Goal: Task Accomplishment & Management: Complete application form

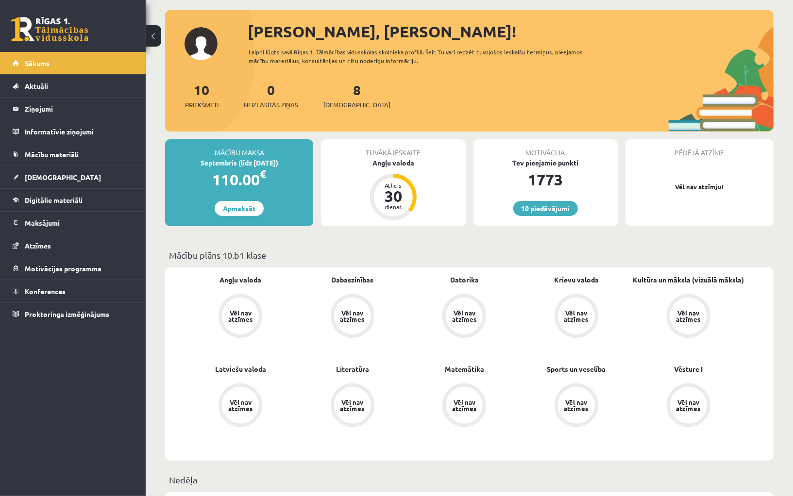
scroll to position [47, 0]
click at [44, 242] on span "Atzīmes" at bounding box center [38, 245] width 26 height 9
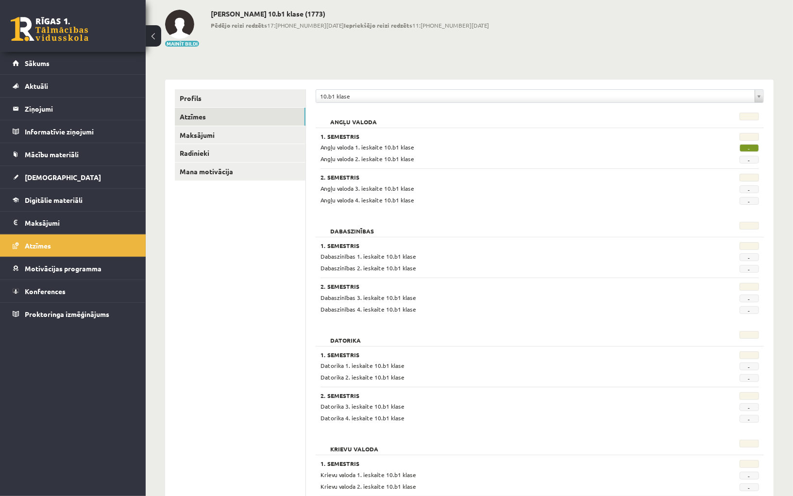
click at [749, 149] on span "-" at bounding box center [748, 148] width 19 height 8
click at [749, 147] on span "-" at bounding box center [748, 148] width 19 height 8
click at [751, 147] on span "-" at bounding box center [748, 148] width 19 height 8
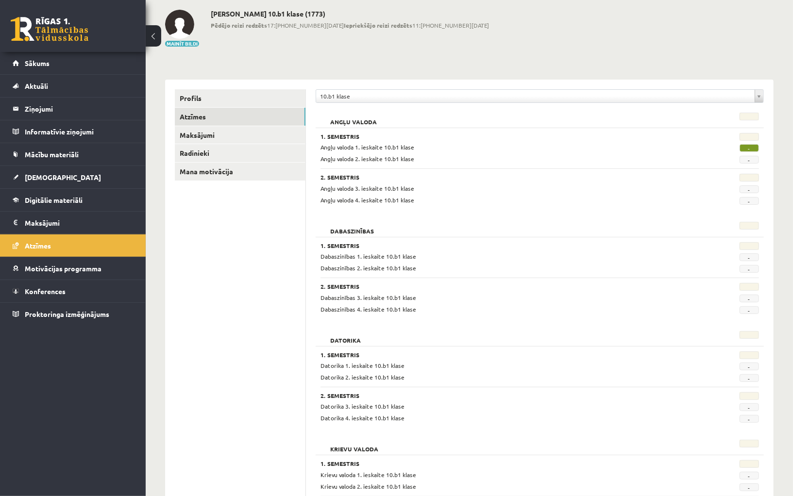
click at [751, 147] on span "-" at bounding box center [748, 148] width 19 height 8
click at [75, 75] on link "Aktuāli" at bounding box center [73, 86] width 121 height 22
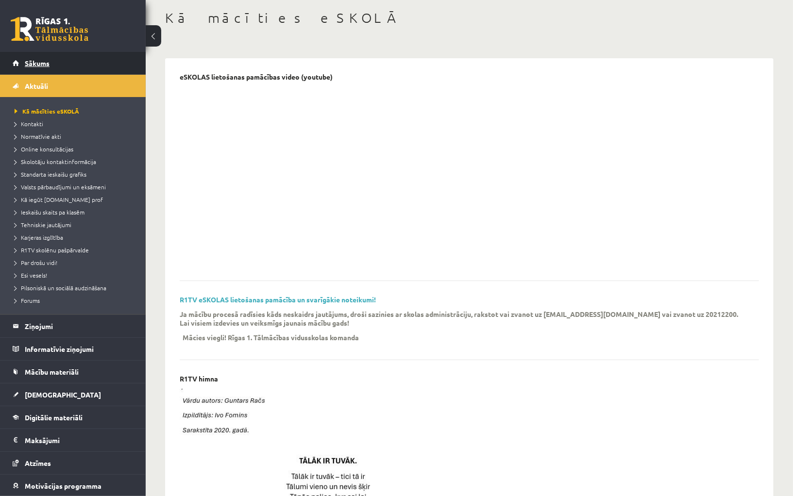
click at [67, 66] on link "Sākums" at bounding box center [73, 63] width 121 height 22
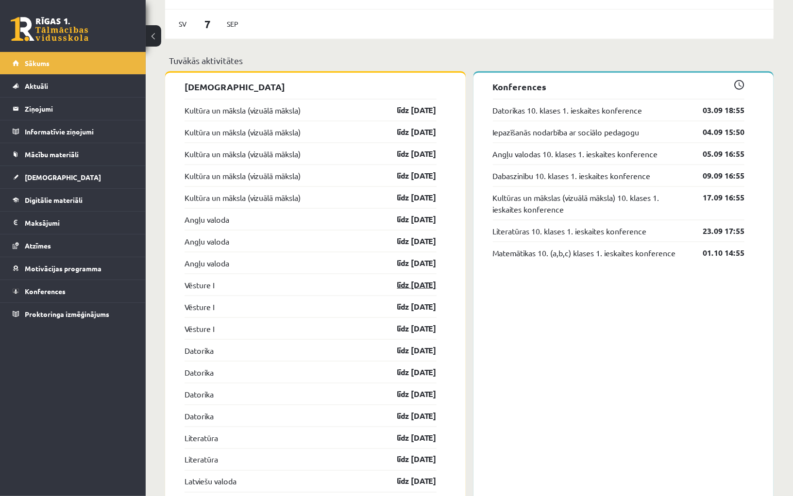
scroll to position [730, 0]
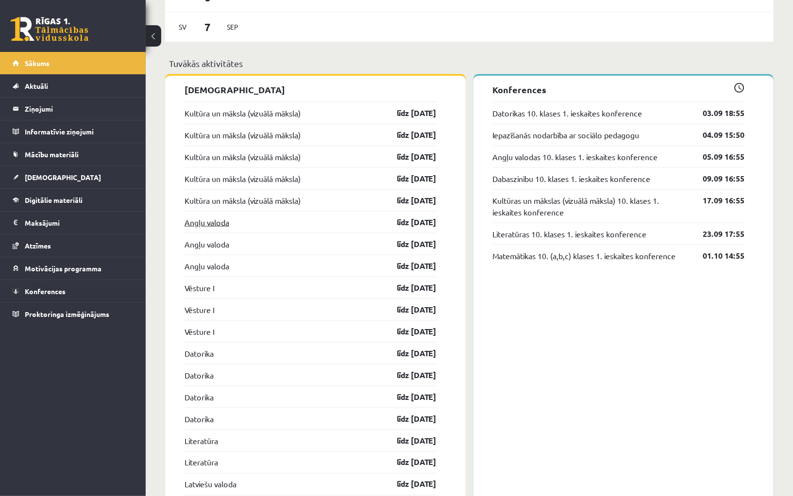
click at [211, 217] on link "Angļu valoda" at bounding box center [206, 223] width 45 height 12
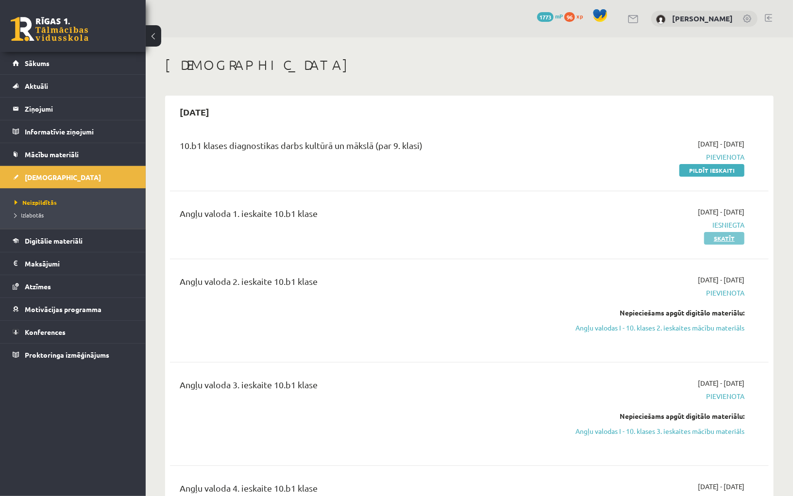
click at [726, 239] on link "Skatīt" at bounding box center [724, 238] width 40 height 13
click at [624, 330] on link "Angļu valodas I - 10. klases 2. ieskaites mācību materiāls" at bounding box center [655, 328] width 179 height 10
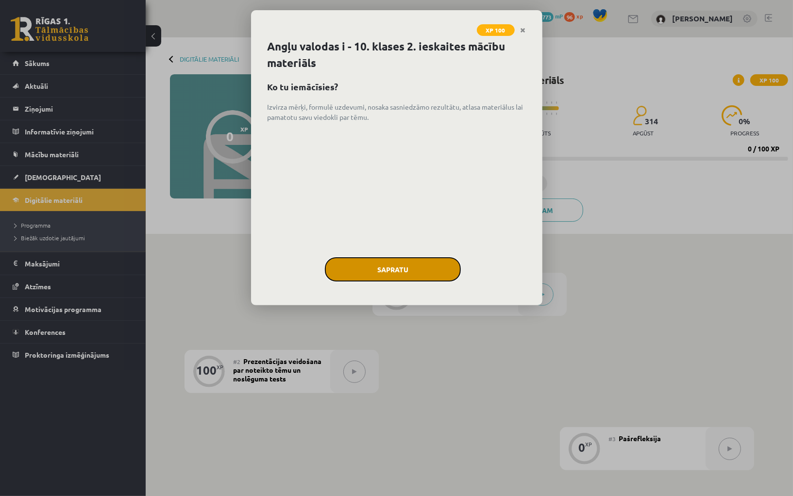
click at [370, 271] on button "Sapratu" at bounding box center [393, 269] width 136 height 24
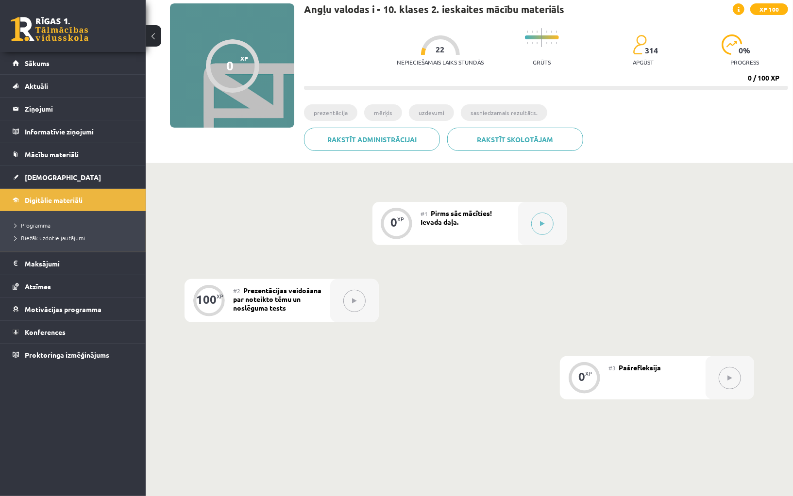
scroll to position [72, 0]
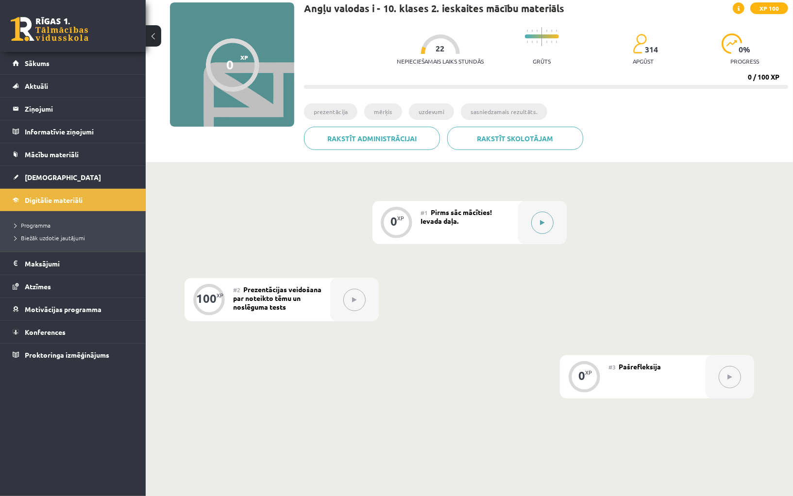
click at [540, 228] on button at bounding box center [542, 223] width 22 height 22
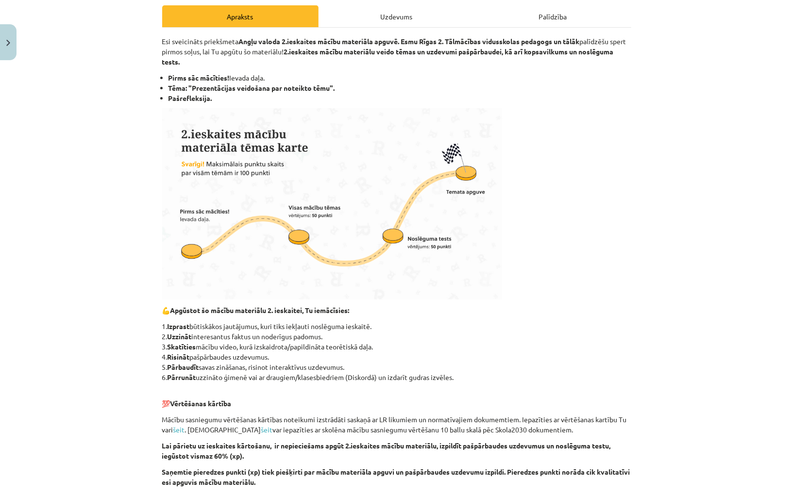
scroll to position [0, 0]
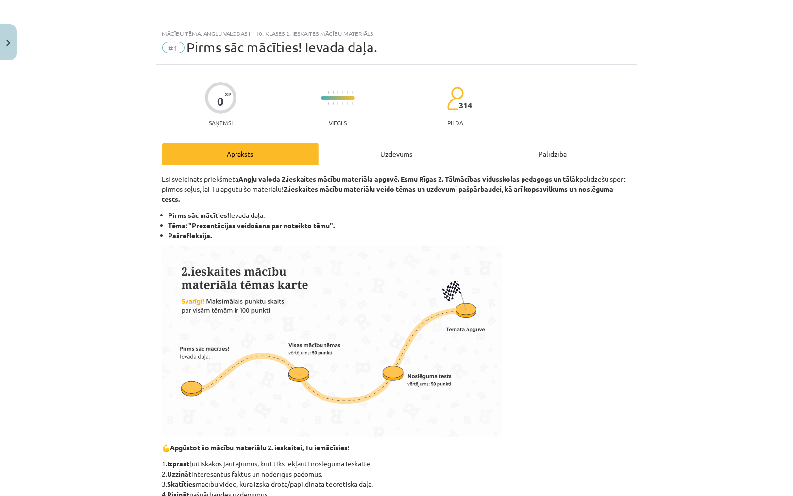
click at [401, 153] on div "Uzdevums" at bounding box center [396, 154] width 156 height 22
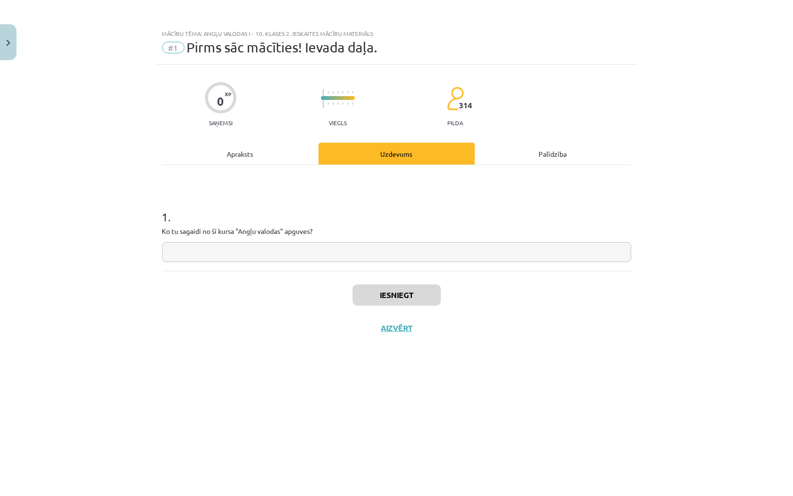
click at [324, 245] on input "text" at bounding box center [396, 252] width 469 height 20
click at [254, 157] on div "Apraksts" at bounding box center [240, 154] width 156 height 22
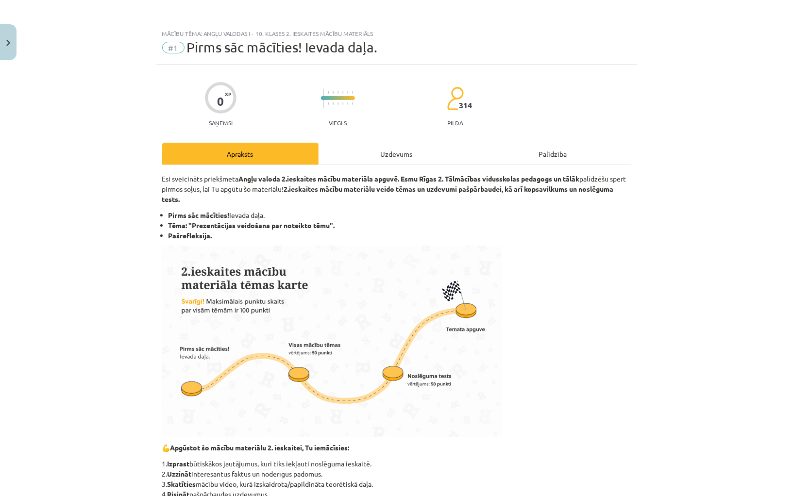
click at [378, 160] on div "Uzdevums" at bounding box center [396, 154] width 156 height 22
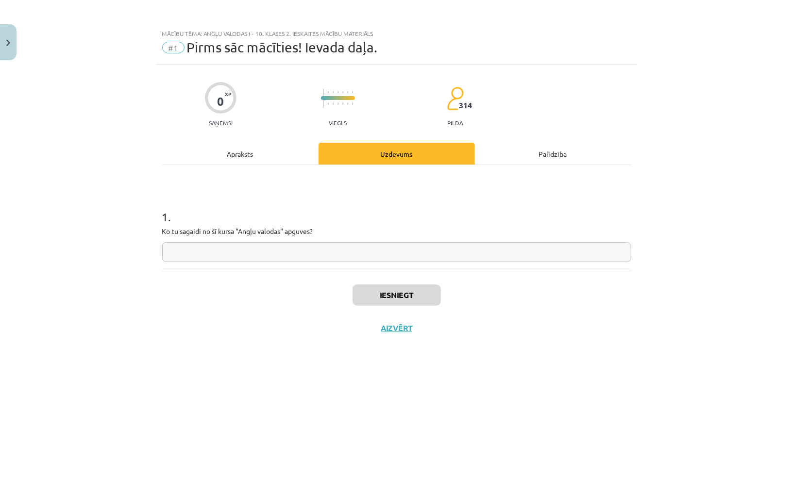
click at [316, 251] on input "text" at bounding box center [396, 252] width 469 height 20
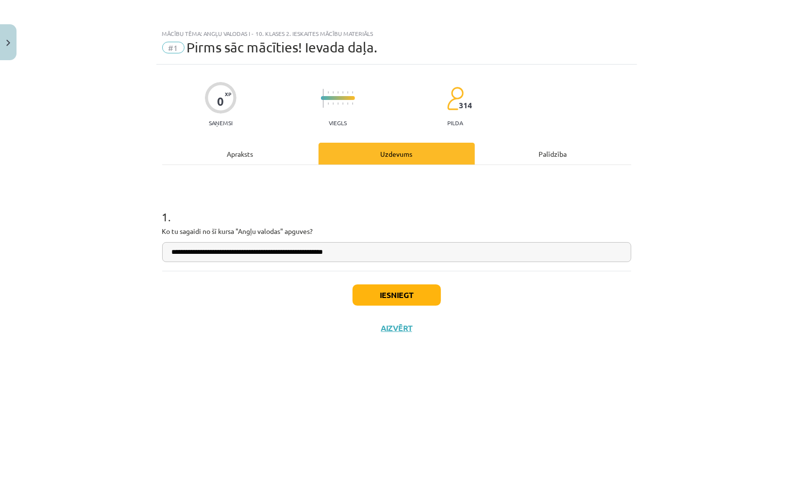
type input "**********"
click at [401, 298] on button "Iesniegt" at bounding box center [396, 294] width 88 height 21
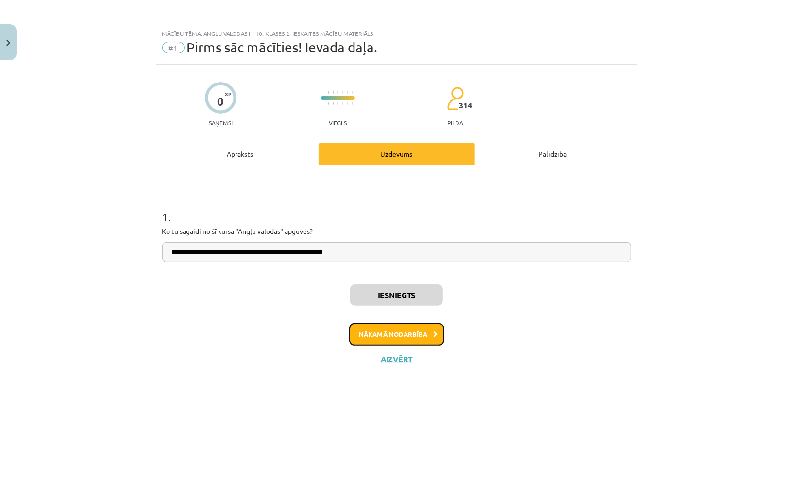
click at [411, 338] on button "Nākamā nodarbība" at bounding box center [396, 334] width 95 height 22
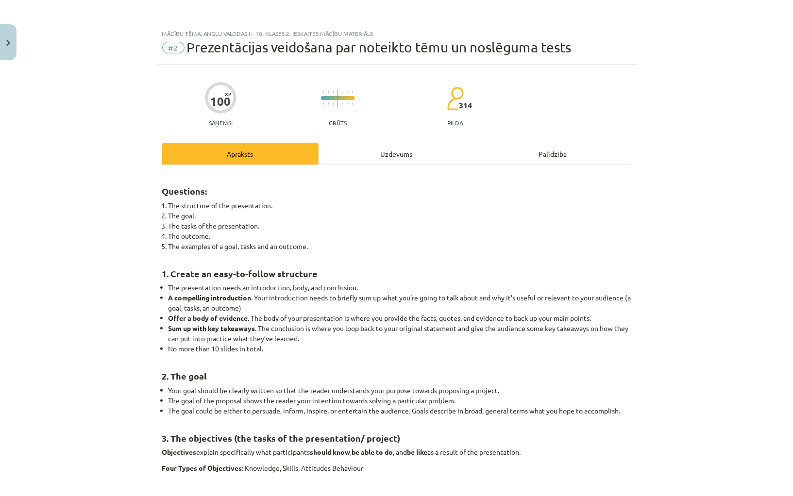
click at [385, 151] on div "Uzdevums" at bounding box center [396, 154] width 156 height 22
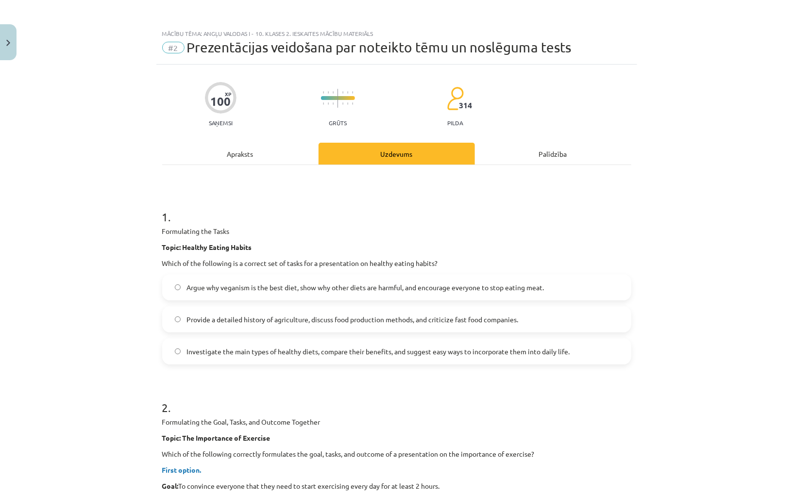
click at [280, 161] on div "Apraksts" at bounding box center [240, 154] width 156 height 22
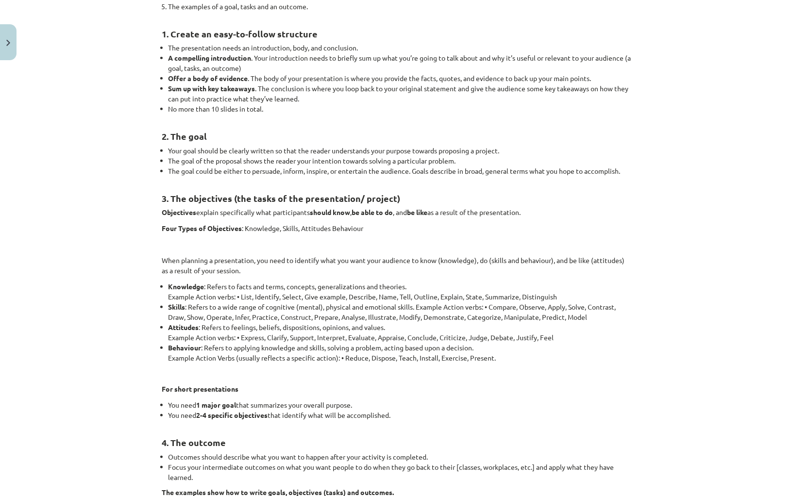
scroll to position [245, 0]
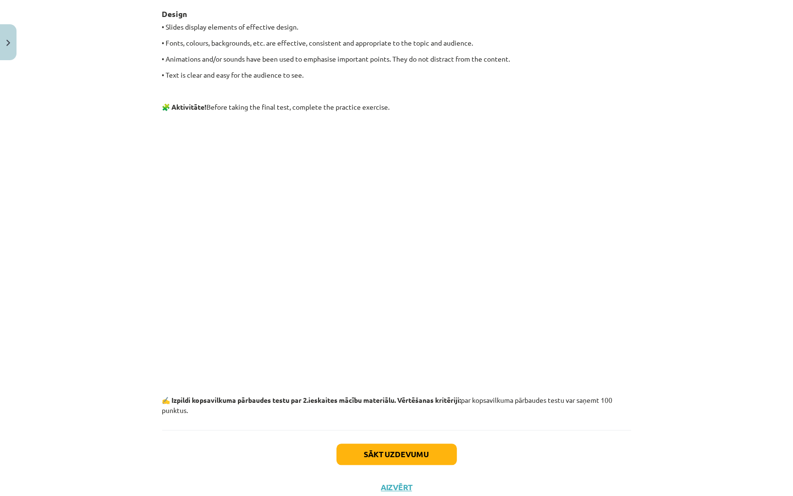
scroll to position [1199, 0]
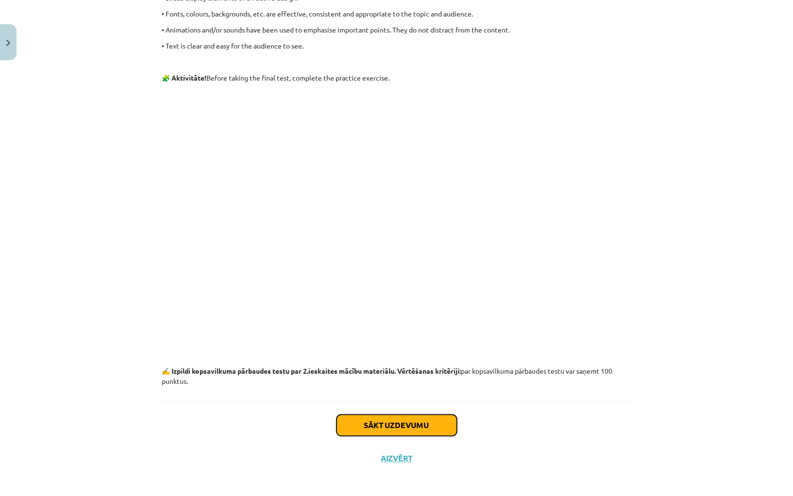
click at [400, 426] on button "Sākt uzdevumu" at bounding box center [396, 425] width 120 height 21
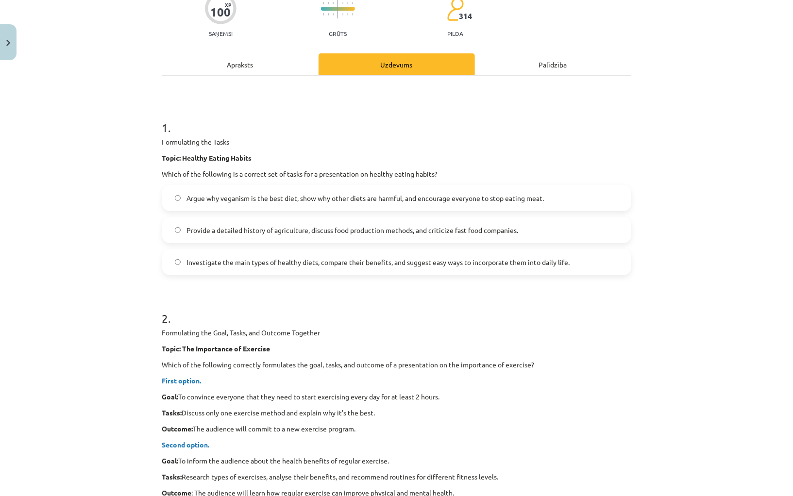
scroll to position [24, 0]
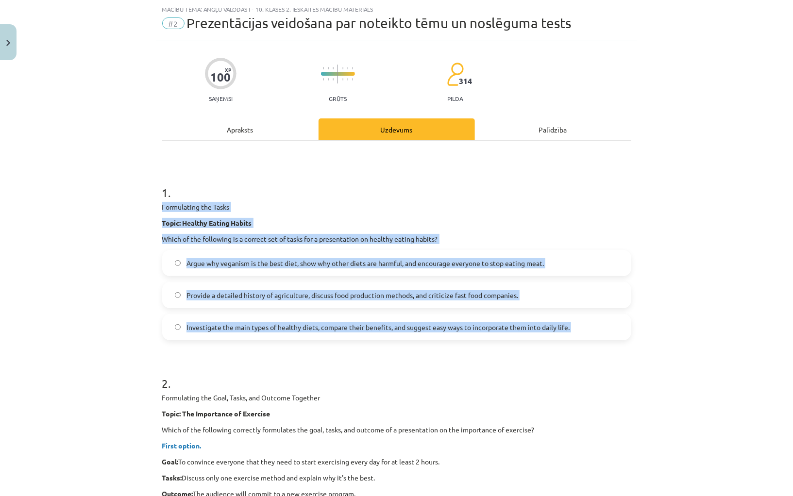
drag, startPoint x: 159, startPoint y: 210, endPoint x: 588, endPoint y: 343, distance: 449.6
copy div "Formulating the Tasks Topic: Healthy Eating Habits Which of the following is a …"
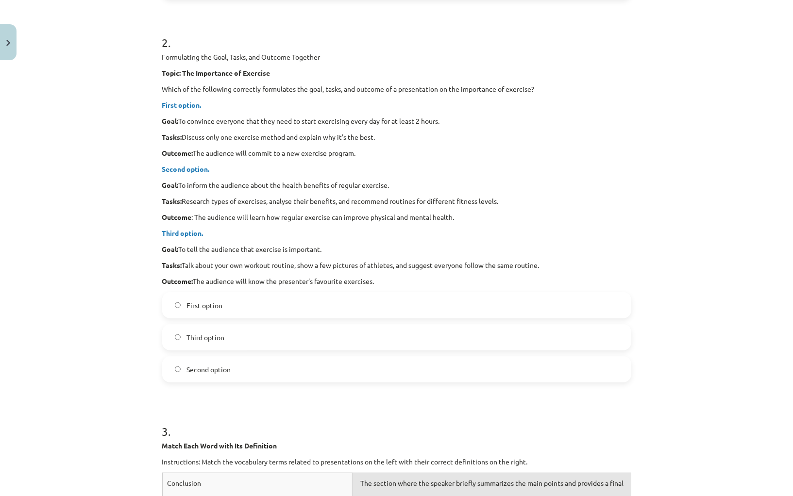
scroll to position [0, 0]
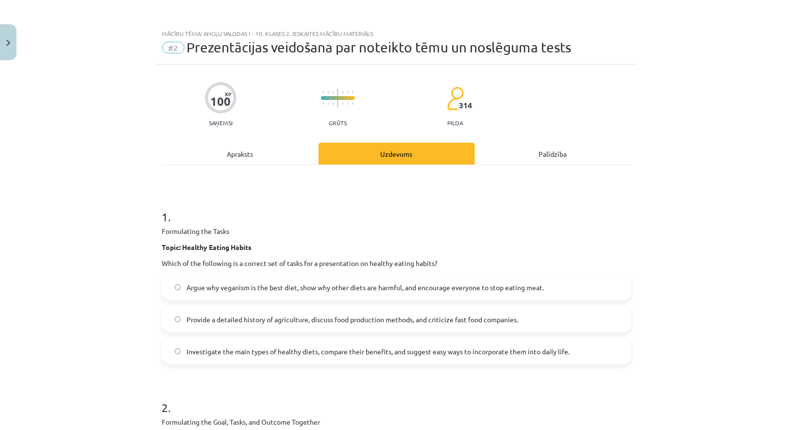
click at [204, 360] on label "Investigate the main types of healthy diets, compare their benefits, and sugges…" at bounding box center [396, 351] width 467 height 24
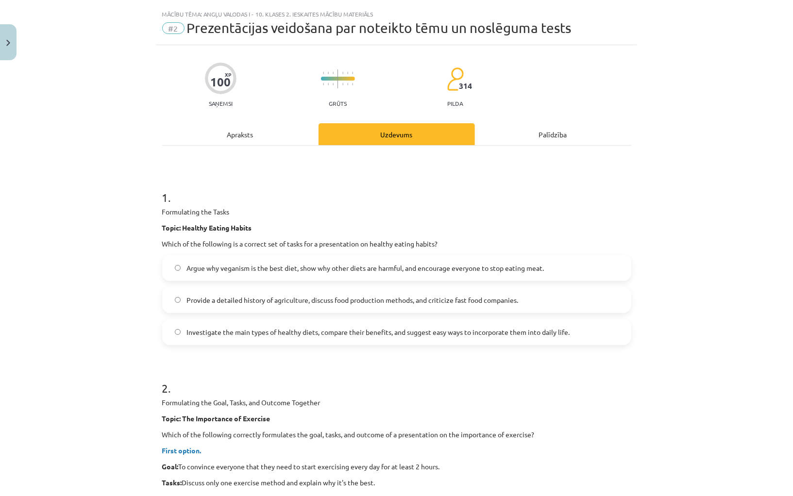
scroll to position [21, 0]
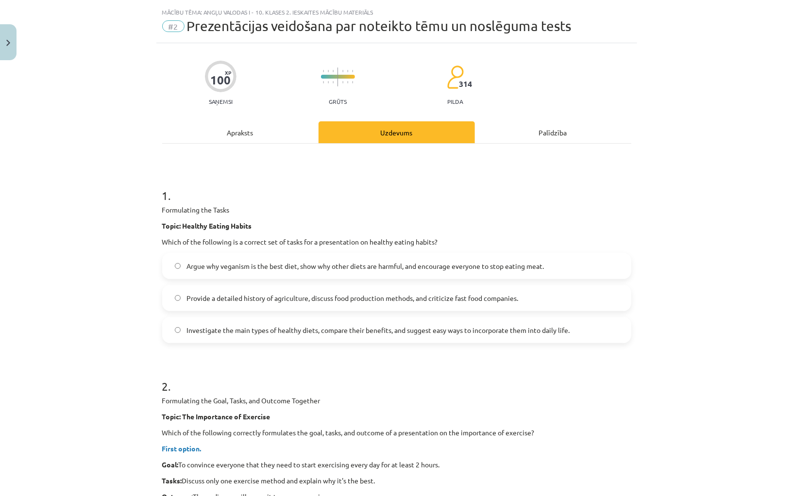
click at [222, 136] on div "Apraksts" at bounding box center [240, 132] width 156 height 22
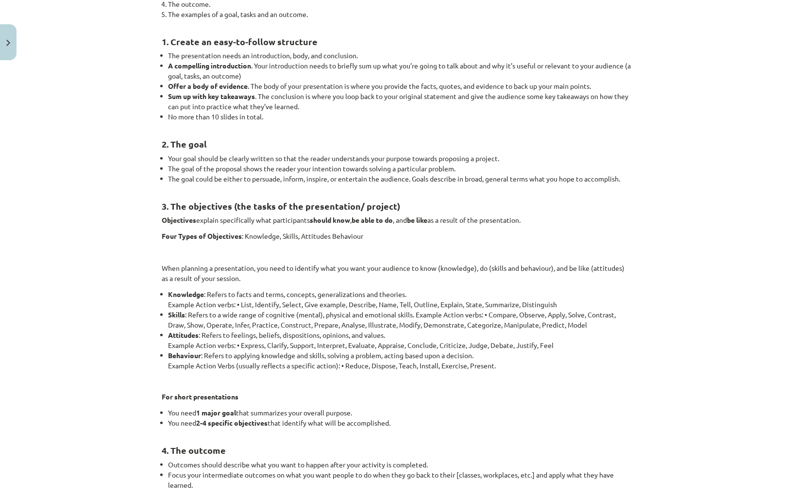
scroll to position [0, 0]
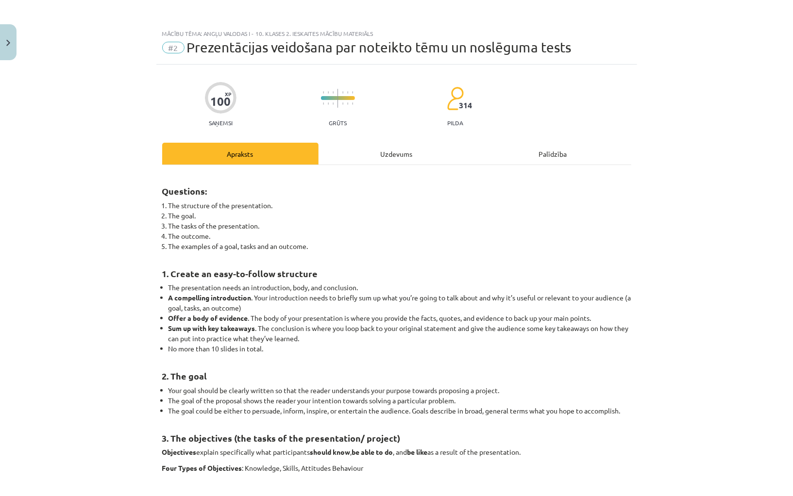
click at [364, 144] on div "Uzdevums" at bounding box center [396, 154] width 156 height 22
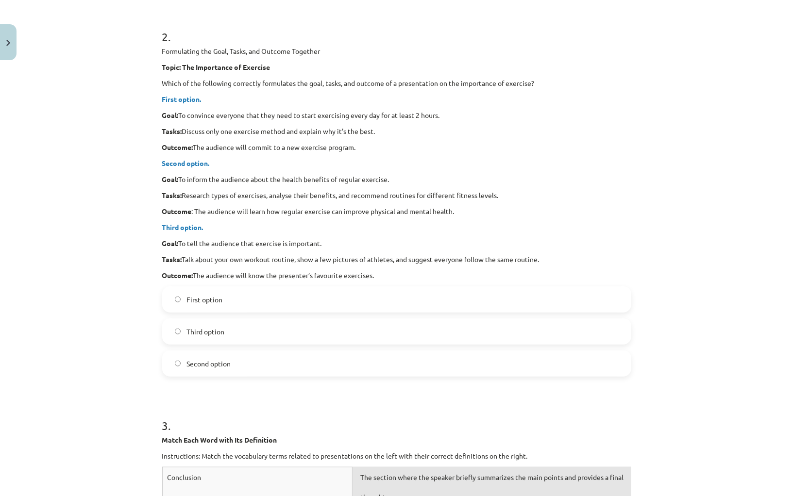
scroll to position [369, 0]
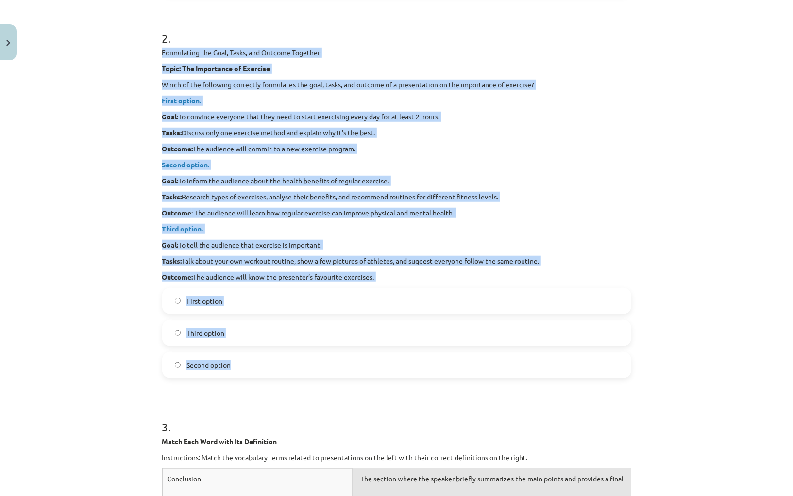
drag, startPoint x: 160, startPoint y: 49, endPoint x: 258, endPoint y: 363, distance: 329.5
copy div "Formulating the Goal, Tasks, and Outcome Together Topic: The Importance of Exer…"
click at [215, 360] on span "Second option" at bounding box center [208, 365] width 44 height 10
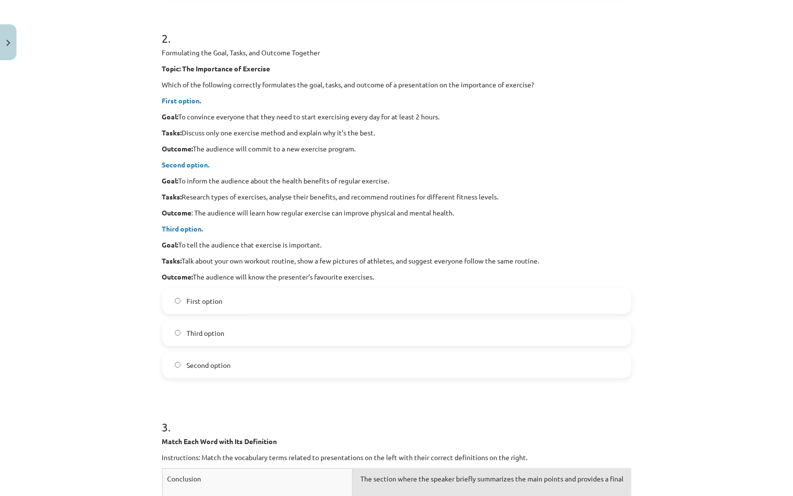
click at [134, 334] on div "Mācību tēma: Angļu valodas i - 10. klases 2. ieskaites mācību materiāls #2 Prez…" at bounding box center [396, 248] width 793 height 496
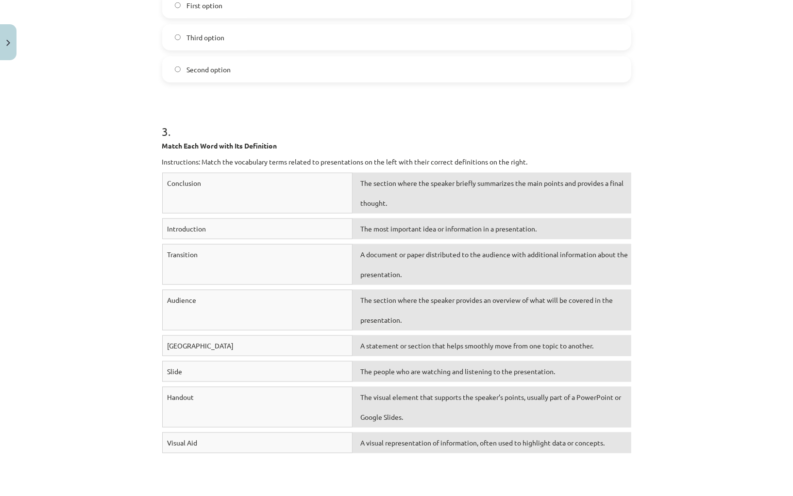
scroll to position [667, 0]
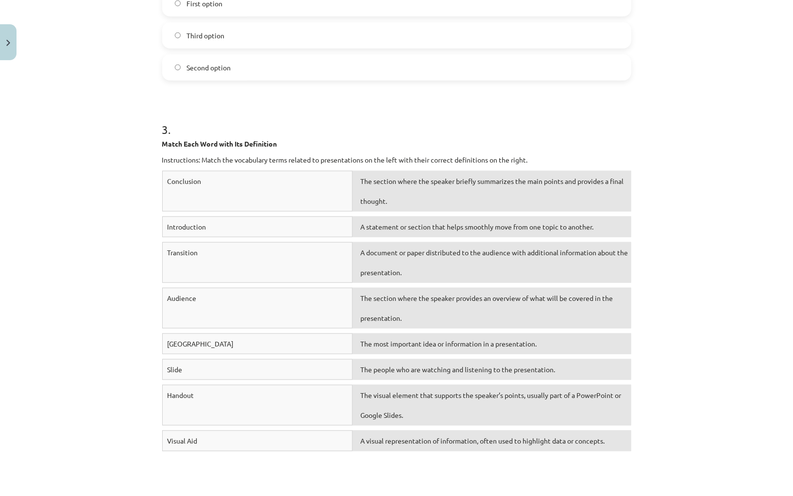
click at [396, 369] on div "The people who are watching and listening to the presentation." at bounding box center [491, 369] width 278 height 21
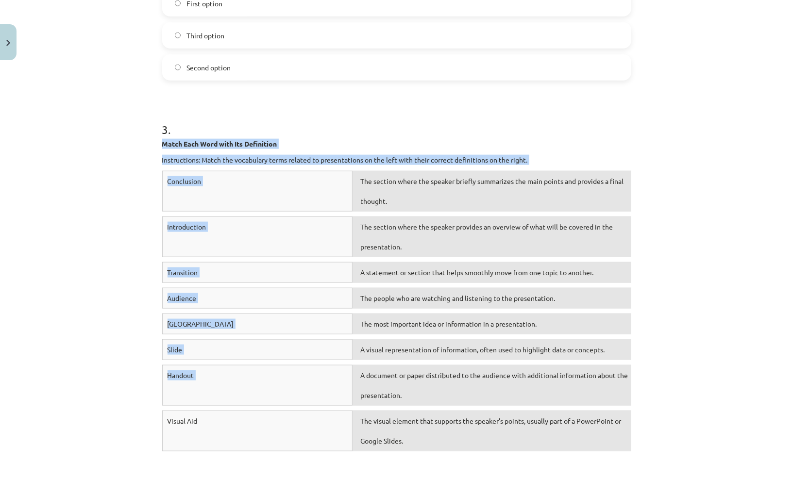
drag, startPoint x: 160, startPoint y: 142, endPoint x: 462, endPoint y: 398, distance: 395.8
click at [462, 398] on div "100 XP Saņemsi Grūts 314 pilda Apraksts Uzdevums Palīdzība 1 . Formulating the …" at bounding box center [396, 353] width 481 height 1910
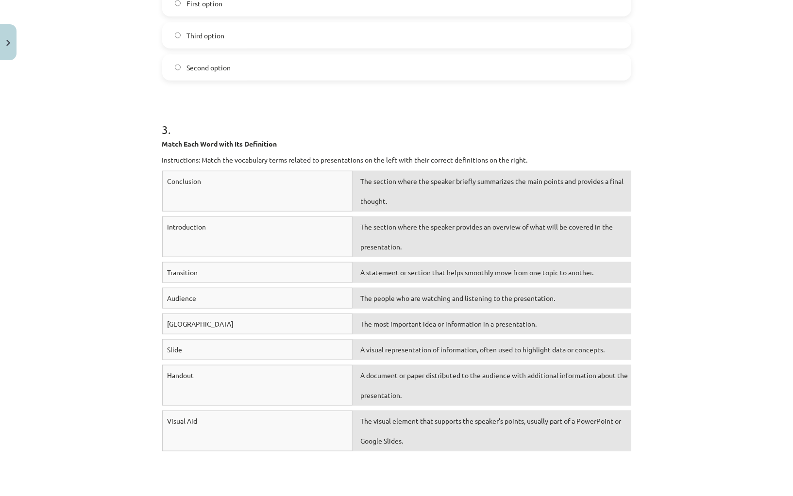
click at [406, 449] on div "Visual Aid The visual element that supports the speaker’s points, usually part …" at bounding box center [396, 434] width 469 height 46
click at [407, 435] on div "The visual element that supports the speaker’s points, usually part of a PowerP…" at bounding box center [491, 431] width 278 height 41
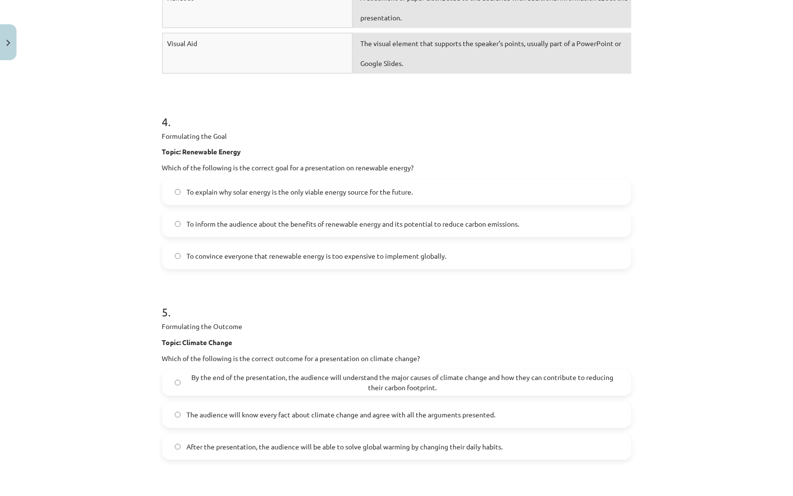
scroll to position [1043, 0]
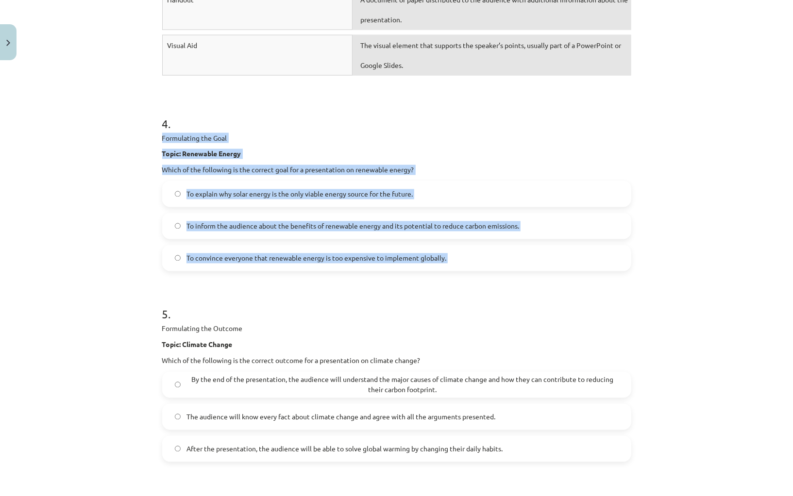
drag, startPoint x: 159, startPoint y: 132, endPoint x: 540, endPoint y: 301, distance: 416.6
copy div "Formulating the Goal Topic: Renewable Energy Which of the following is the corr…"
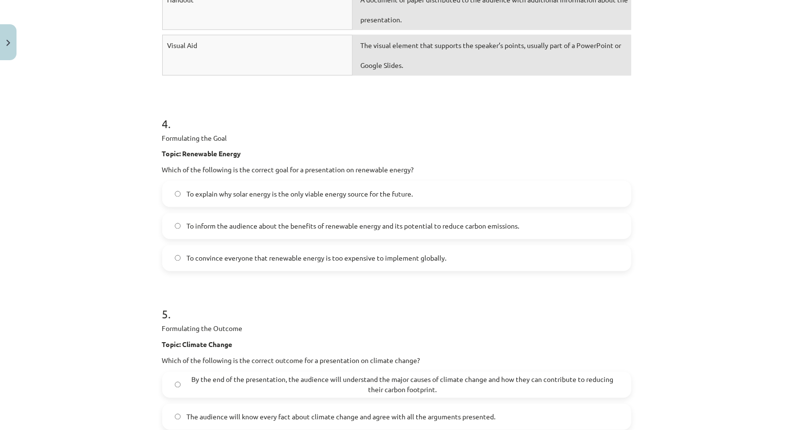
click at [111, 154] on div "Mācību tēma: Angļu valodas i - 10. klases 2. ieskaites mācību materiāls #2 Prez…" at bounding box center [396, 215] width 793 height 430
click at [263, 221] on span "To inform the audience about the benefits of renewable energy and its potential…" at bounding box center [352, 226] width 333 height 10
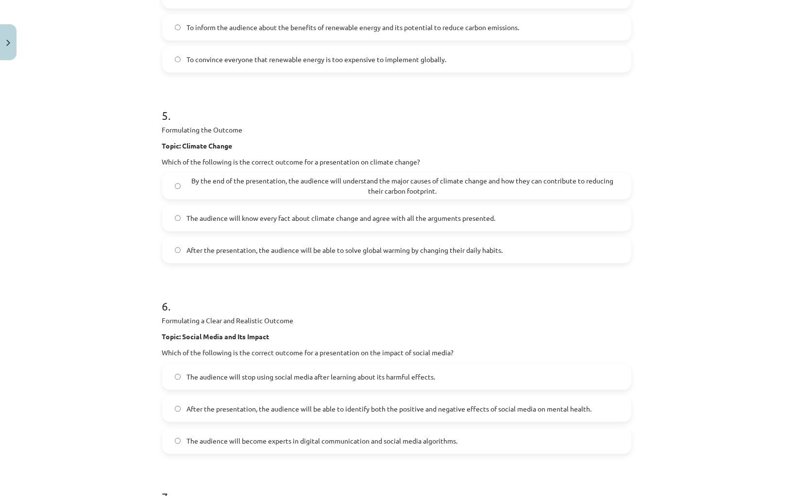
scroll to position [1237, 0]
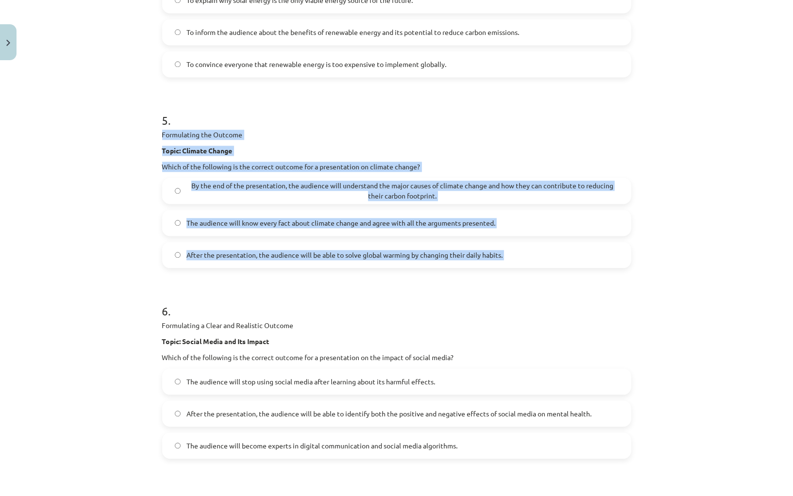
drag, startPoint x: 157, startPoint y: 127, endPoint x: 467, endPoint y: 282, distance: 346.3
copy div "Formulating the Outcome Topic: Climate Change Which of the following is the cor…"
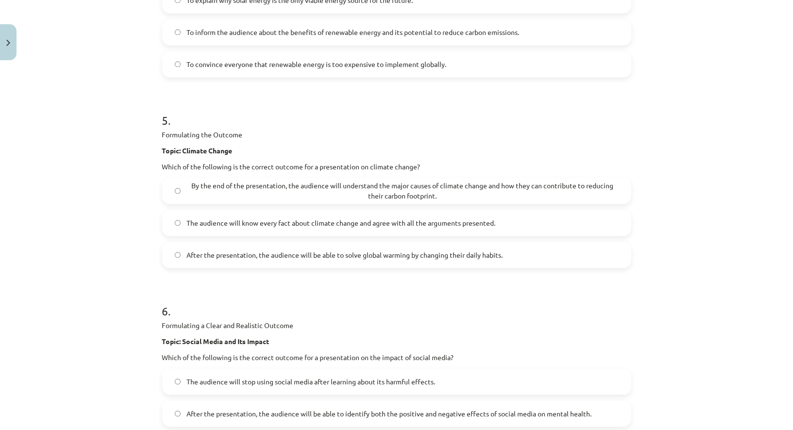
click at [334, 185] on span "By the end of the presentation, the audience will understand the major causes o…" at bounding box center [402, 191] width 432 height 20
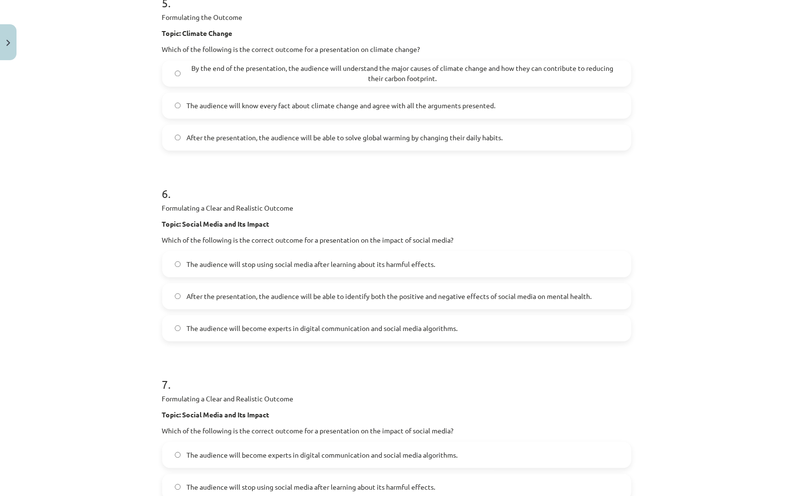
scroll to position [1356, 0]
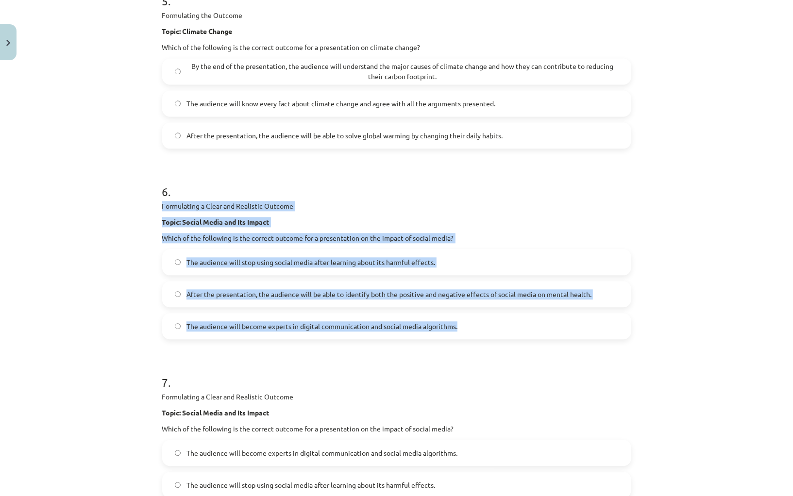
drag, startPoint x: 163, startPoint y: 202, endPoint x: 509, endPoint y: 318, distance: 364.8
click at [509, 318] on div "6 . Formulating a Clear and Realistic Outcome Topic: Social Media and Its Impac…" at bounding box center [396, 253] width 469 height 171
copy div "Formulating a Clear and Realistic Outcome Topic: Social Media and Its Impact Wh…"
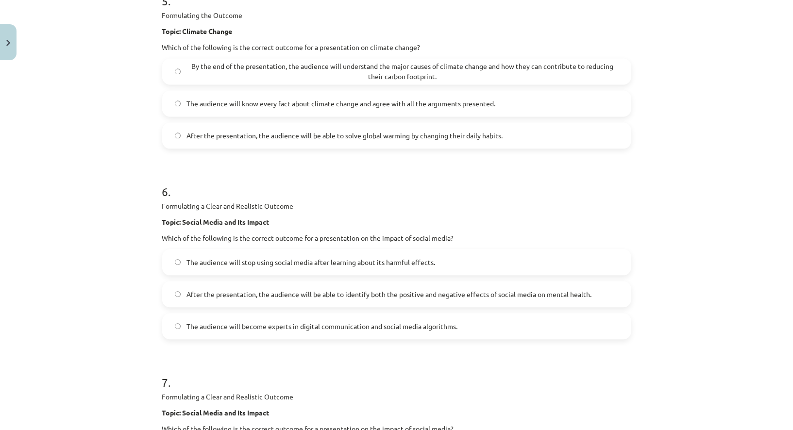
click at [208, 289] on span "After the presentation, the audience will be able to identify both the positive…" at bounding box center [388, 294] width 405 height 10
click at [99, 257] on div "Mācību tēma: Angļu valodas i - 10. klases 2. ieskaites mācību materiāls #2 Prez…" at bounding box center [396, 215] width 793 height 430
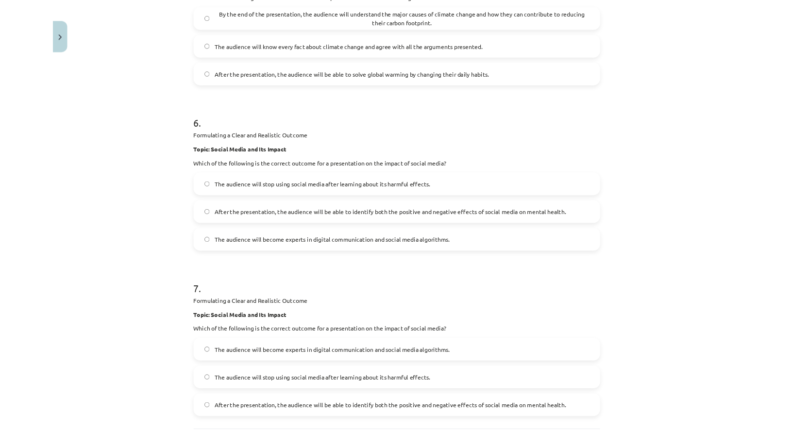
scroll to position [1463, 0]
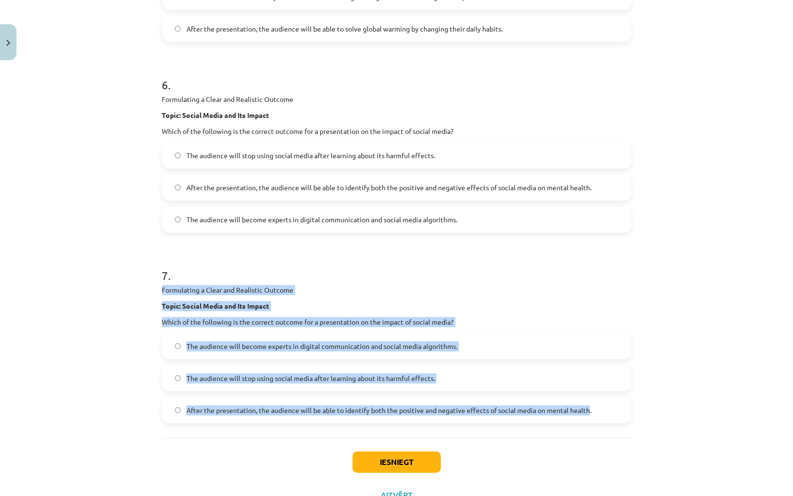
drag, startPoint x: 163, startPoint y: 286, endPoint x: 589, endPoint y: 406, distance: 443.3
click at [589, 406] on div "7 . Formulating a Clear and Realistic Outcome Topic: Social Media and Its Impac…" at bounding box center [396, 337] width 469 height 171
copy div "Formulating a Clear and Realistic Outcome Topic: Social Media and Its Impact Wh…"
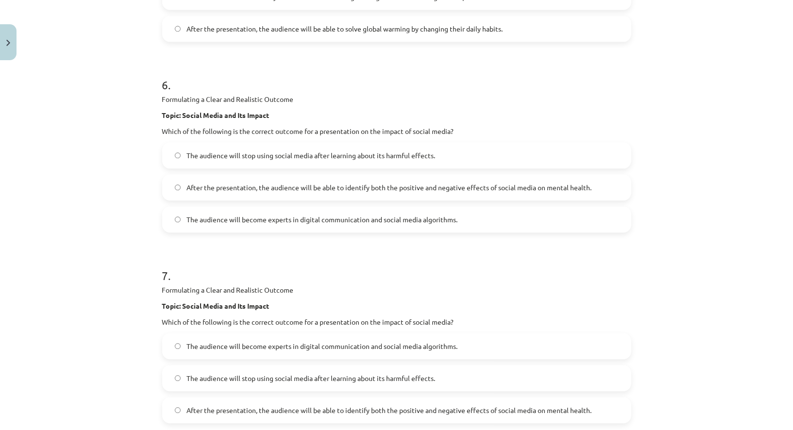
scroll to position [1561, 0]
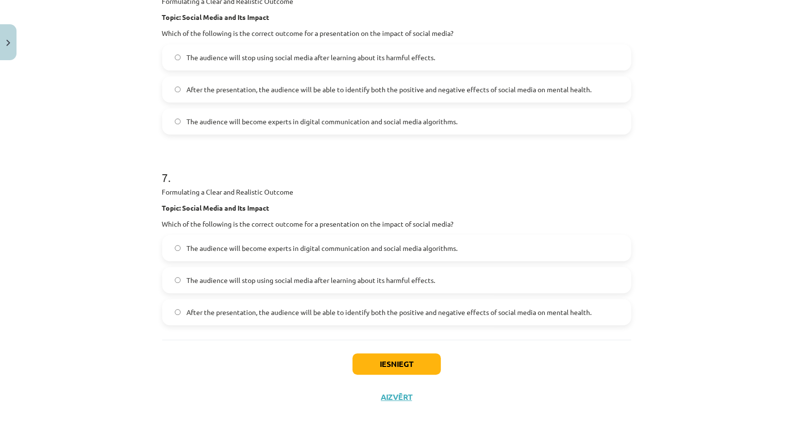
click at [268, 310] on span "After the presentation, the audience will be able to identify both the positive…" at bounding box center [388, 312] width 405 height 10
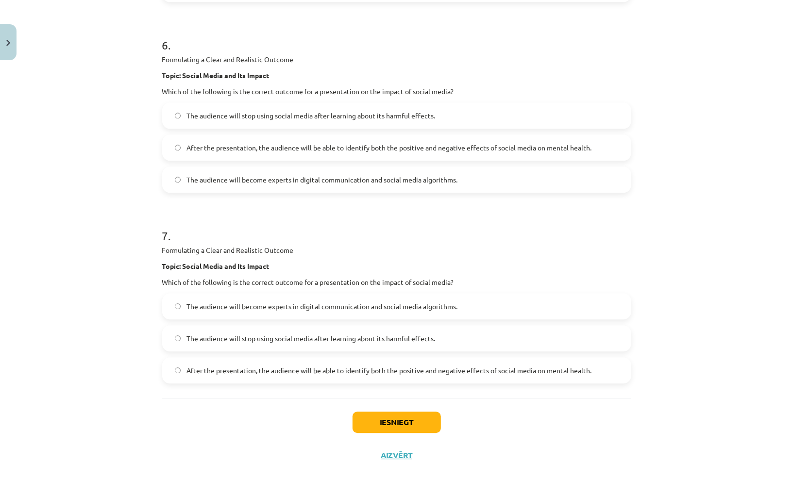
scroll to position [1498, 0]
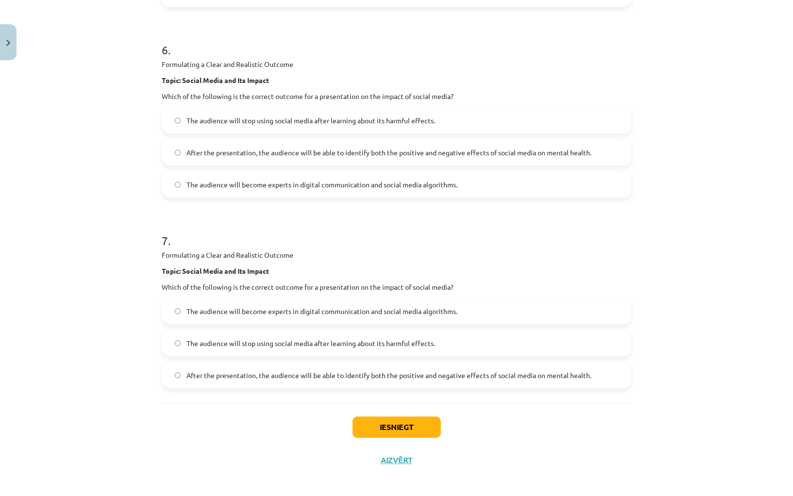
click at [338, 286] on p "Which of the following is the correct outcome for a presentation on the impact …" at bounding box center [396, 287] width 469 height 10
copy div "Which of the following is the correct outcome for a presentation on the impact …"
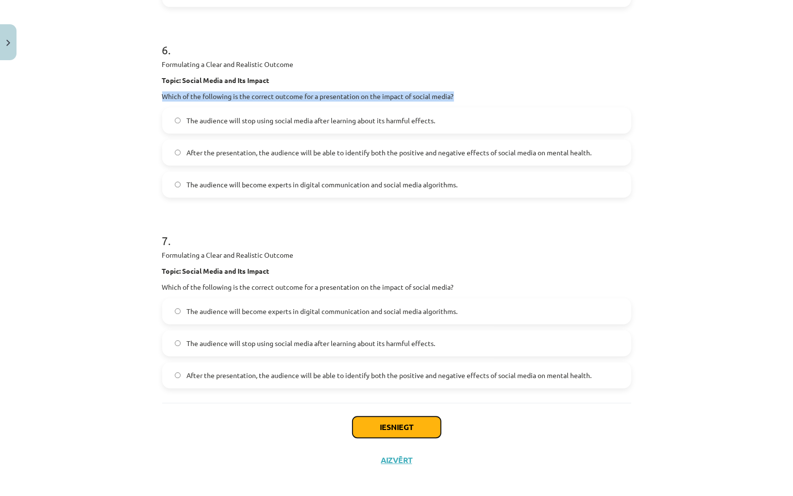
click at [405, 417] on button "Iesniegt" at bounding box center [396, 427] width 88 height 21
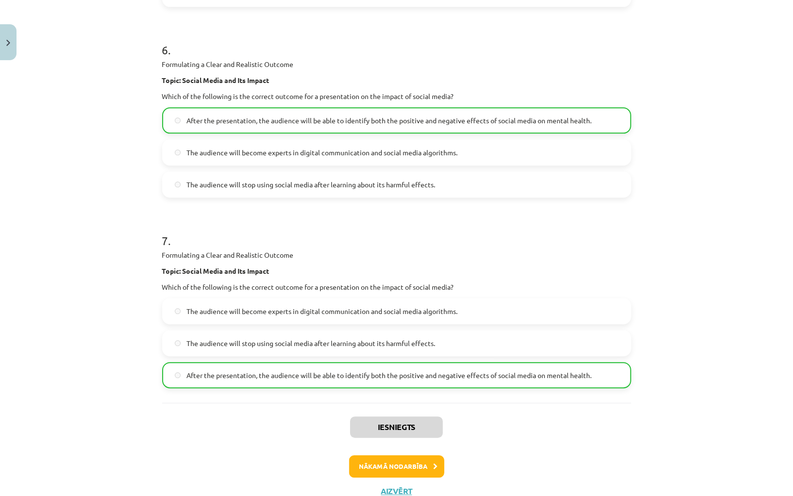
click at [669, 192] on div "Mācību tēma: Angļu valodas i - 10. klases 2. ieskaites mācību materiāls #2 Prez…" at bounding box center [396, 248] width 793 height 496
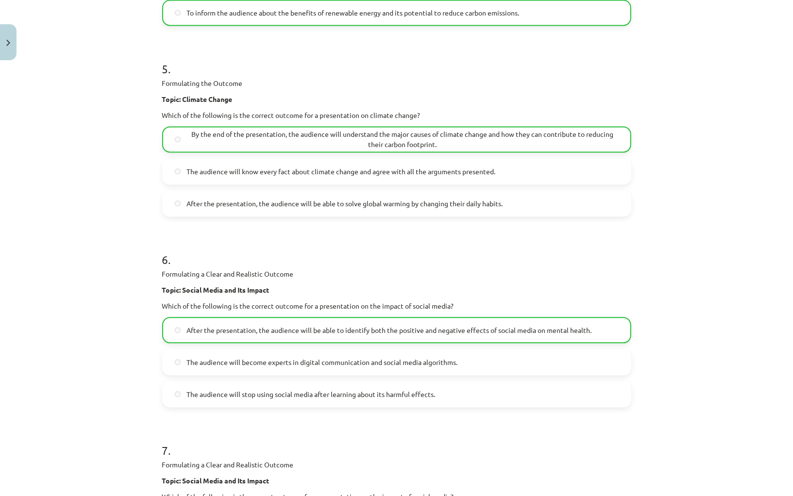
scroll to position [1529, 0]
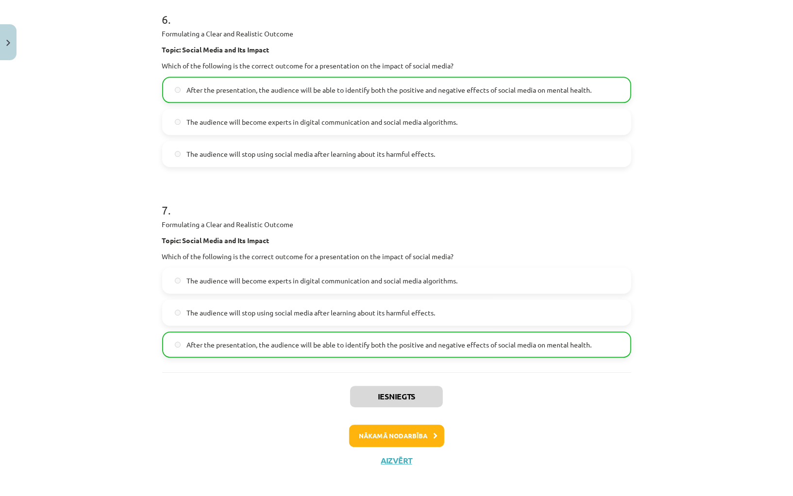
click at [423, 417] on div "Iesniegts Nākamā nodarbība Aizvērt" at bounding box center [396, 421] width 469 height 99
click at [423, 425] on button "Nākamā nodarbība" at bounding box center [396, 436] width 95 height 22
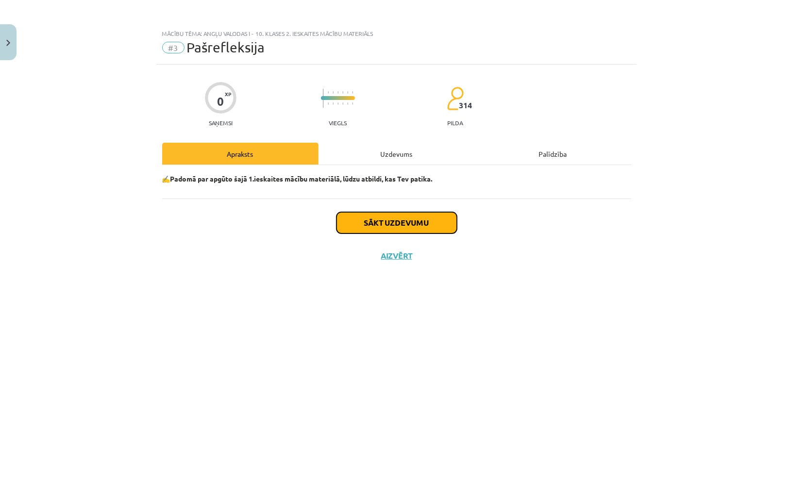
click at [418, 230] on button "Sākt uzdevumu" at bounding box center [396, 222] width 120 height 21
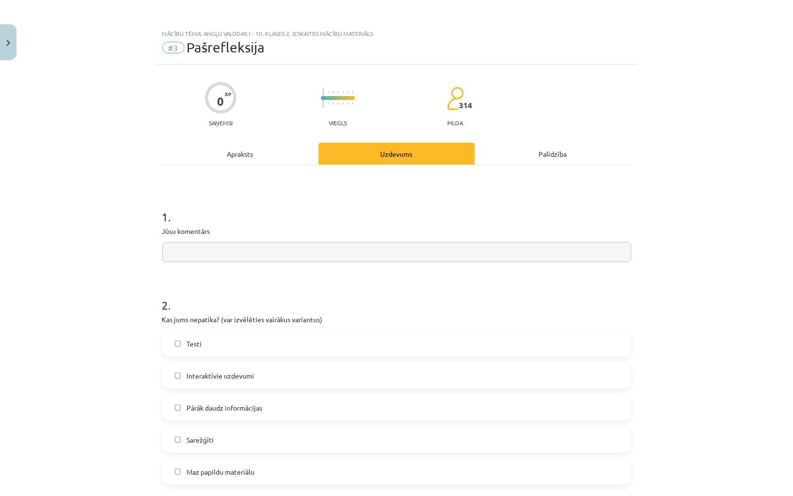
click at [398, 251] on input "text" at bounding box center [396, 252] width 469 height 20
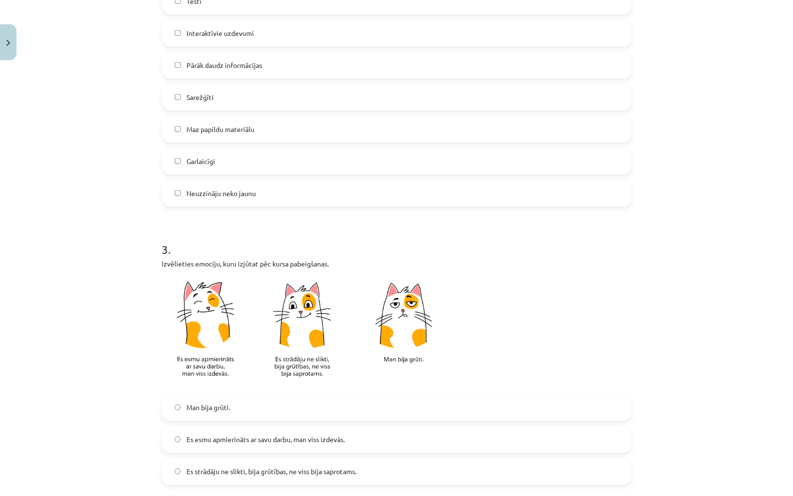
scroll to position [363, 0]
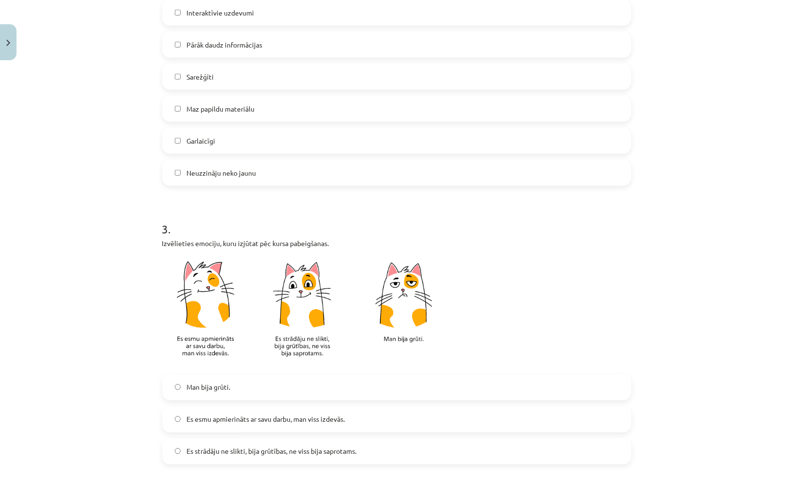
type input "**********"
click at [208, 308] on img at bounding box center [307, 311] width 291 height 114
click at [207, 323] on img at bounding box center [307, 311] width 291 height 114
click at [225, 423] on label "Es esmu apmierināts ar savu darbu, man viss izdevās." at bounding box center [396, 419] width 467 height 24
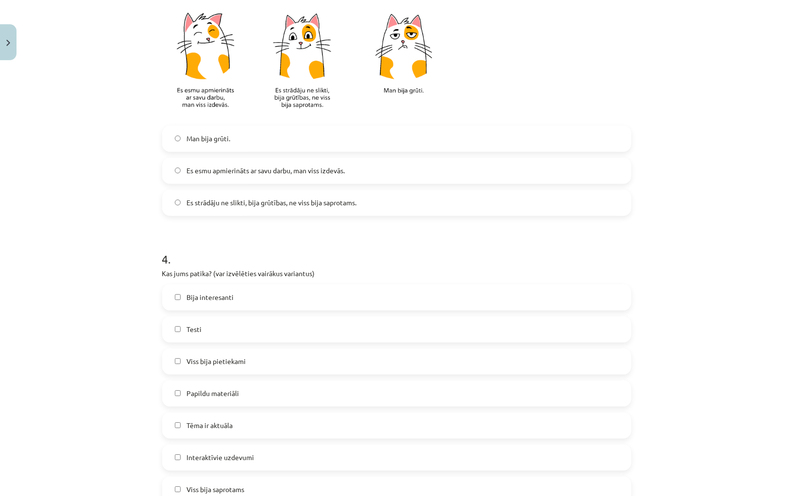
scroll to position [629, 0]
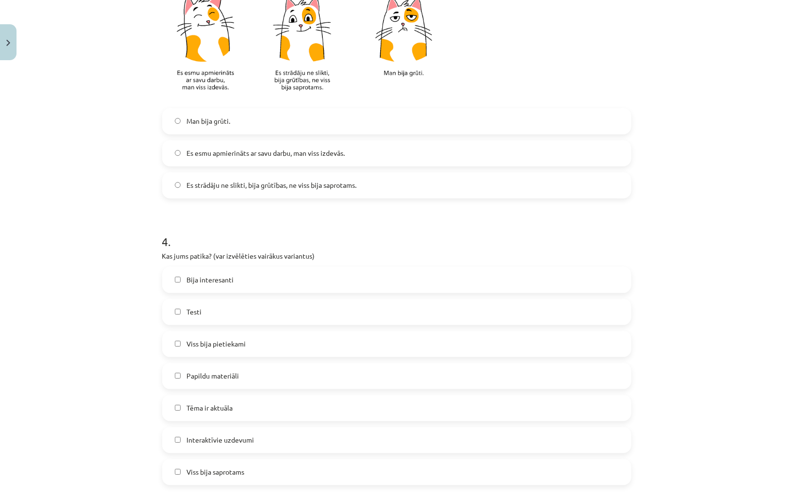
click at [248, 311] on label "Testi" at bounding box center [396, 312] width 467 height 24
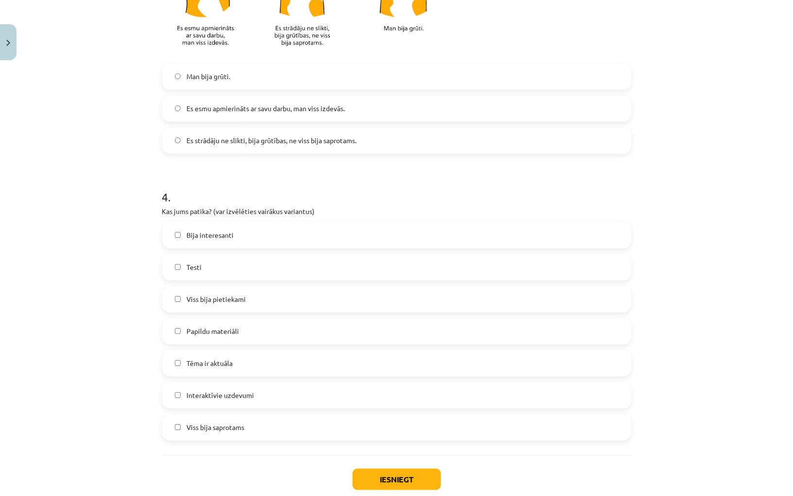
scroll to position [676, 0]
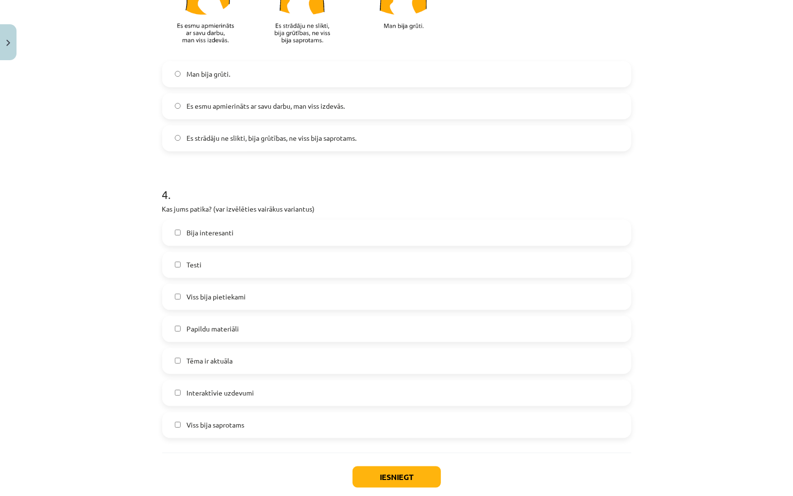
click at [232, 397] on span "Interaktīvie uzdevumi" at bounding box center [219, 393] width 67 height 10
click at [234, 365] on label "Tēma ir aktuāla" at bounding box center [396, 361] width 467 height 24
click at [218, 425] on span "Viss bija saprotams" at bounding box center [215, 425] width 58 height 10
click at [229, 328] on span "Papildu materiāli" at bounding box center [212, 329] width 52 height 10
click at [241, 234] on label "Bija interesanti" at bounding box center [396, 233] width 467 height 24
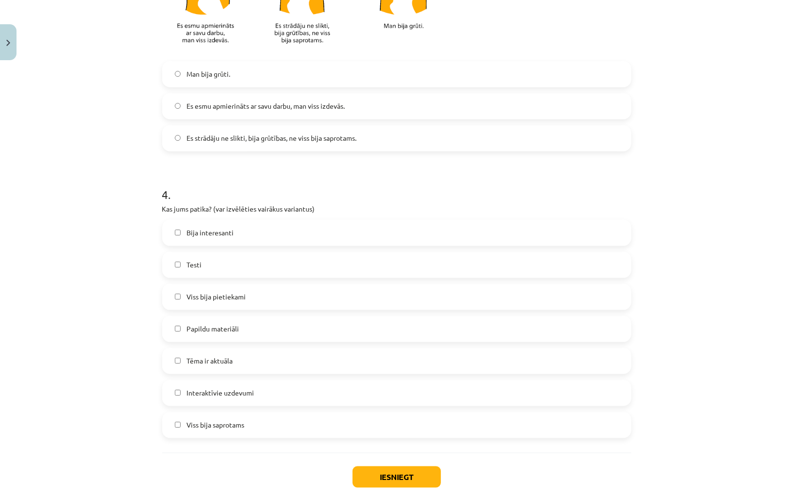
click at [324, 297] on label "Viss bija pietiekami" at bounding box center [396, 297] width 467 height 24
click at [382, 480] on button "Iesniegt" at bounding box center [396, 477] width 88 height 21
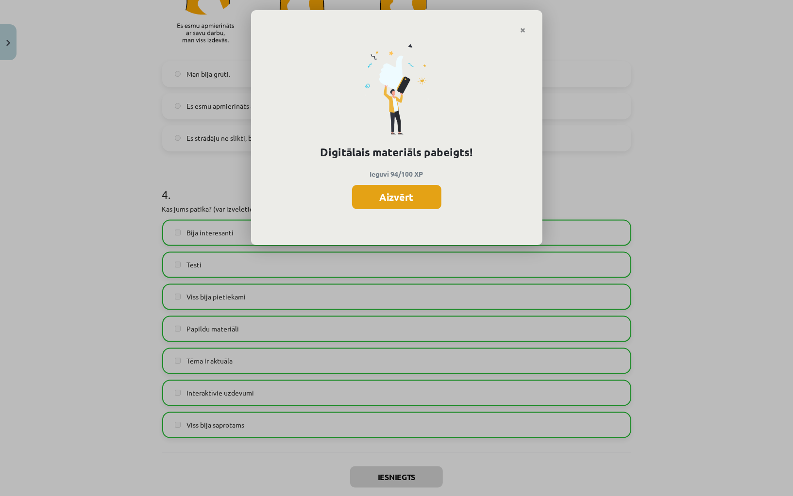
click at [427, 193] on button "Aizvērt" at bounding box center [396, 197] width 89 height 24
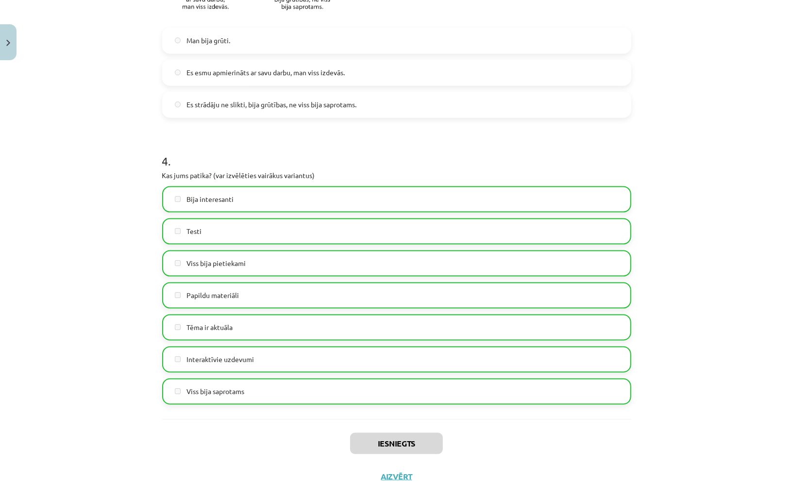
scroll to position [730, 0]
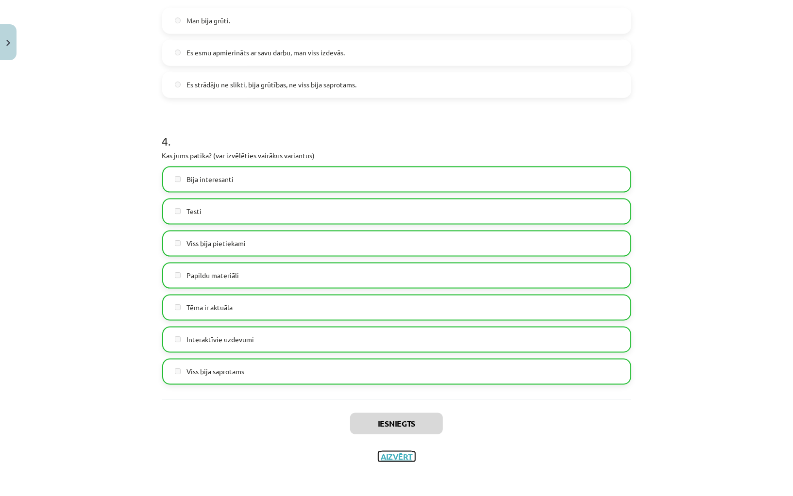
click at [409, 454] on button "Aizvērt" at bounding box center [396, 457] width 37 height 10
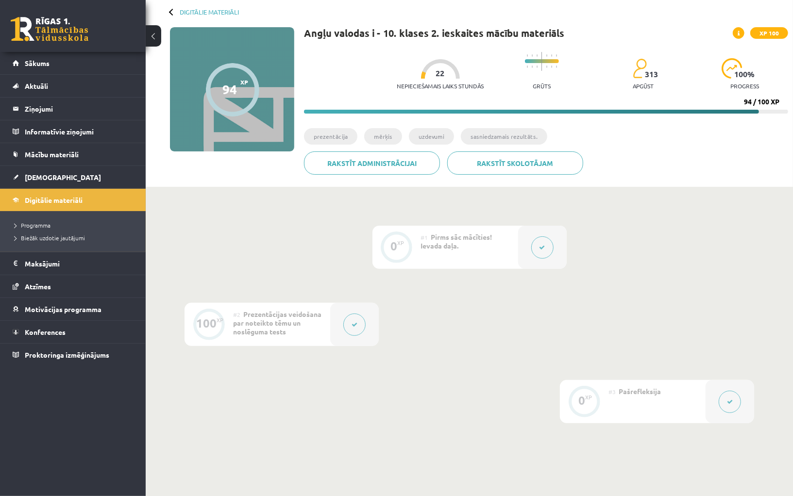
click at [350, 320] on button at bounding box center [354, 325] width 22 height 22
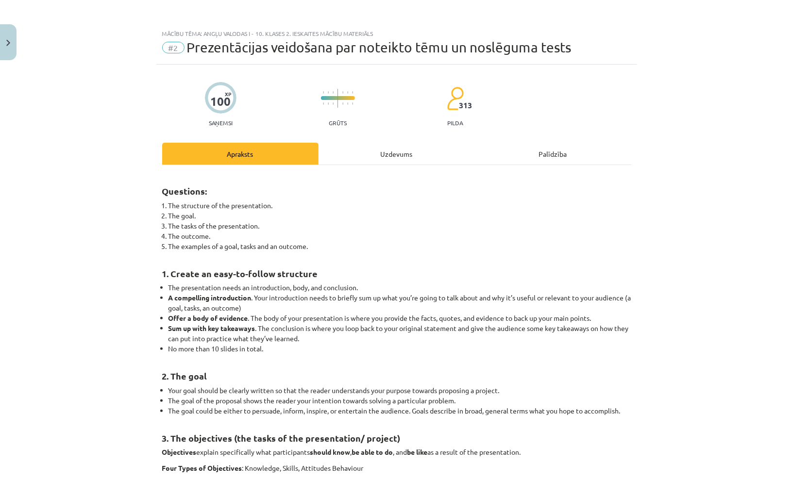
click at [407, 153] on div "Uzdevums" at bounding box center [396, 154] width 156 height 22
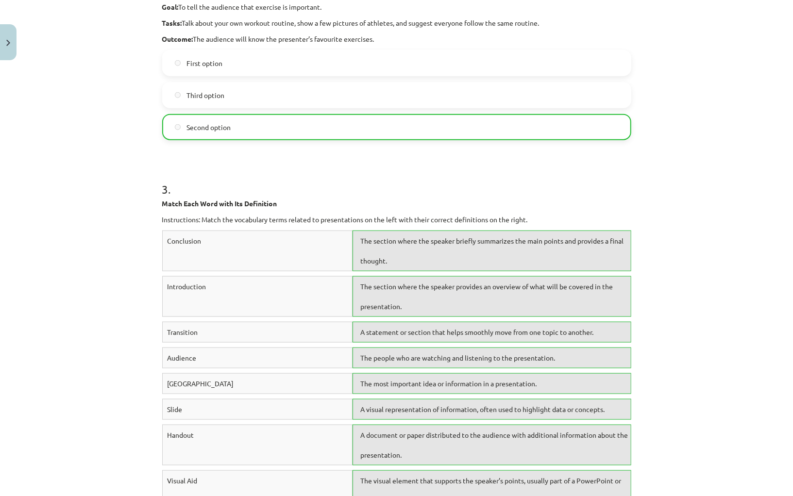
scroll to position [0, 0]
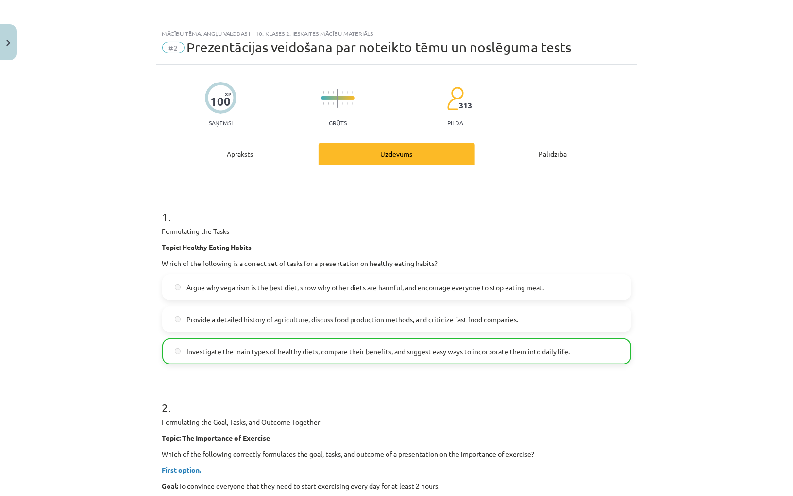
click at [225, 151] on div "Apraksts" at bounding box center [240, 154] width 156 height 22
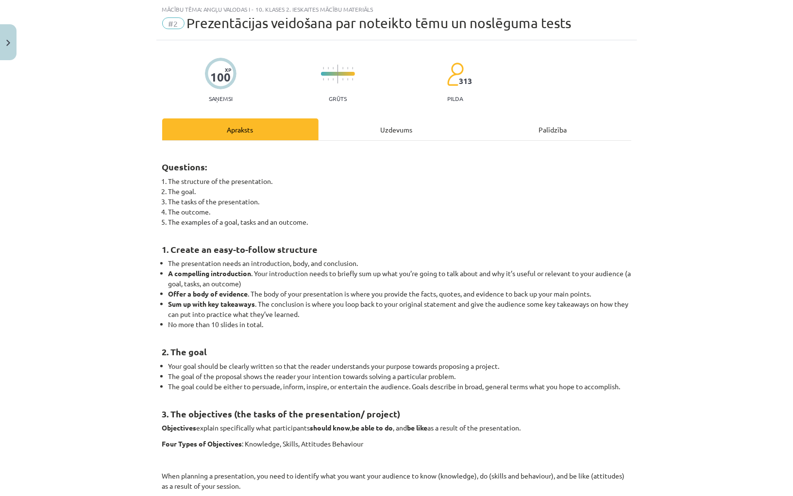
scroll to position [1111, 0]
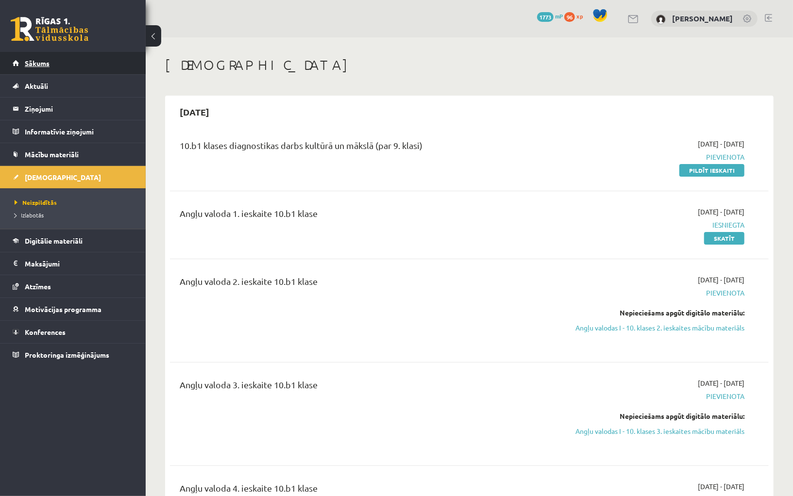
click at [61, 61] on link "Sākums" at bounding box center [73, 63] width 121 height 22
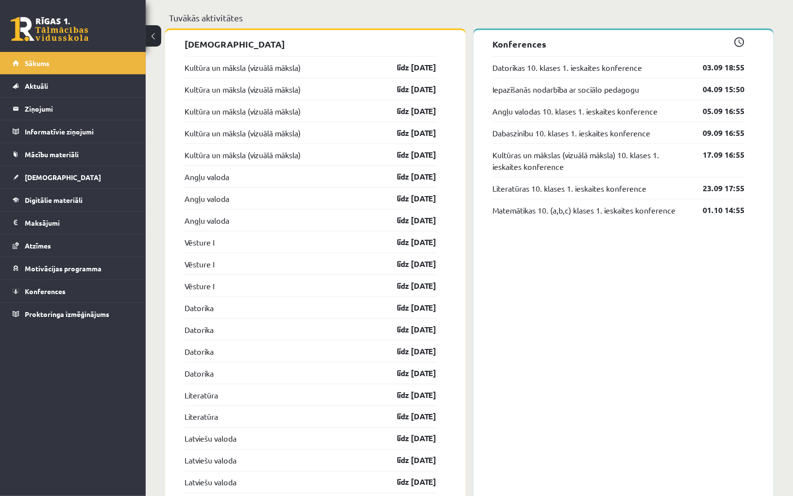
scroll to position [771, 0]
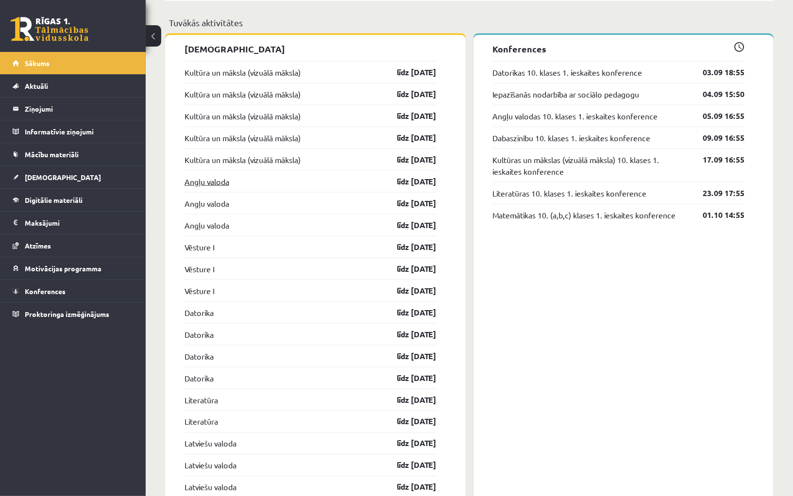
click at [225, 179] on link "Angļu valoda" at bounding box center [206, 182] width 45 height 12
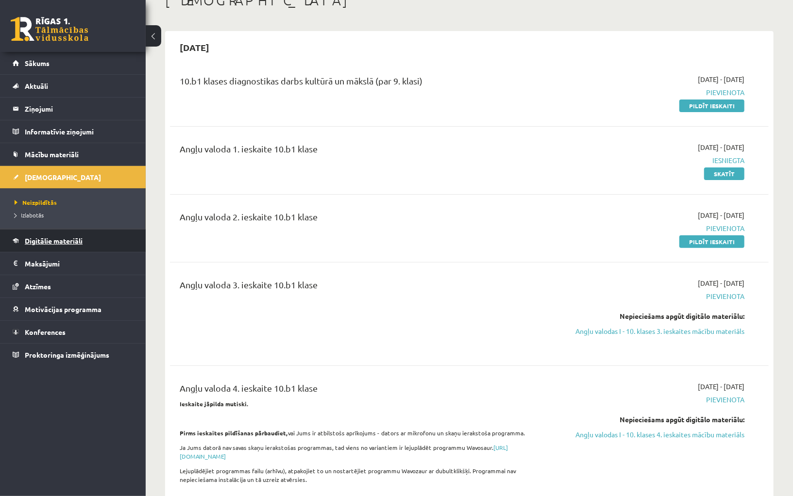
scroll to position [62, 0]
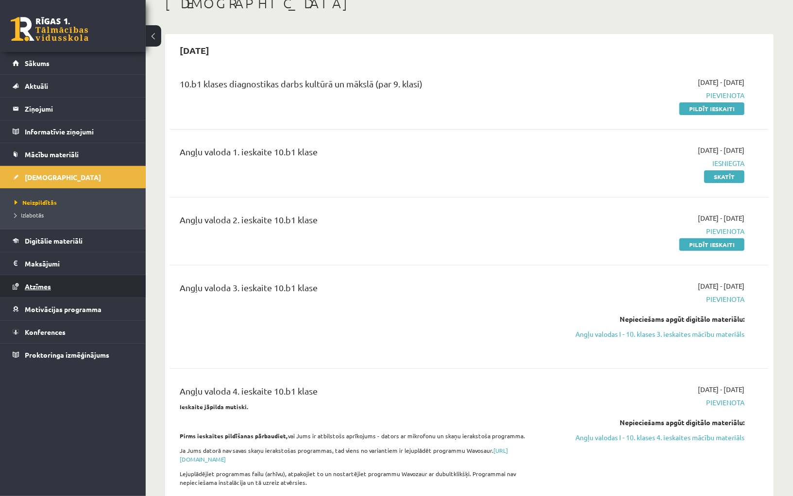
click at [50, 286] on span "Atzīmes" at bounding box center [38, 286] width 26 height 9
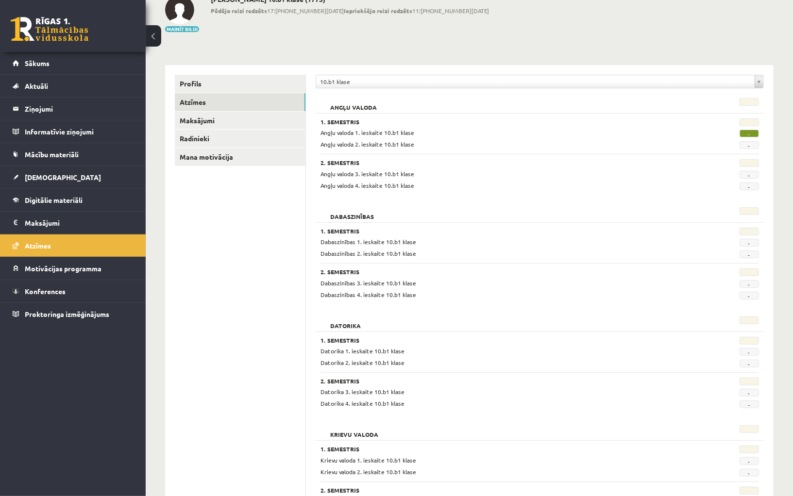
click at [245, 138] on link "Radinieki" at bounding box center [240, 139] width 131 height 18
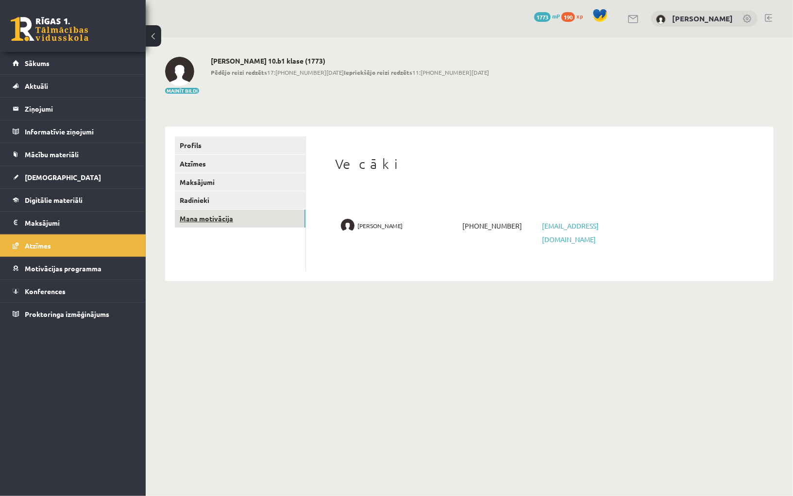
click at [268, 219] on link "Mana motivācija" at bounding box center [240, 219] width 131 height 18
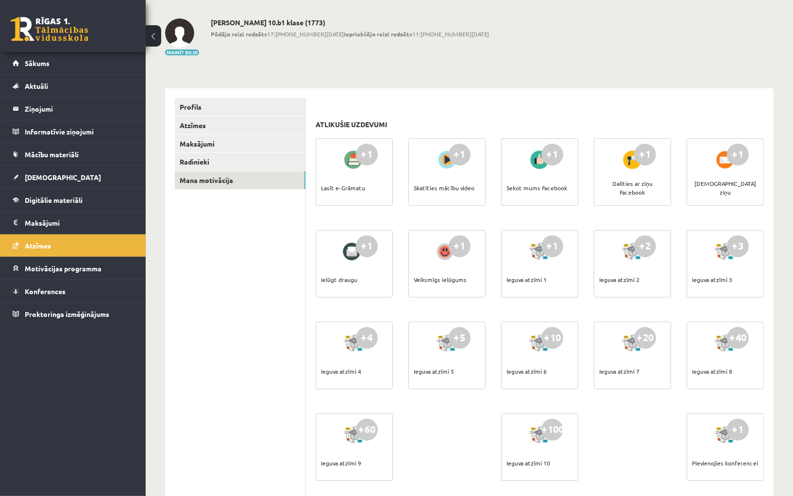
scroll to position [40, 0]
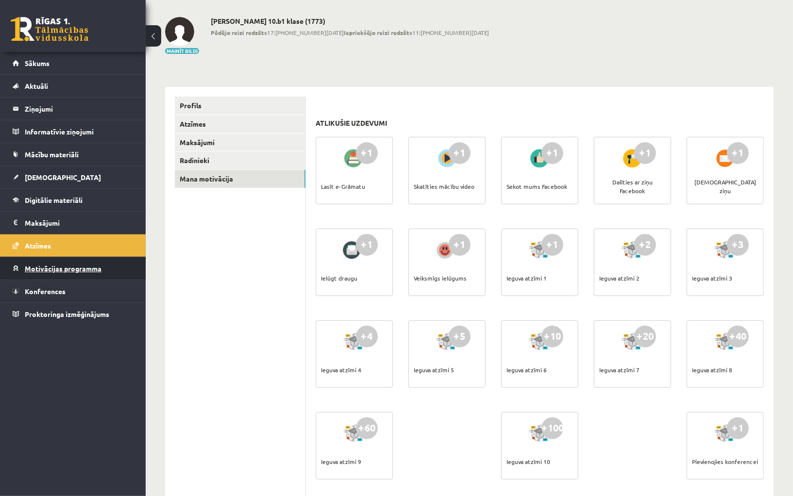
click at [93, 270] on span "Motivācijas programma" at bounding box center [63, 268] width 77 height 9
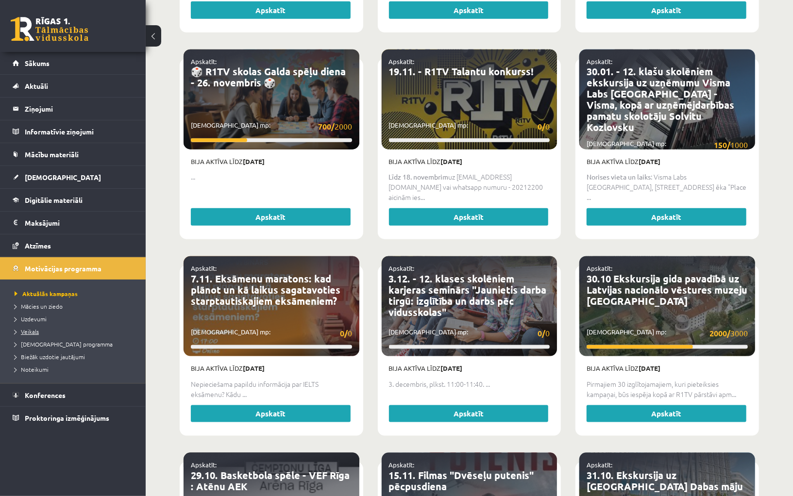
scroll to position [582, 0]
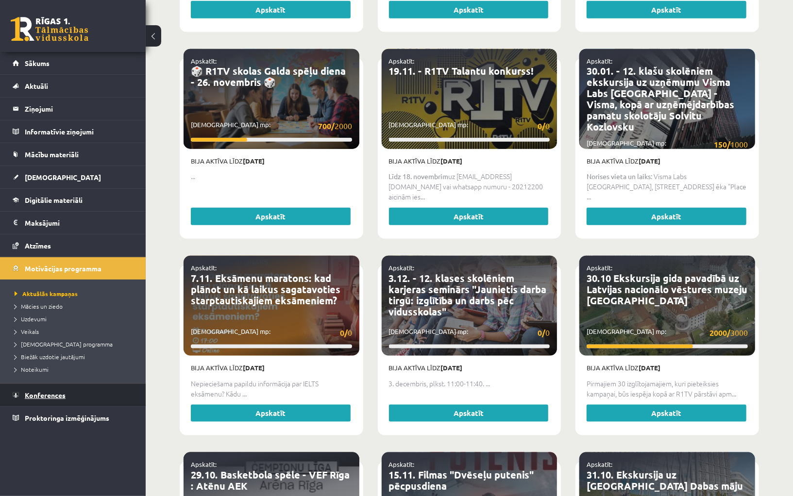
click at [48, 391] on span "Konferences" at bounding box center [45, 395] width 41 height 9
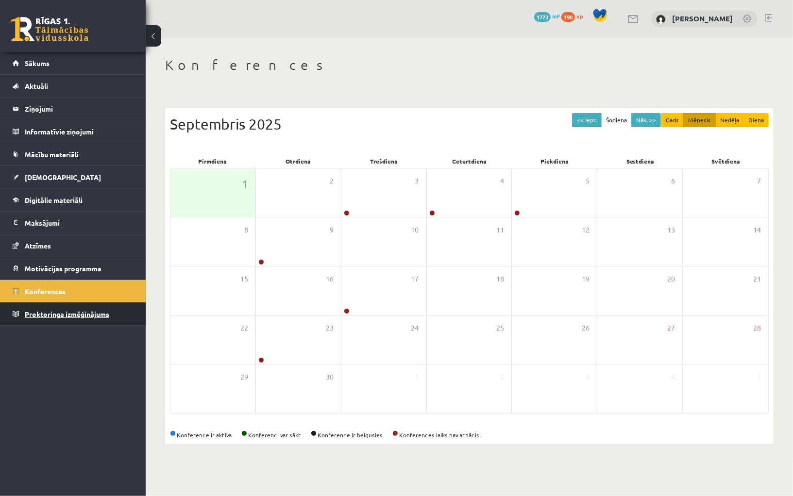
click at [71, 314] on span "Proktoringa izmēģinājums" at bounding box center [67, 314] width 84 height 9
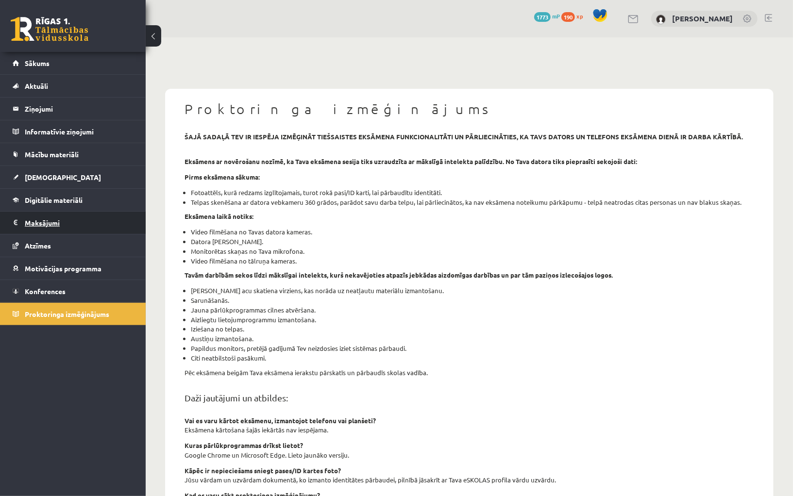
click at [74, 219] on legend "Maksājumi 0" at bounding box center [79, 223] width 109 height 22
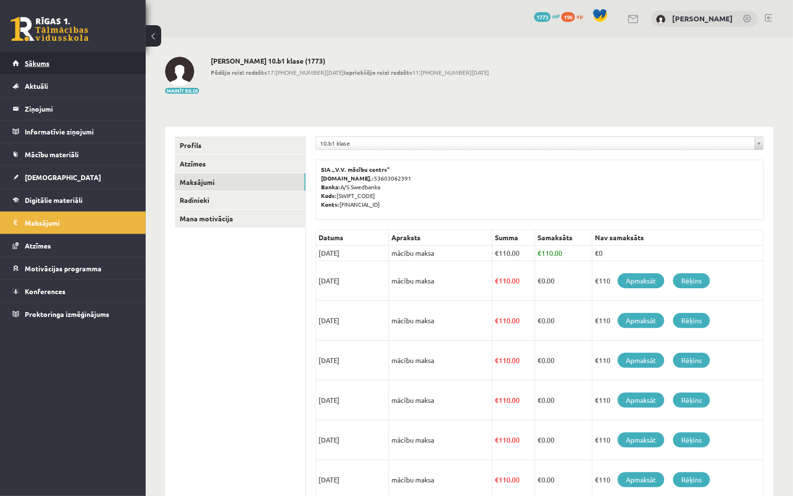
click at [60, 60] on link "Sākums" at bounding box center [73, 63] width 121 height 22
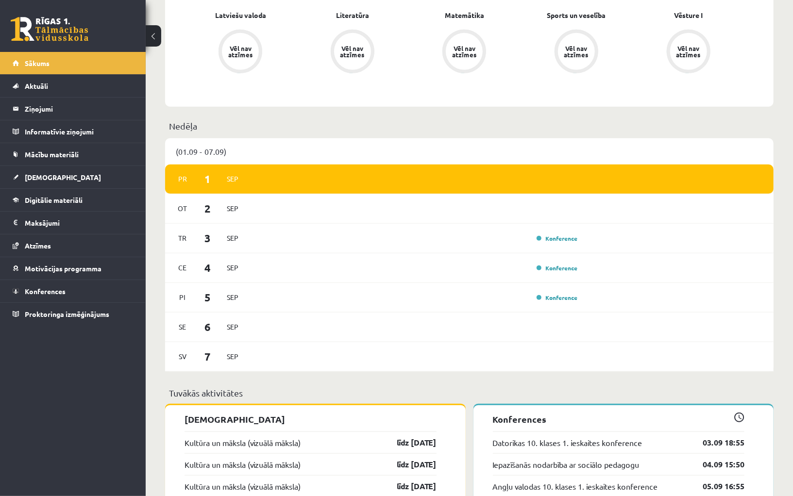
scroll to position [404, 0]
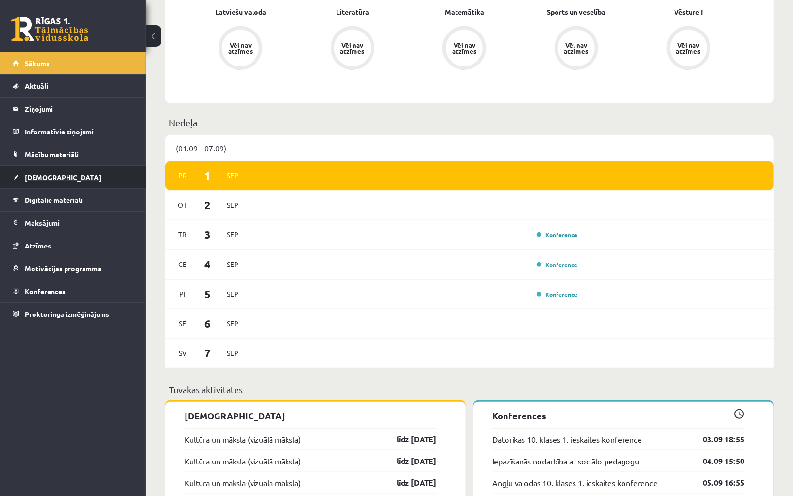
click at [60, 172] on link "[DEMOGRAPHIC_DATA]" at bounding box center [73, 177] width 121 height 22
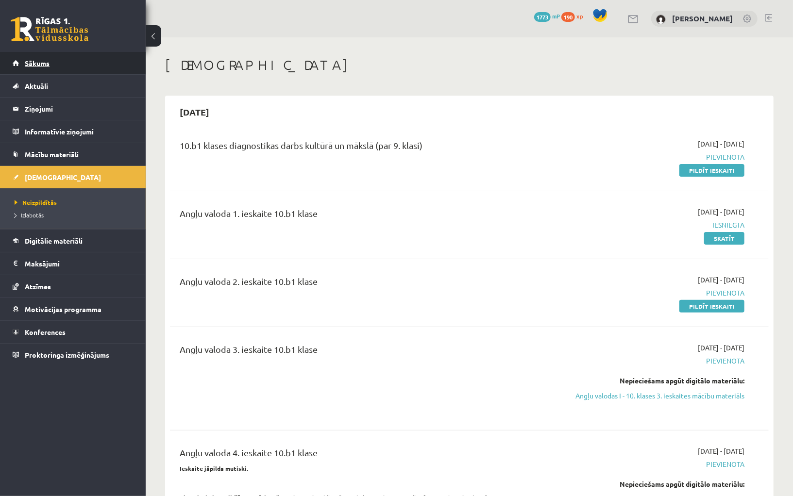
click at [73, 64] on link "Sākums" at bounding box center [73, 63] width 121 height 22
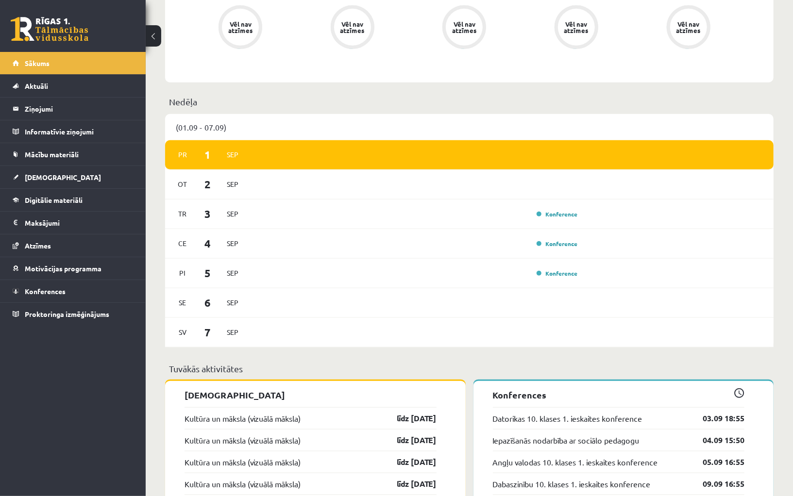
scroll to position [580, 0]
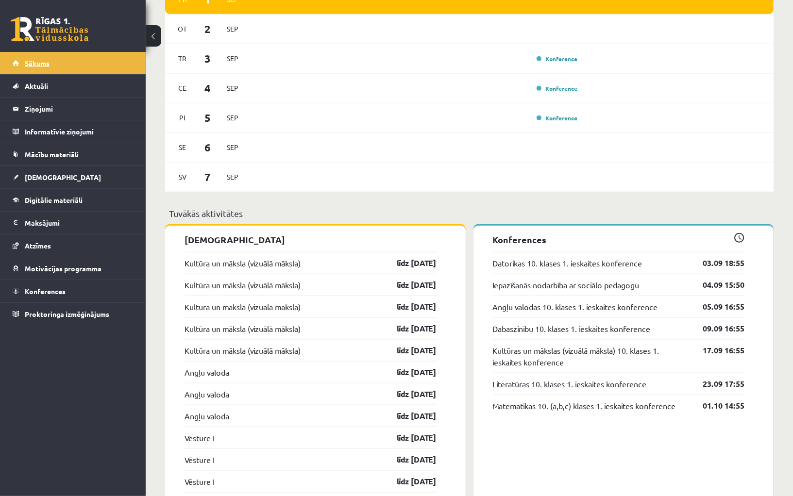
click at [42, 70] on link "Sākums" at bounding box center [73, 63] width 121 height 22
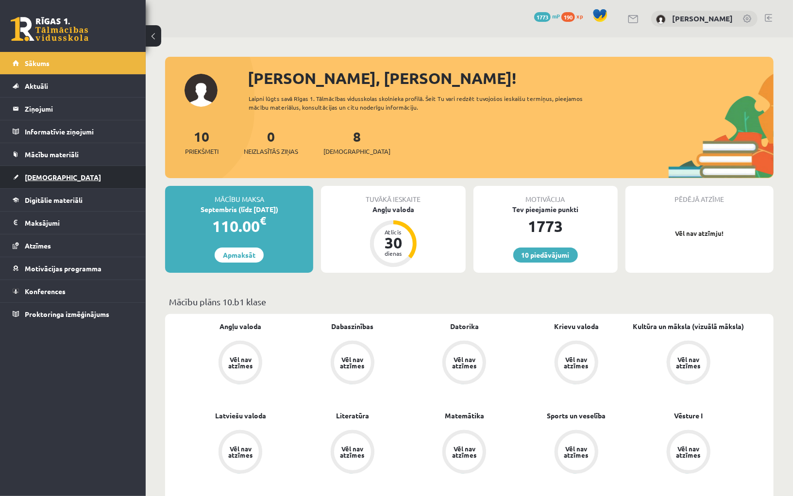
click at [45, 177] on span "[DEMOGRAPHIC_DATA]" at bounding box center [63, 177] width 76 height 9
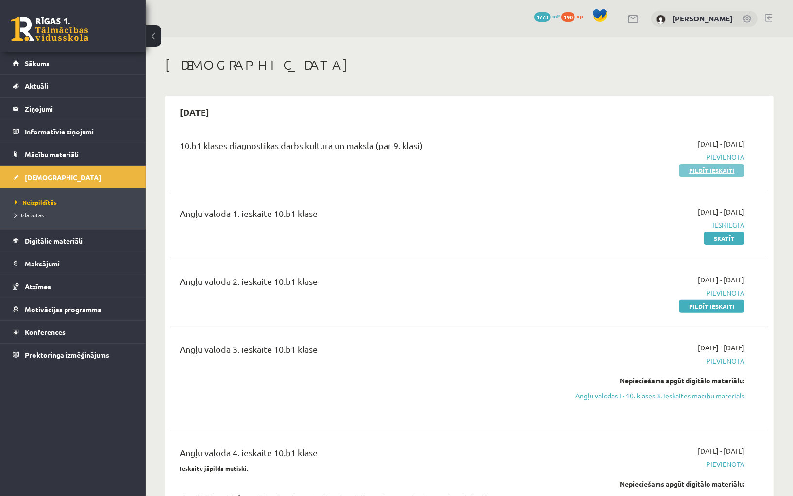
click at [734, 167] on link "Pildīt ieskaiti" at bounding box center [711, 170] width 65 height 13
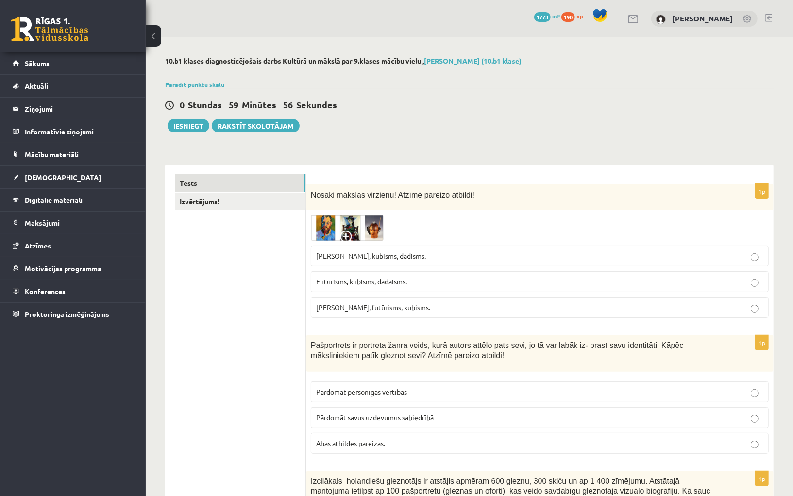
click at [319, 235] on img at bounding box center [347, 228] width 73 height 26
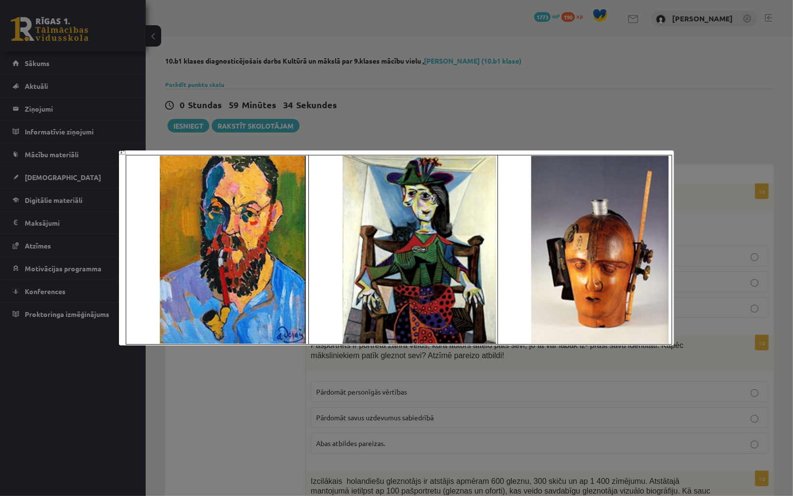
click at [389, 67] on div at bounding box center [396, 248] width 793 height 496
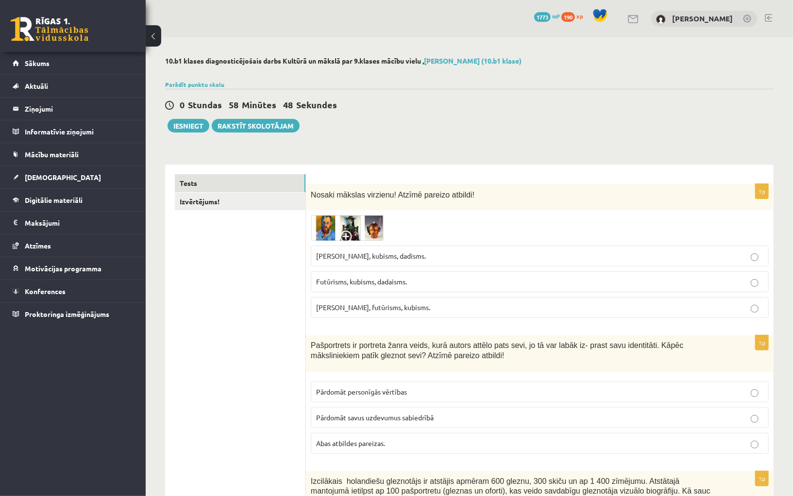
click at [364, 227] on img at bounding box center [347, 228] width 73 height 26
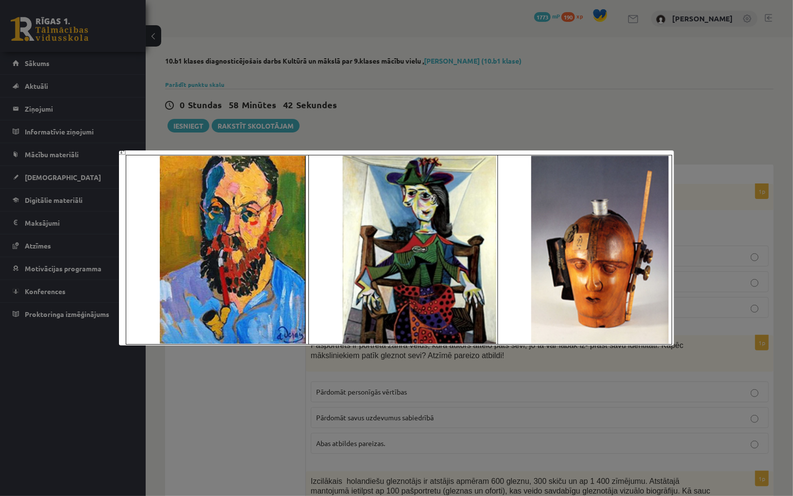
click at [555, 98] on div at bounding box center [396, 248] width 793 height 496
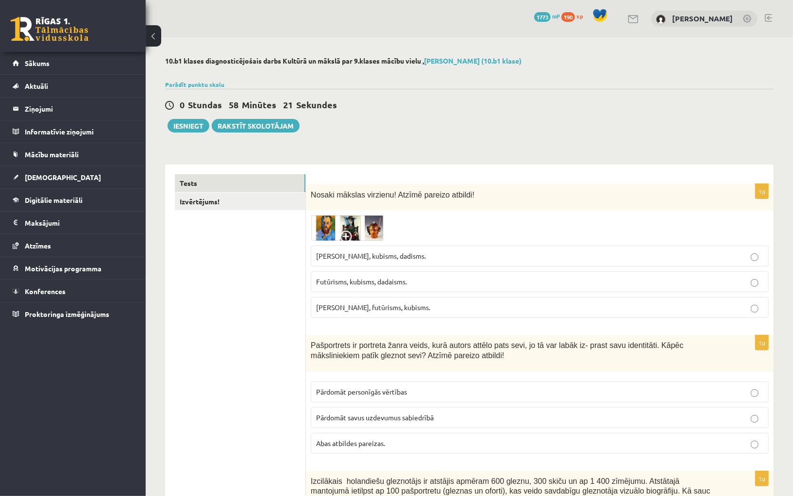
click at [368, 228] on img at bounding box center [347, 228] width 73 height 26
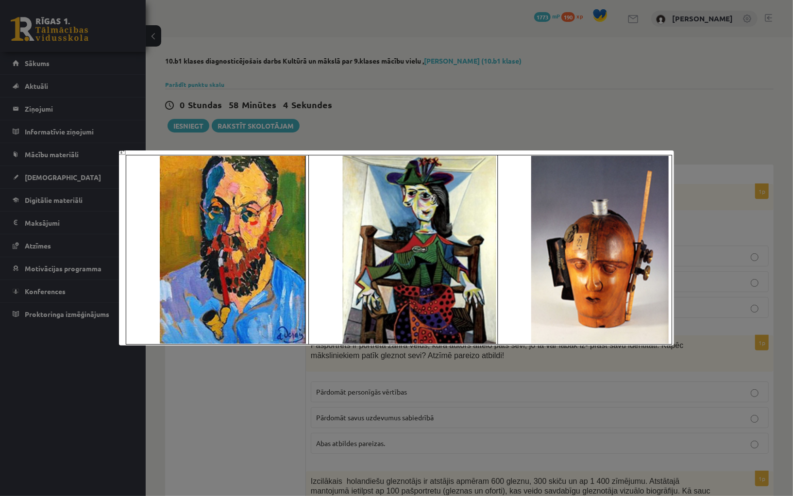
click at [467, 122] on div at bounding box center [396, 248] width 793 height 496
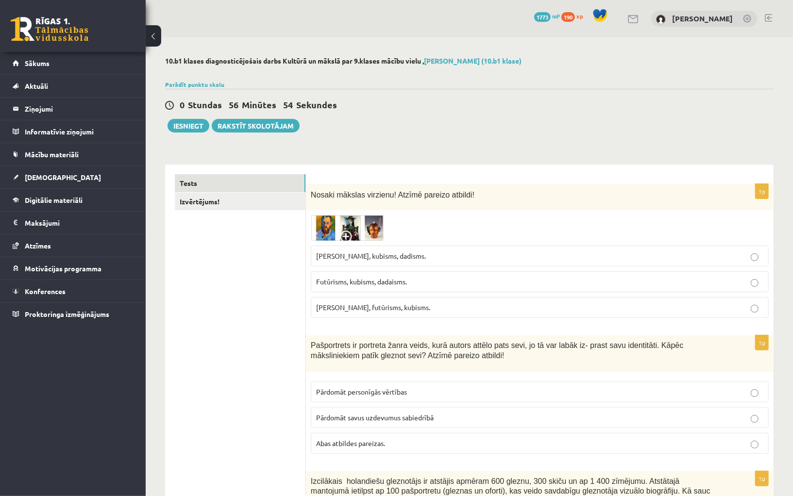
click at [363, 226] on img at bounding box center [347, 228] width 73 height 26
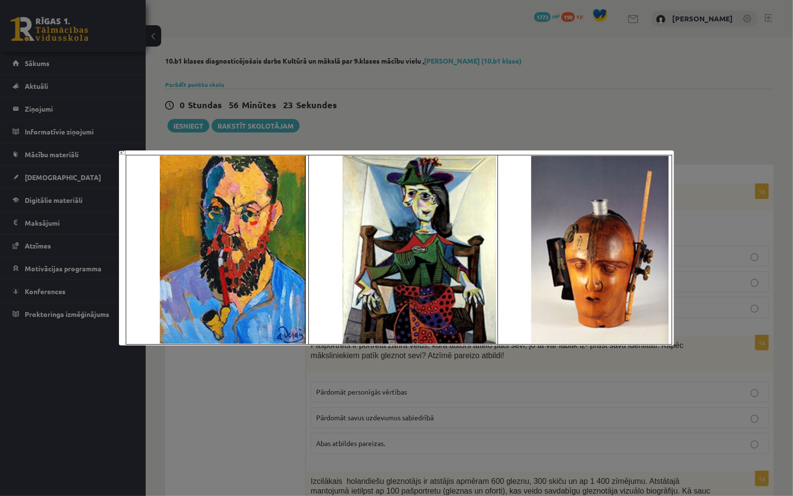
click at [545, 105] on div at bounding box center [396, 248] width 793 height 496
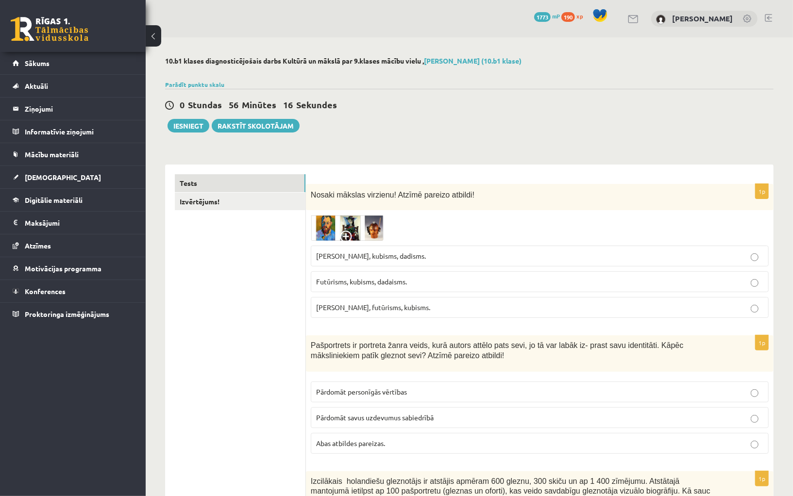
click at [347, 225] on img at bounding box center [347, 228] width 73 height 26
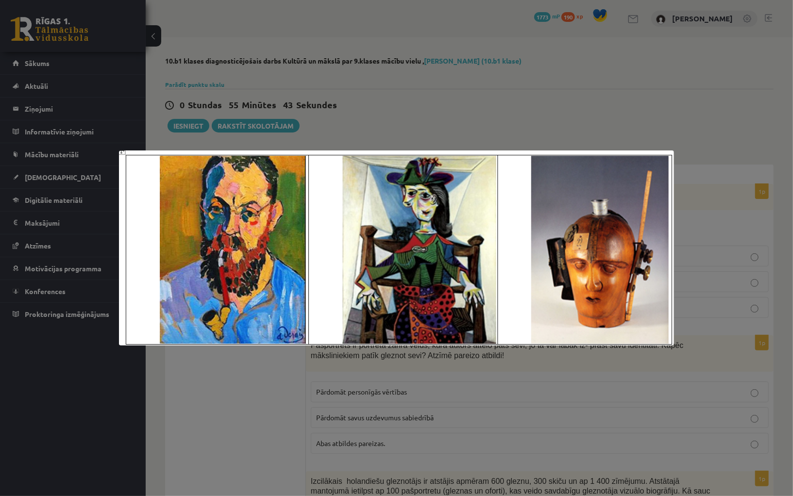
click at [594, 102] on div at bounding box center [396, 248] width 793 height 496
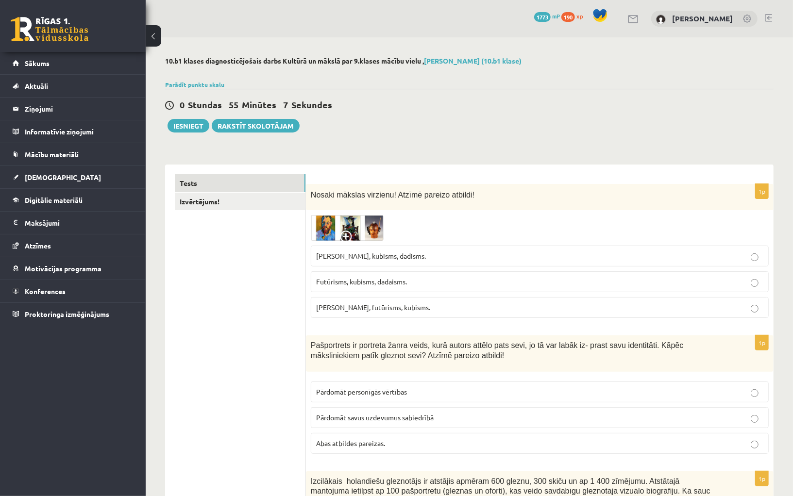
click at [397, 259] on p "Fovisms, kubisms, dadisms." at bounding box center [539, 256] width 447 height 10
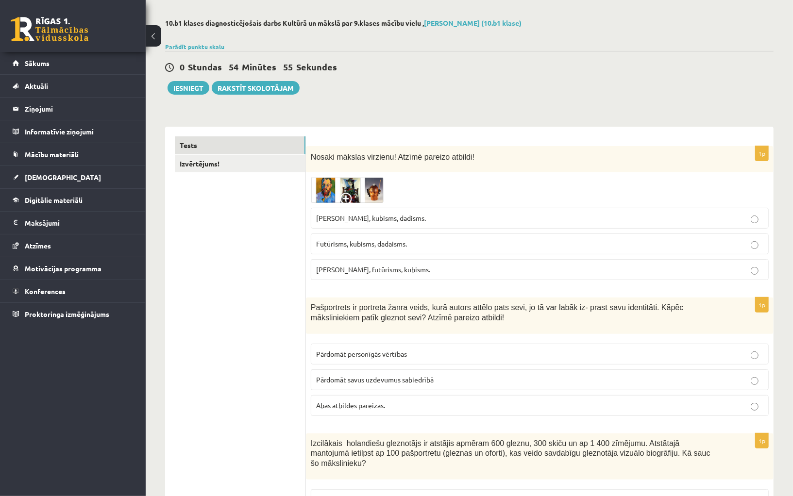
scroll to position [43, 0]
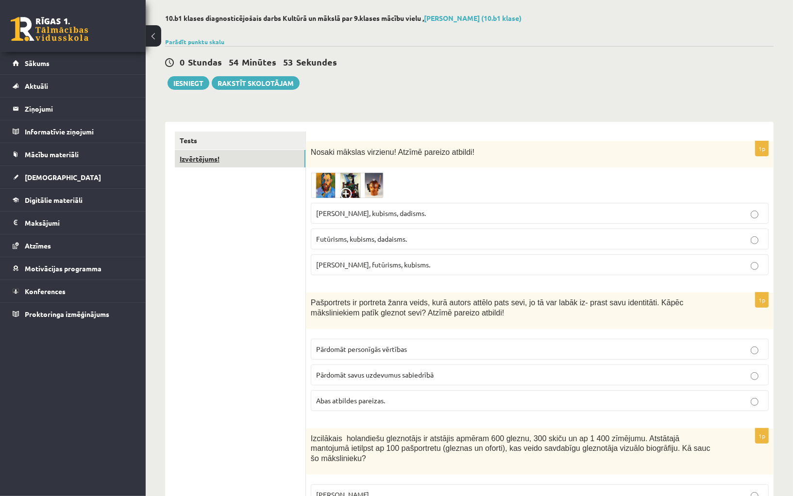
click at [233, 156] on link "Izvērtējums!" at bounding box center [240, 159] width 131 height 18
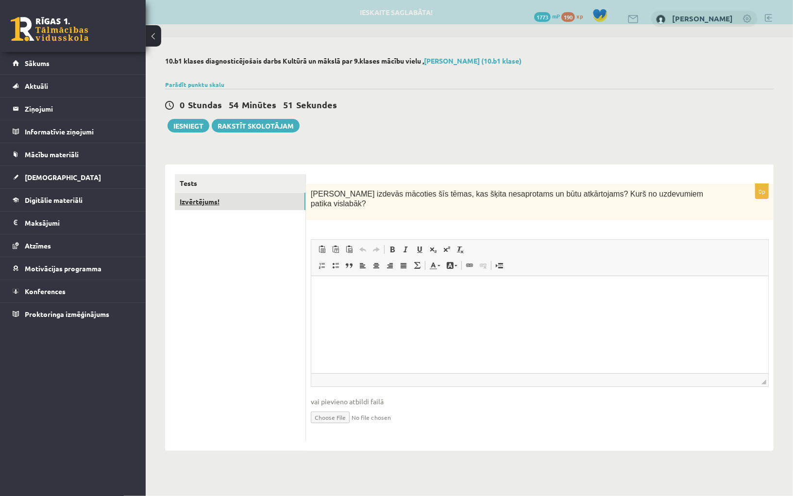
scroll to position [0, 0]
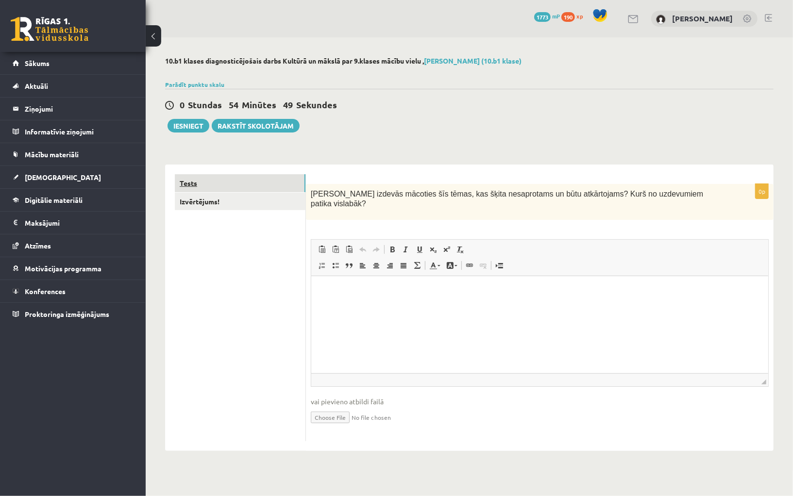
click at [207, 187] on link "Tests" at bounding box center [240, 183] width 131 height 18
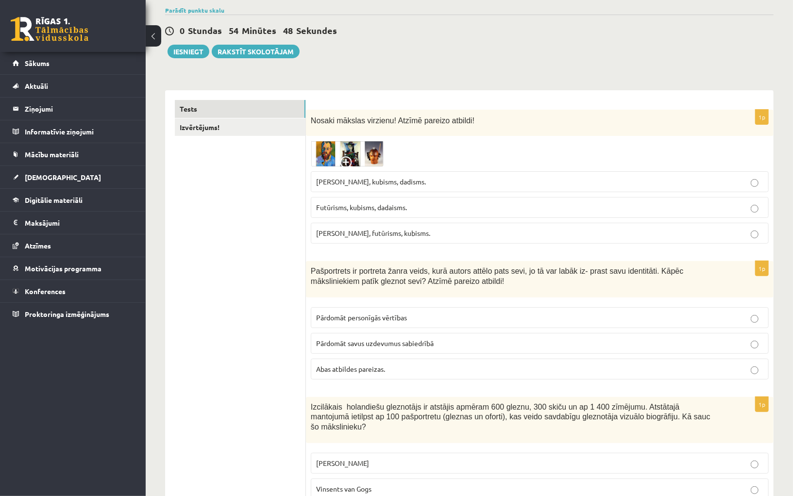
scroll to position [75, 0]
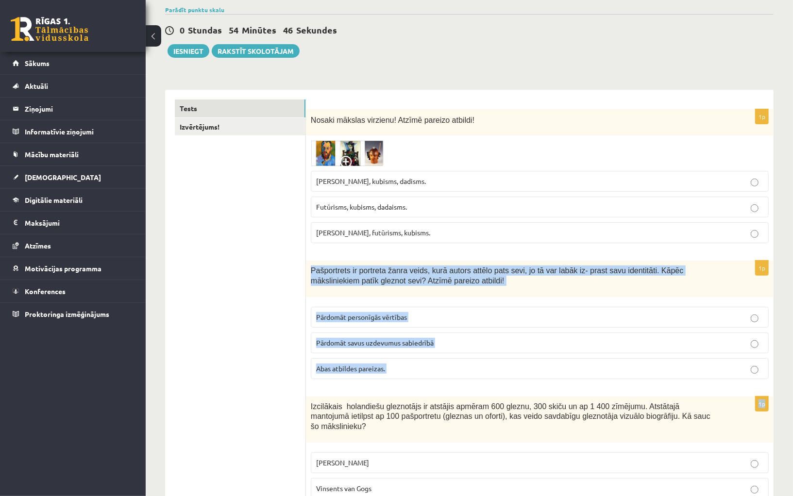
drag, startPoint x: 400, startPoint y: 385, endPoint x: 311, endPoint y: 265, distance: 148.9
copy form "Pašportrets ir portreta žanra veids, kurā autors attēlo pats sevi, jo tā var la…"
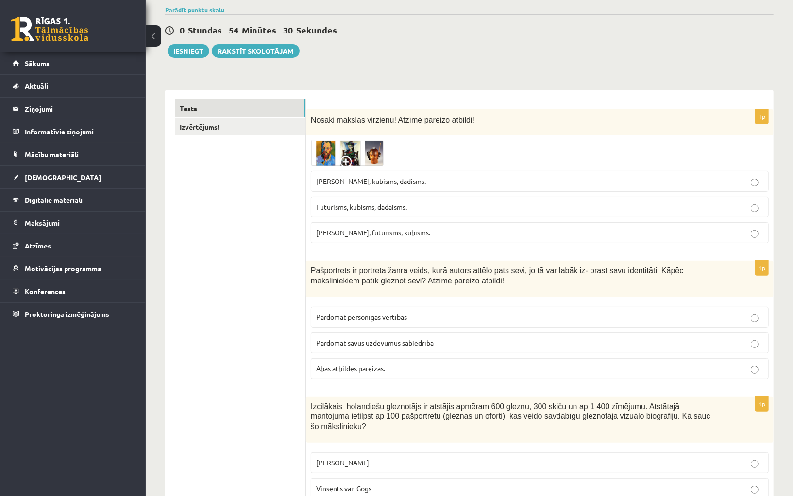
click at [357, 369] on p "Abas atbildes pareizas." at bounding box center [539, 369] width 447 height 10
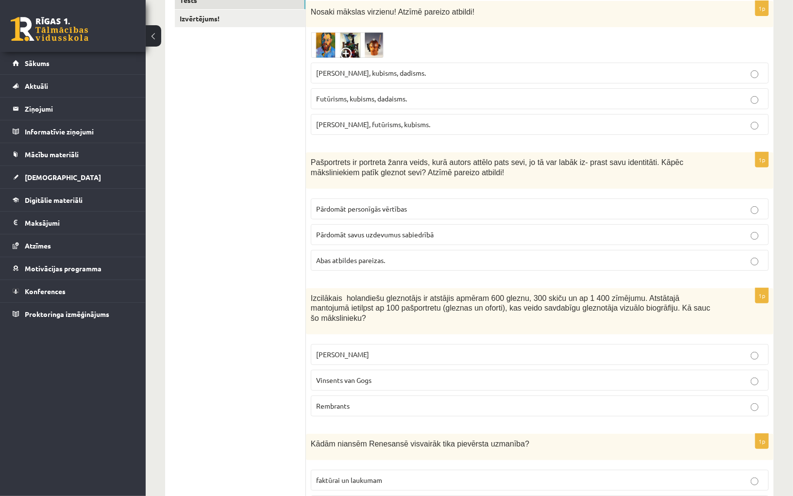
scroll to position [193, 0]
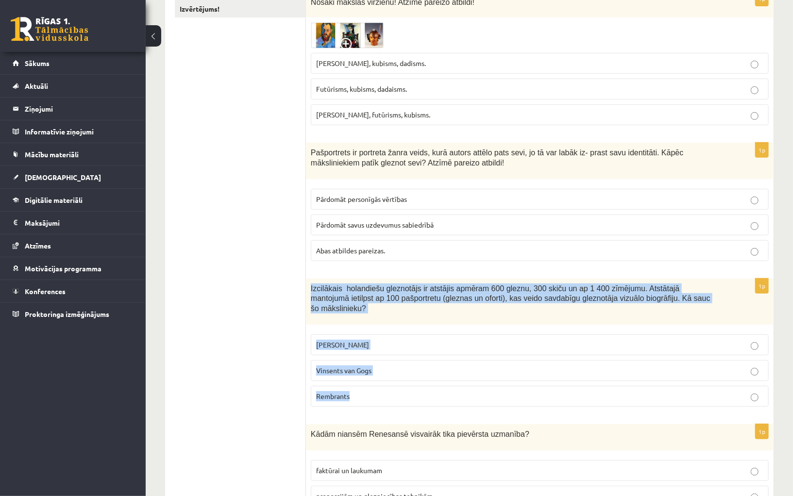
drag, startPoint x: 348, startPoint y: 408, endPoint x: 308, endPoint y: 286, distance: 128.2
click at [308, 286] on div "1p Izcilākais holandiešu gleznotājs ir atstājis apmēram 600 gleznu, 300 skiču u…" at bounding box center [540, 347] width 468 height 136
copy div "Izcilākais holandiešu gleznotājs ir atstājis apmēram 600 gleznu, 300 skiču un a…"
click at [353, 369] on span "Vinsents van Gogs" at bounding box center [343, 370] width 55 height 9
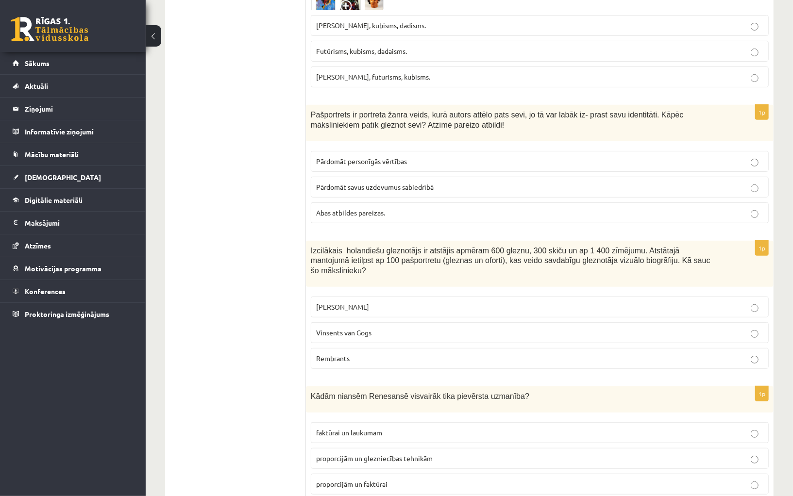
scroll to position [335, 0]
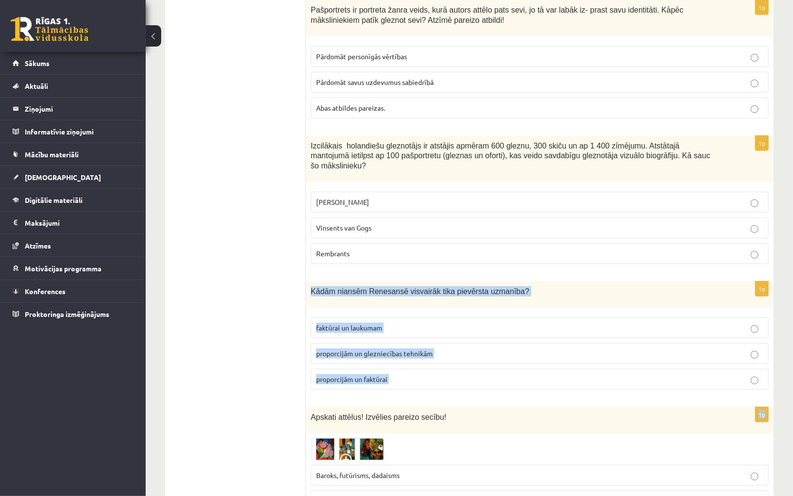
drag, startPoint x: 355, startPoint y: 393, endPoint x: 308, endPoint y: 285, distance: 117.8
copy form "Kādām niansēm Renesansē visvairāk tika pievērsta uzmanība? faktūrai un laukumam…"
click at [380, 351] on span "proporcijām un glezniecības tehnikām" at bounding box center [374, 353] width 117 height 9
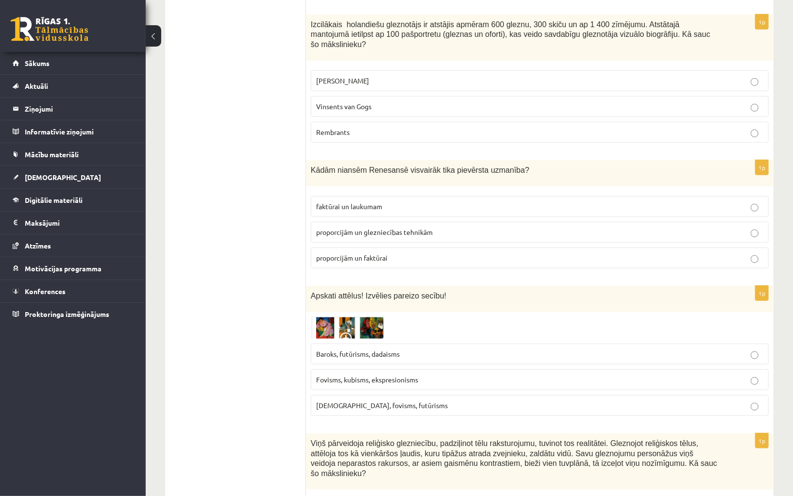
scroll to position [459, 0]
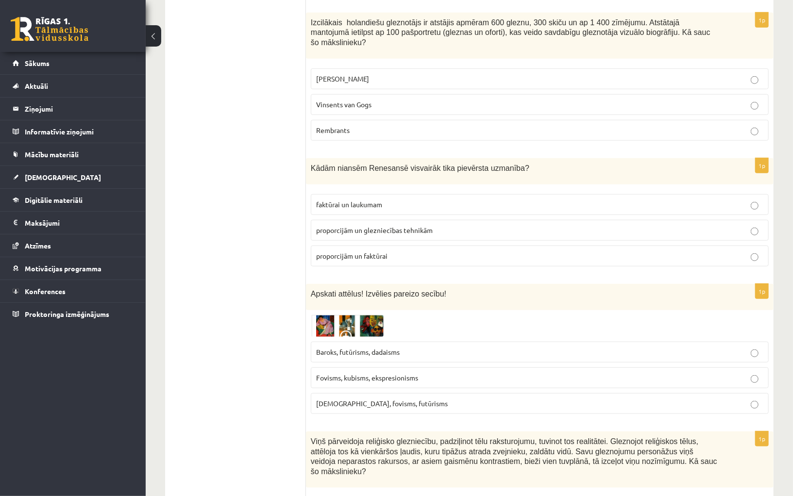
click at [367, 319] on img at bounding box center [347, 326] width 73 height 22
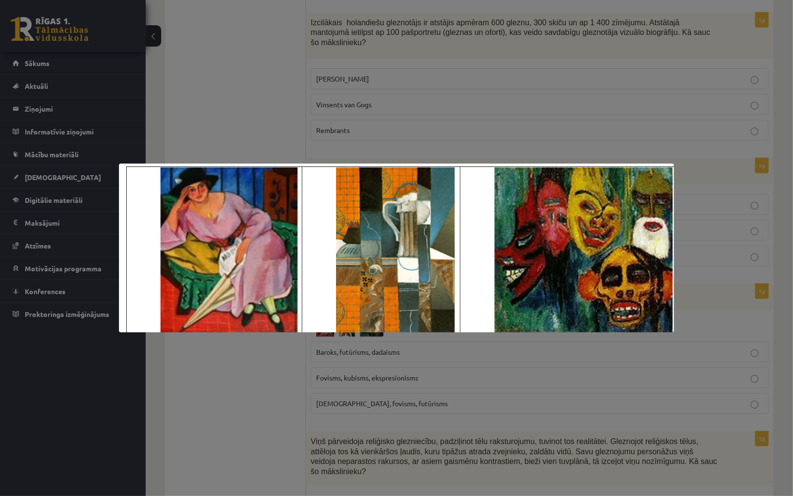
click at [590, 89] on div at bounding box center [396, 248] width 793 height 496
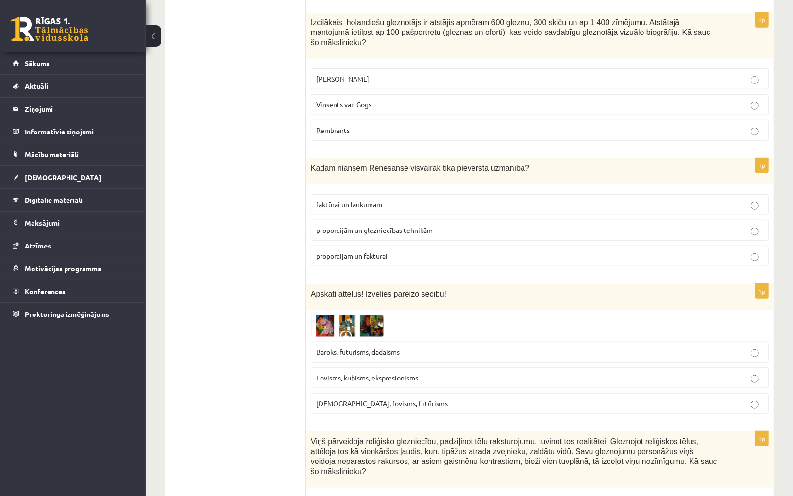
click at [359, 374] on span "Fovisms, kubisms, ekspresionisms" at bounding box center [367, 377] width 102 height 9
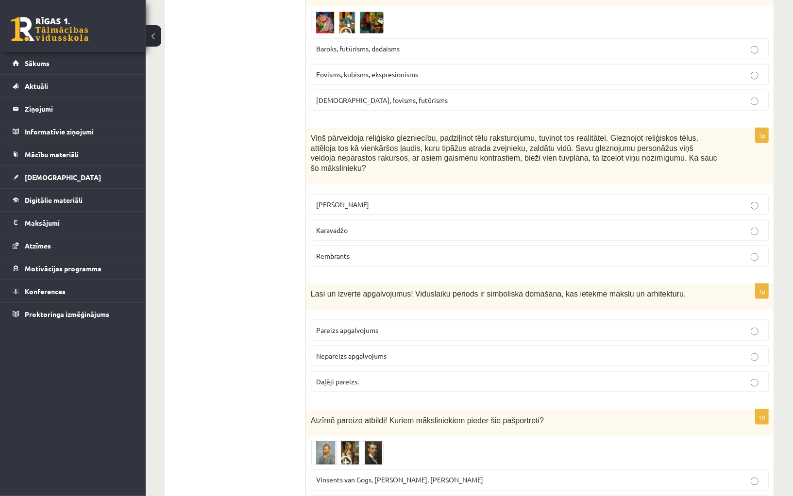
scroll to position [758, 0]
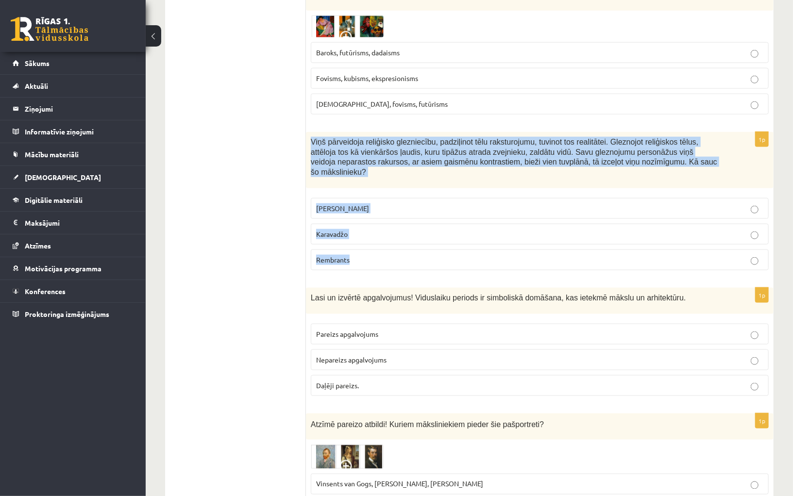
drag, startPoint x: 360, startPoint y: 268, endPoint x: 311, endPoint y: 136, distance: 140.2
click at [311, 136] on div "1p Viņš pārveidoja reliģisko glezniecību, padziļinot tēlu raksturojumu, tuvinot…" at bounding box center [540, 205] width 468 height 146
copy div "Viņš pārveidoja reliģisko glezniecību, padziļinot tēlu raksturojumu, tuvinot to…"
click at [371, 255] on p "Rembrants" at bounding box center [539, 260] width 447 height 10
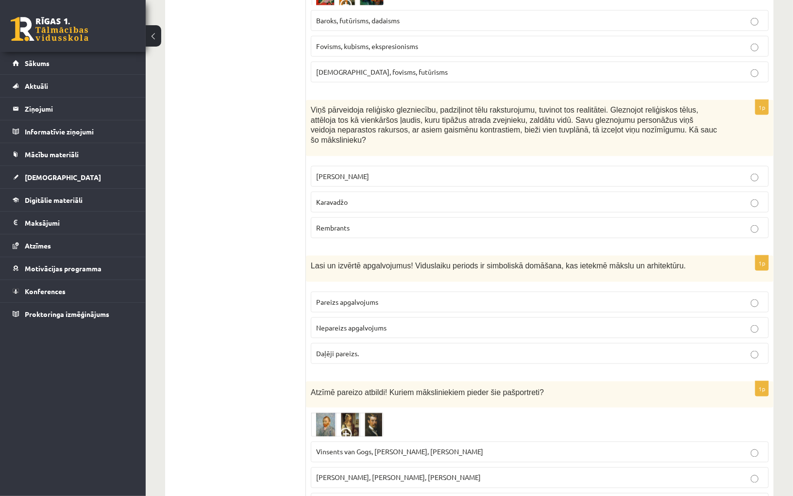
scroll to position [799, 0]
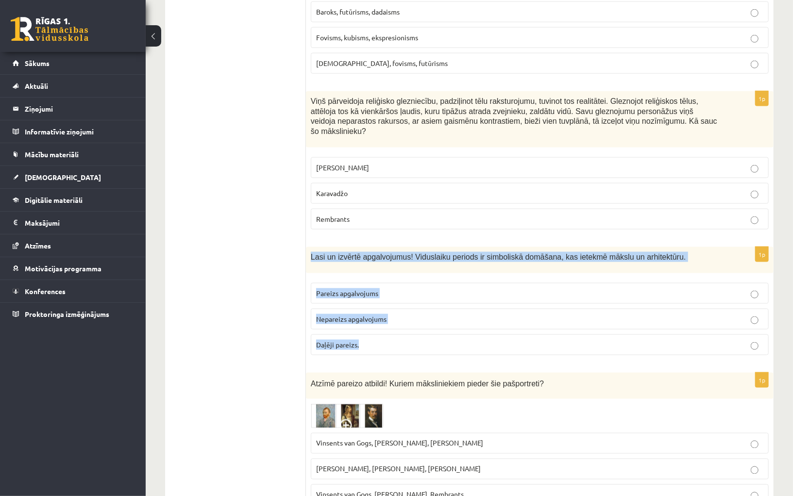
drag, startPoint x: 368, startPoint y: 351, endPoint x: 312, endPoint y: 244, distance: 120.1
click at [312, 247] on div "1p Lasi un izvērtē apgalvojumus! Viduslaiku periods ir simboliskā domāšana, kas…" at bounding box center [540, 305] width 468 height 116
copy div "Lasi un izvērtē apgalvojumus! Viduslaiku periods ir simboliskā domāšana, kas ie…"
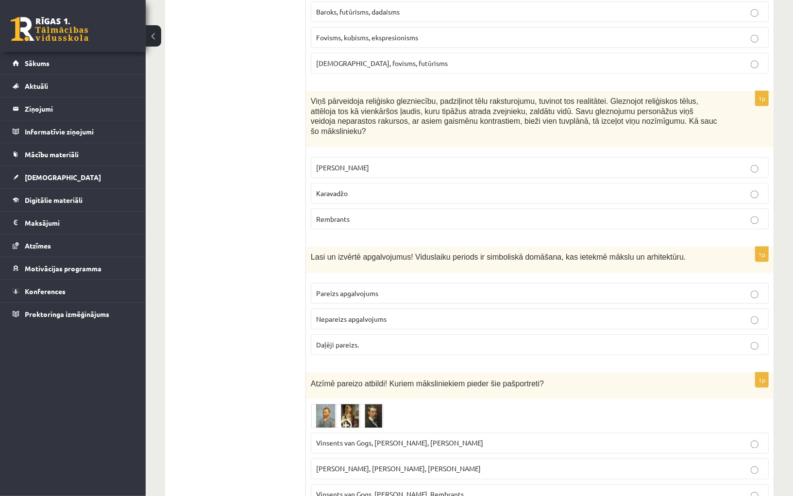
click at [367, 289] on span "Pareizs apgalvojums" at bounding box center [347, 293] width 62 height 9
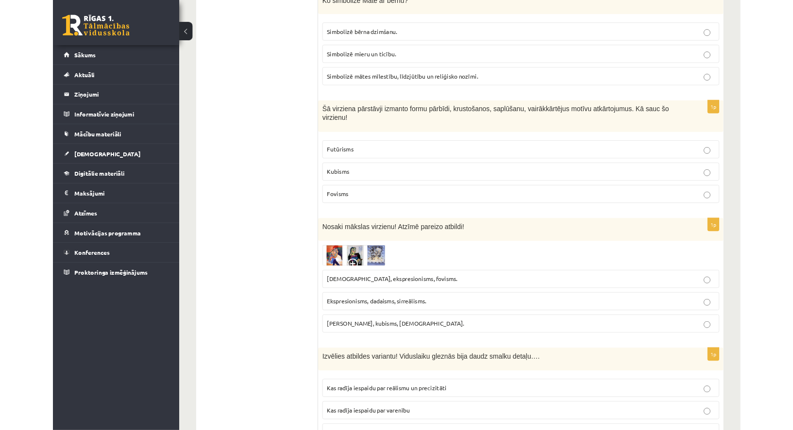
scroll to position [4236, 0]
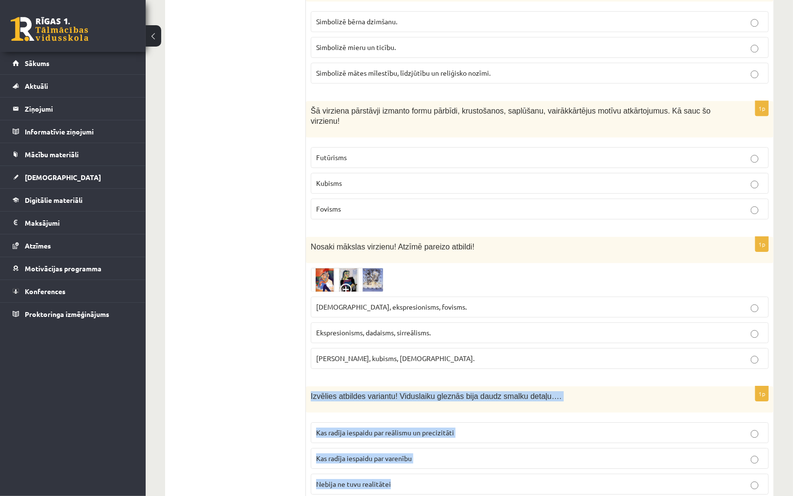
drag, startPoint x: 373, startPoint y: 461, endPoint x: 310, endPoint y: 353, distance: 125.6
click at [310, 386] on div "1p Izvēlies atbildes variantu! Viduslaiku gleznās bija daudz smalku detaļu…. Ka…" at bounding box center [540, 444] width 468 height 116
copy div "Izvēlies atbildes variantu! Viduslaiku gleznās bija daudz smalku detaļu…. Kas r…"
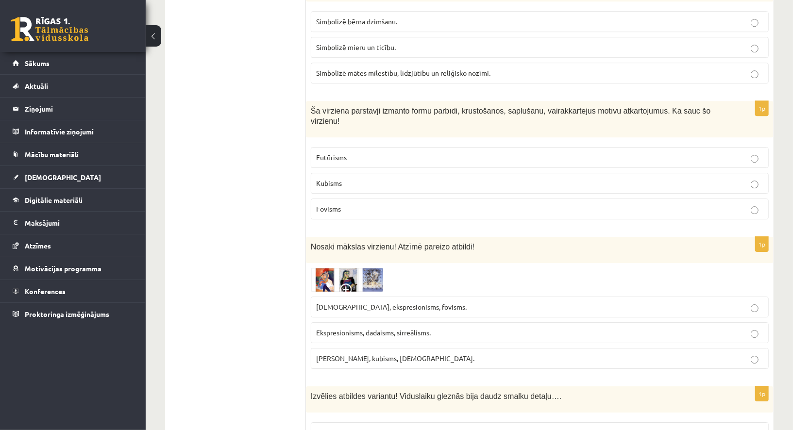
scroll to position [4302, 0]
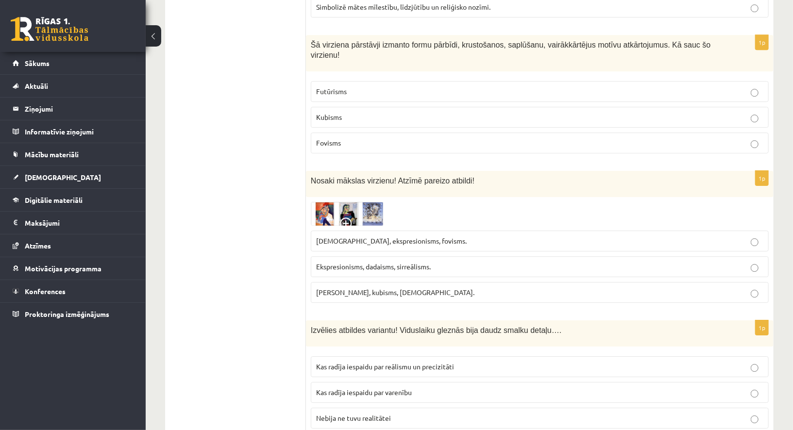
click at [355, 362] on span "Kas radīja iespaidu par reālismu un precizitāti" at bounding box center [385, 366] width 138 height 9
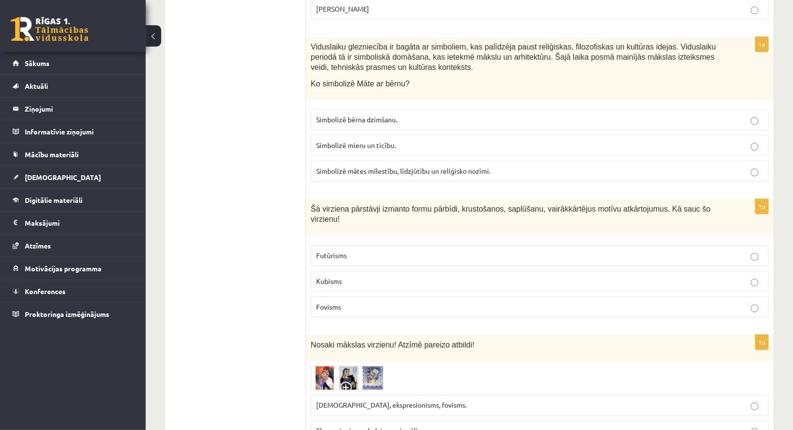
scroll to position [4105, 0]
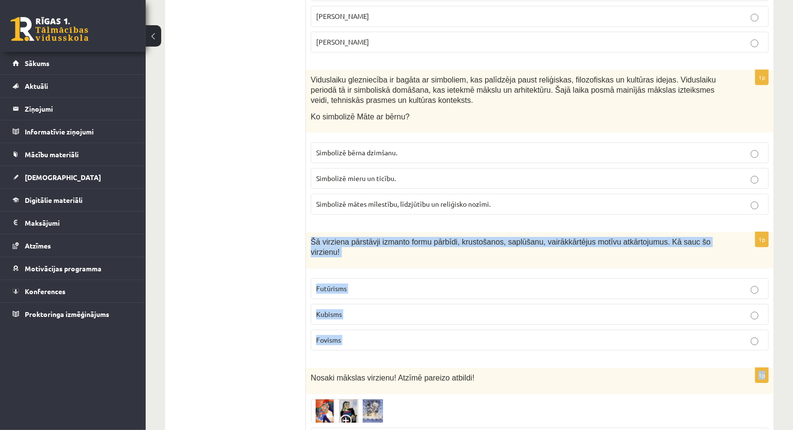
drag, startPoint x: 354, startPoint y: 328, endPoint x: 311, endPoint y: 201, distance: 134.0
copy form "Šā virziena pārstāvji izmanto formu pārbīdi, krustošanos, saplūšanu, vairākkārt…"
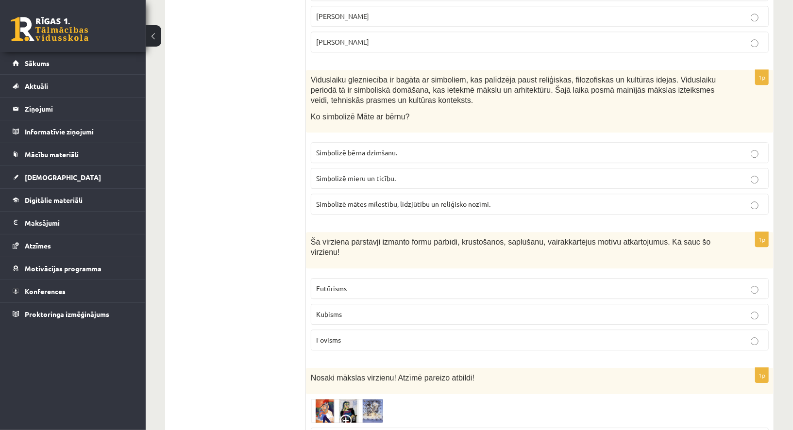
click at [354, 309] on p "Kubisms" at bounding box center [539, 314] width 447 height 10
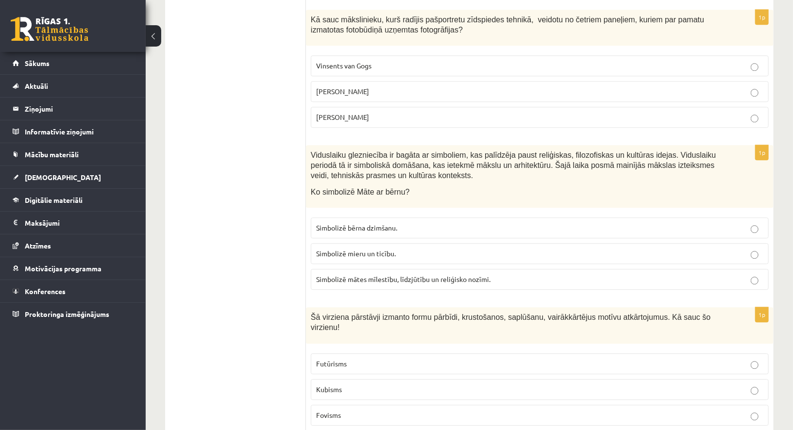
scroll to position [3994, 0]
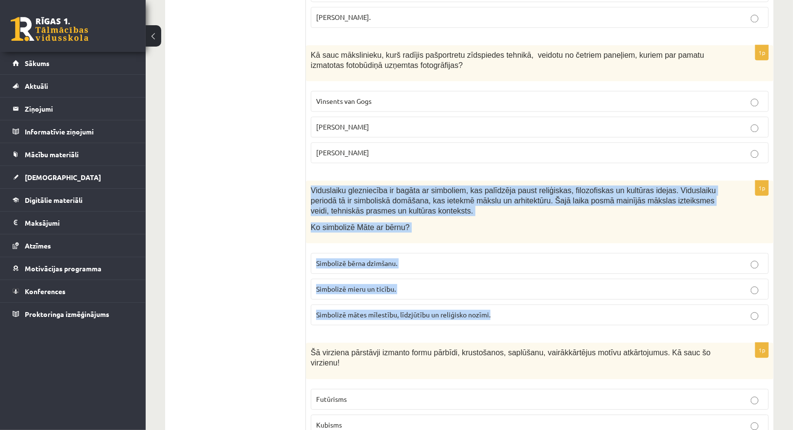
drag, startPoint x: 489, startPoint y: 297, endPoint x: 306, endPoint y: 161, distance: 228.7
click at [306, 181] on div "1p Viduslaiku glezniecība ir bagāta ar simboliem, kas palīdzēja paust reliģiska…" at bounding box center [540, 257] width 468 height 152
copy div "Viduslaiku glezniecība ir bagāta ar simboliem, kas palīdzēja paust reliģiskas, …"
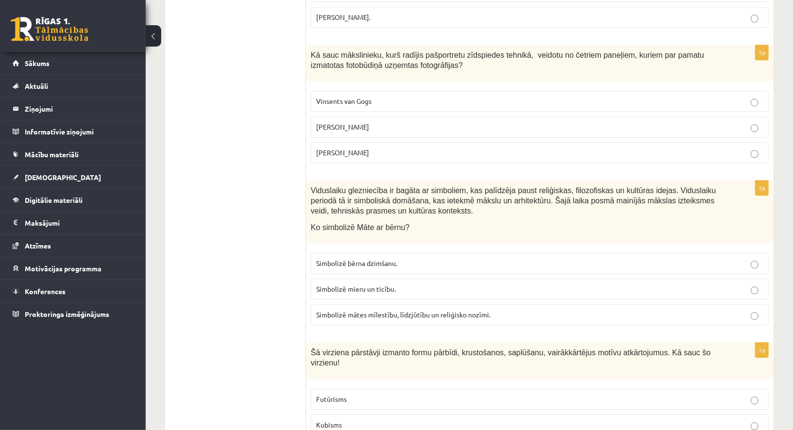
click at [375, 310] on span "Simbolizē mātes mīlestību, līdzjūtību un reliģisko nozīmi." at bounding box center [403, 314] width 174 height 9
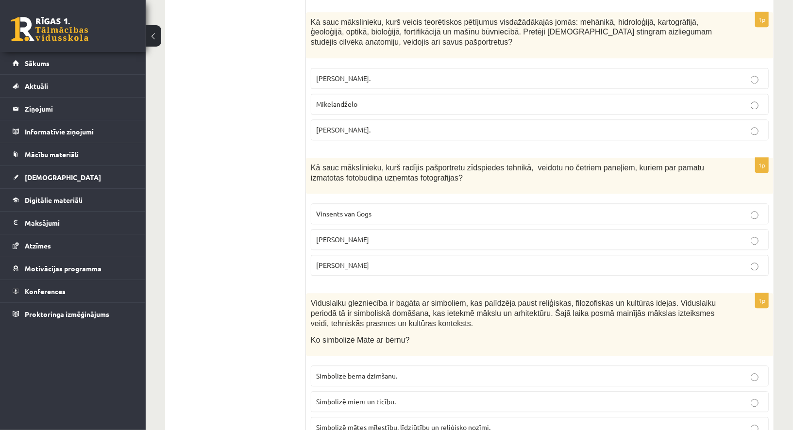
scroll to position [3822, 0]
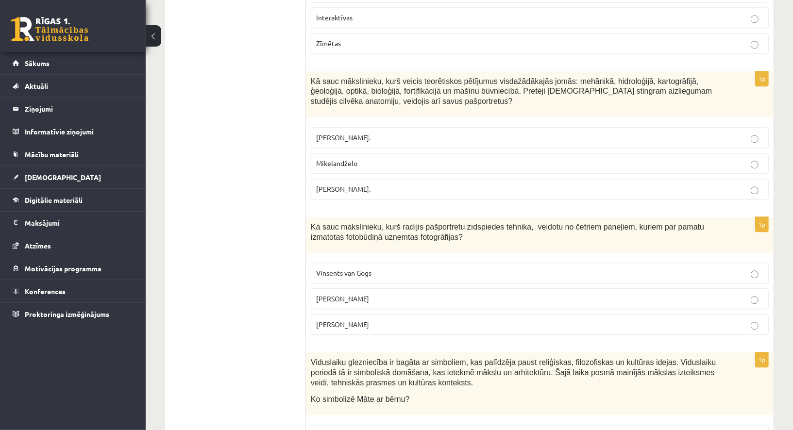
drag, startPoint x: 360, startPoint y: 310, endPoint x: 309, endPoint y: 197, distance: 124.1
click at [309, 217] on div "1p Kā sauc mākslinieku, kurš radījis pašportretu zīdspiedes tehnikā, veidotu no…" at bounding box center [540, 280] width 468 height 126
copy div "Kā sauc mākslinieku, kurš radījis pašportretu zīdspiedes tehnikā, veidotu no če…"
click at [370, 294] on p "Endijs Vorhols" at bounding box center [539, 299] width 447 height 10
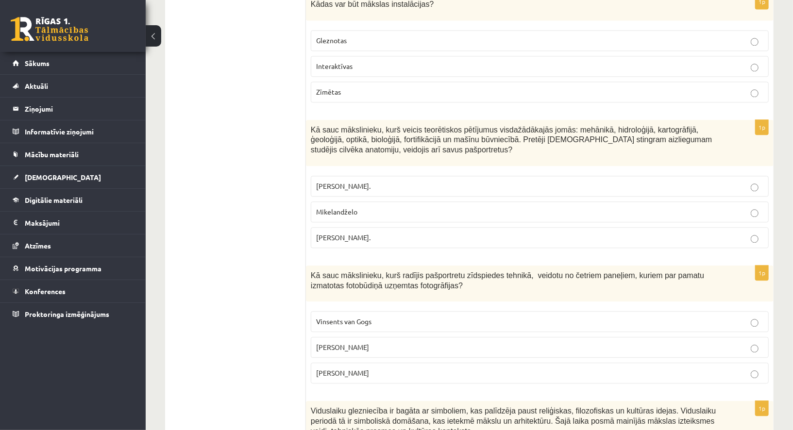
scroll to position [3736, 0]
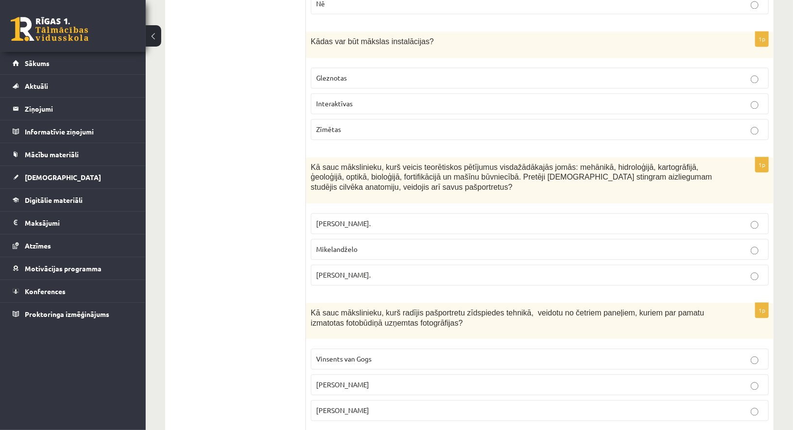
drag, startPoint x: 364, startPoint y: 261, endPoint x: 312, endPoint y: 133, distance: 138.3
click at [312, 157] on div "1p Kā sauc mākslinieku, kurš veicis teorētiskos pētījumus visdažādākajās jomās:…" at bounding box center [540, 225] width 468 height 136
copy div "Kā sauc mākslinieku, kurš veicis teorētiskos pētījumus visdažādākajās jomās: me…"
click at [359, 270] on p "Leonardo da Vinči." at bounding box center [539, 275] width 447 height 10
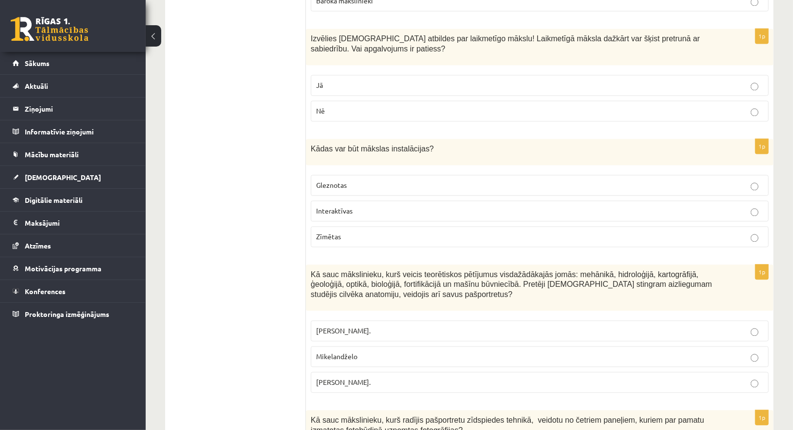
scroll to position [3617, 0]
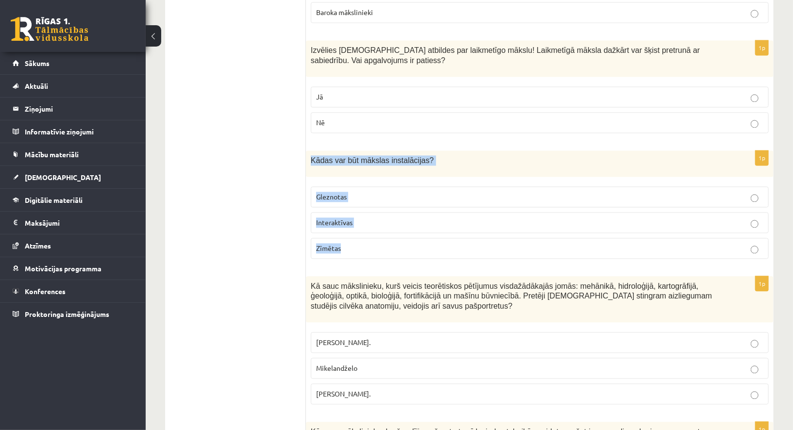
drag, startPoint x: 367, startPoint y: 234, endPoint x: 312, endPoint y: 134, distance: 114.7
click at [312, 151] on div "1p Kādas var būt mākslas instalācijas? Gleznotas Interaktīvas Zīmētas" at bounding box center [540, 209] width 468 height 116
click at [388, 217] on p "Interaktīvas" at bounding box center [539, 222] width 447 height 10
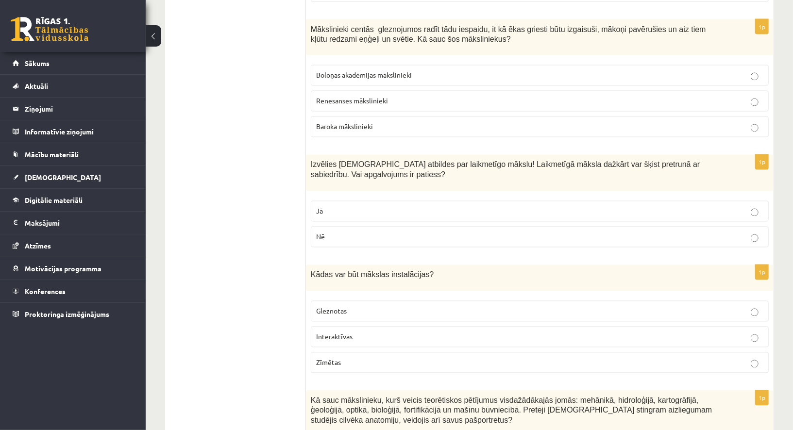
scroll to position [3494, 0]
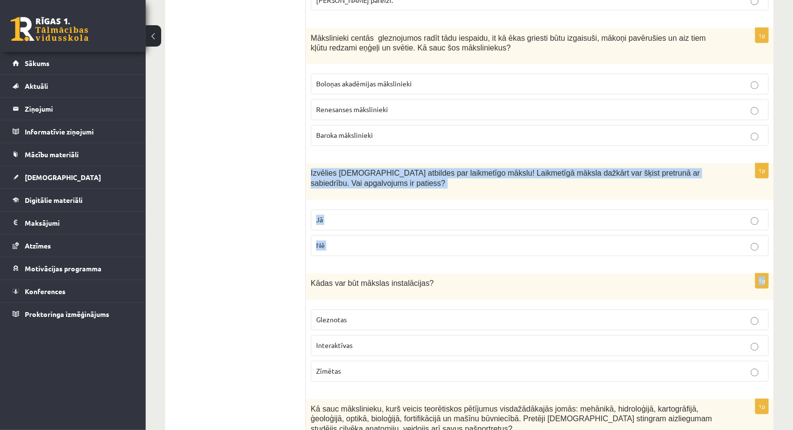
drag, startPoint x: 343, startPoint y: 237, endPoint x: 310, endPoint y: 148, distance: 95.1
click at [371, 215] on p "Jā" at bounding box center [539, 220] width 447 height 10
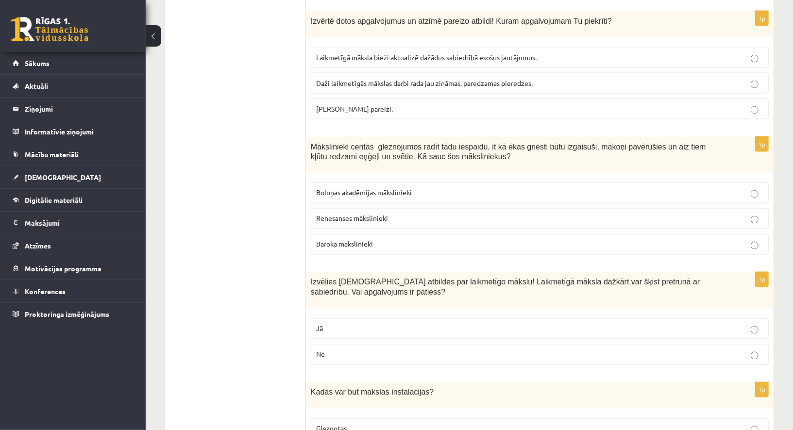
scroll to position [3312, 0]
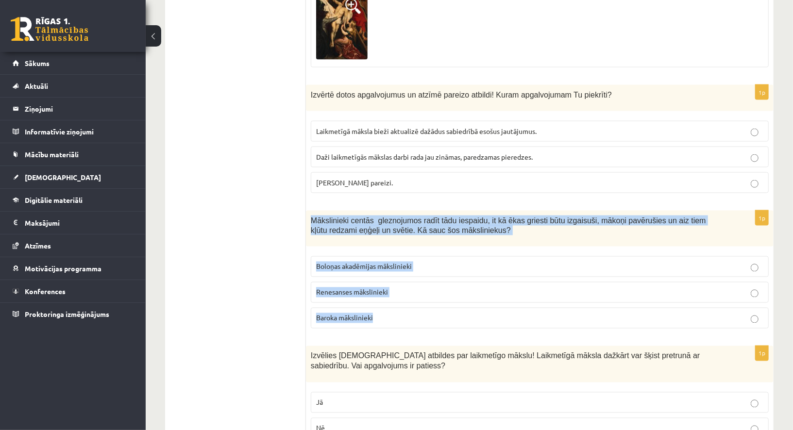
drag, startPoint x: 343, startPoint y: 308, endPoint x: 310, endPoint y: 192, distance: 120.8
click at [310, 211] on div "1p Mākslinieki centās gleznojumos radīt tādu iespaidu, it kā ēkas griesti būtu …" at bounding box center [540, 274] width 468 height 126
click at [379, 313] on p "Baroka mākslinieki" at bounding box center [539, 318] width 447 height 10
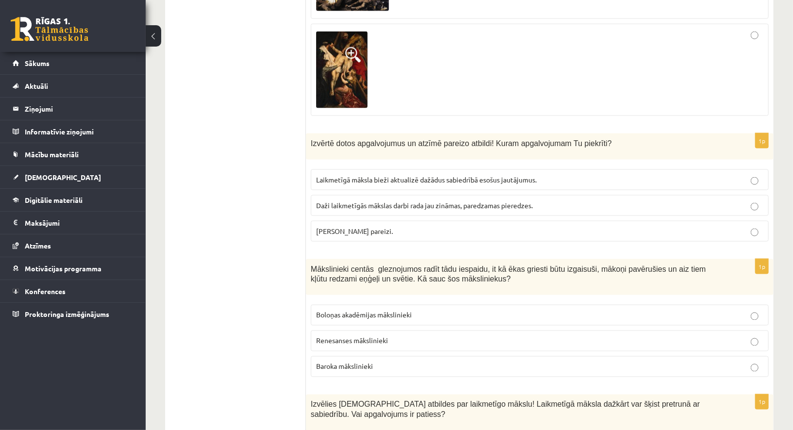
scroll to position [3245, 0]
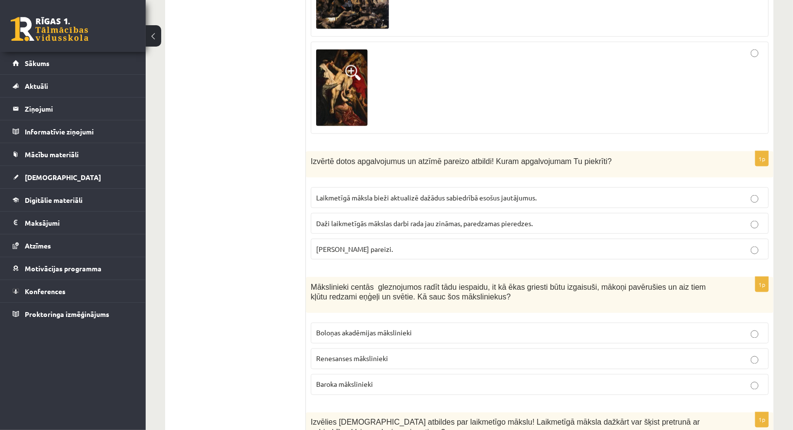
drag, startPoint x: 364, startPoint y: 237, endPoint x: 310, endPoint y: 137, distance: 114.0
click at [310, 151] on div "1p Izvērtē dotos apgalvojumus un atzīmē pareizo atbildi! Kuram apgalvojumam Tu …" at bounding box center [540, 209] width 468 height 116
click at [388, 193] on span "Laikmetīgā māksla bieži aktualizē dažādus sabiedrībā esošus jautājumus." at bounding box center [426, 197] width 220 height 9
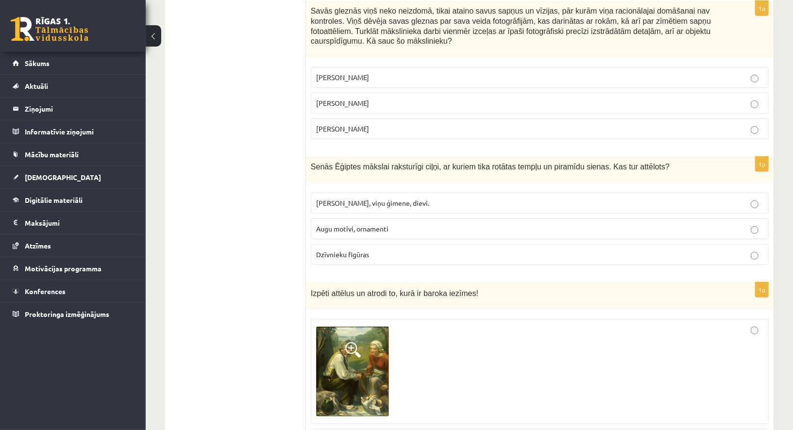
scroll to position [2776, 0]
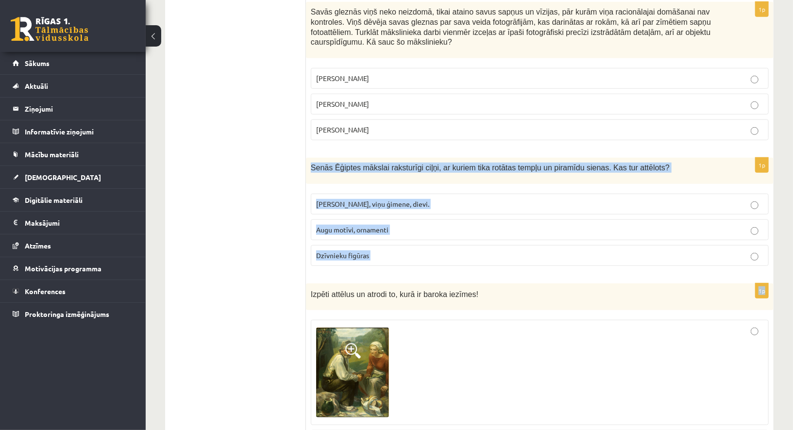
drag, startPoint x: 373, startPoint y: 255, endPoint x: 309, endPoint y: 138, distance: 132.7
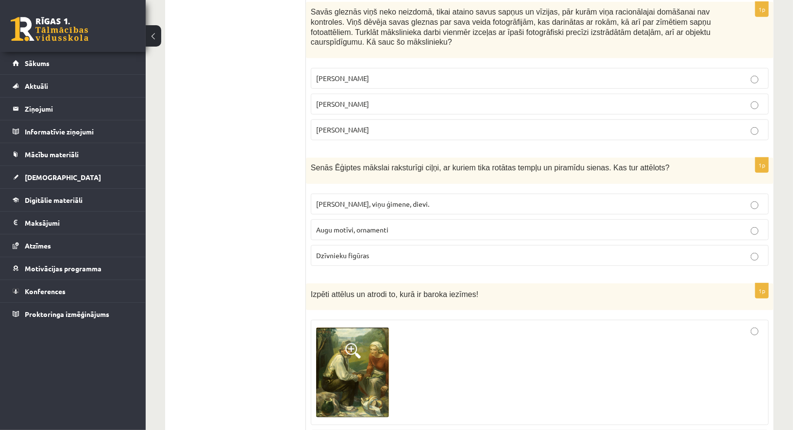
click at [338, 200] on span "Faraoni, viņu ģimene, dievi." at bounding box center [372, 204] width 113 height 9
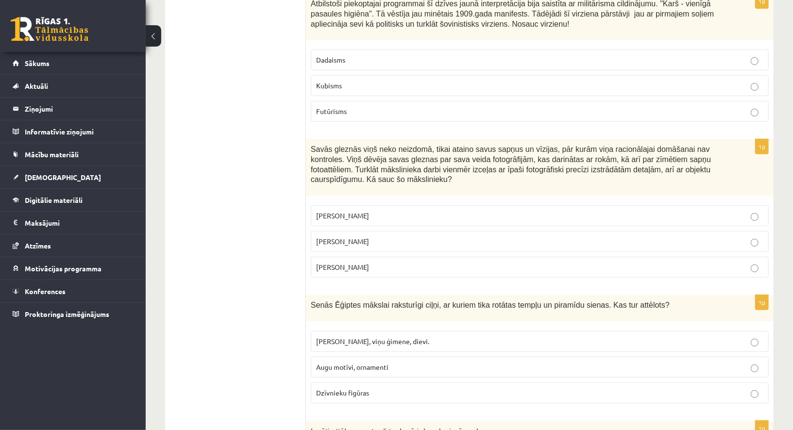
scroll to position [2635, 0]
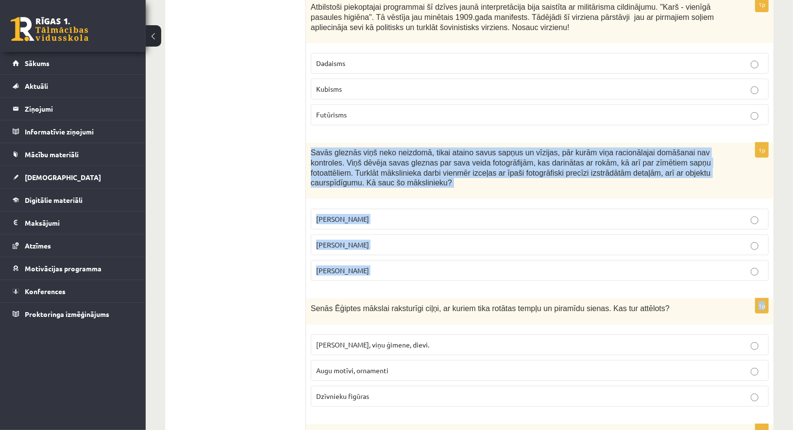
drag, startPoint x: 342, startPoint y: 268, endPoint x: 309, endPoint y: 122, distance: 149.0
click at [365, 240] on p "Salvadors Dalī" at bounding box center [539, 245] width 447 height 10
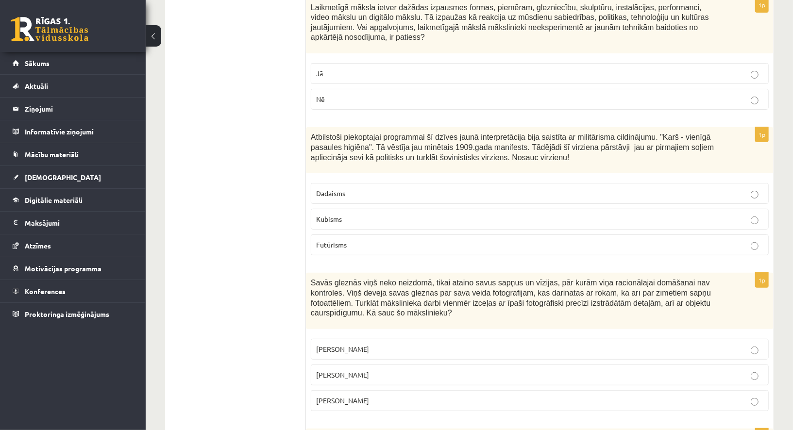
scroll to position [2504, 0]
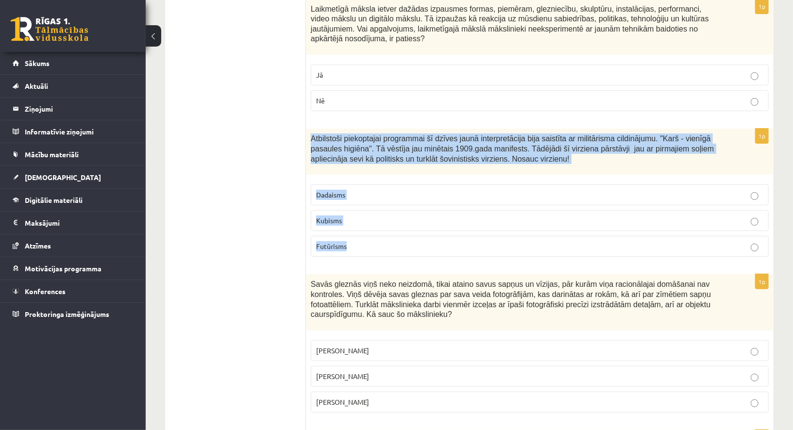
drag, startPoint x: 350, startPoint y: 243, endPoint x: 311, endPoint y: 115, distance: 133.9
click at [311, 129] on div "1p Atbilstoši piekoptajai programmai šī dzīves jaunā interpretācija bija saistī…" at bounding box center [540, 197] width 468 height 136
click at [349, 241] on p "Futūrisms" at bounding box center [539, 246] width 447 height 10
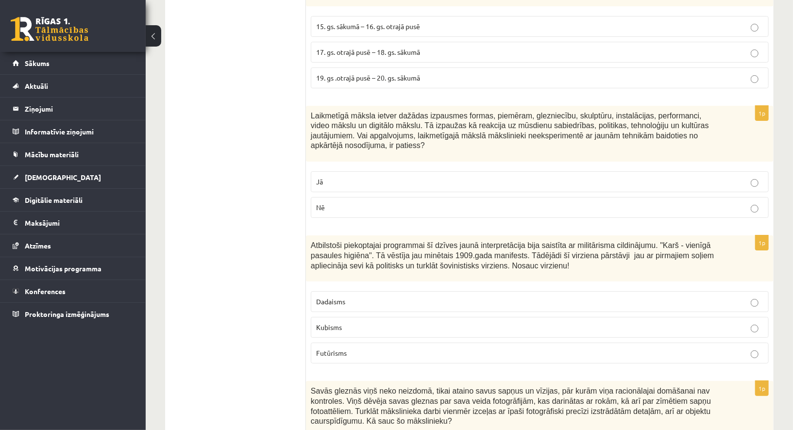
scroll to position [2386, 0]
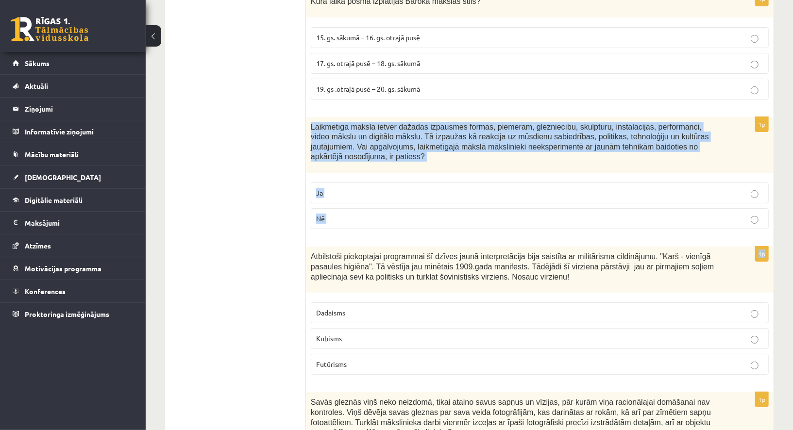
drag, startPoint x: 345, startPoint y: 223, endPoint x: 308, endPoint y: 112, distance: 117.8
click at [316, 112] on form "1p Nosaki mākslas virzienu! Atzīmē pareizo atbildi! Fovisms, kubisms, dadisms. …" at bounding box center [540, 71] width 448 height 4564
click at [375, 214] on p "Nē" at bounding box center [539, 219] width 447 height 10
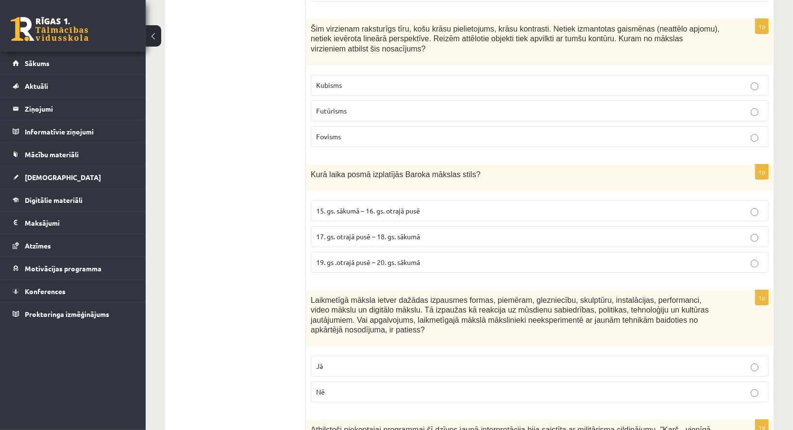
scroll to position [2209, 0]
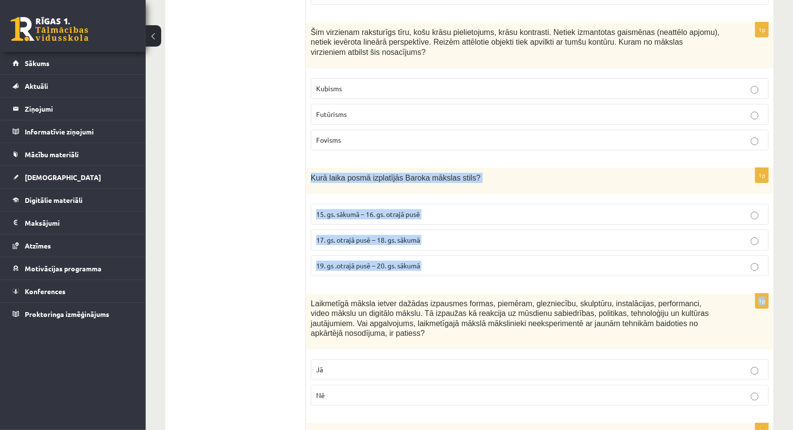
drag, startPoint x: 362, startPoint y: 268, endPoint x: 307, endPoint y: 156, distance: 123.8
click at [316, 156] on form "1p Nosaki mākslas virzienu! Atzīmē pareizo atbildi! Fovisms, kubisms, dadisms. …" at bounding box center [540, 247] width 448 height 4564
click at [384, 235] on span "17. gs. otrajā pusē – 18. gs. sākumā" at bounding box center [368, 239] width 104 height 9
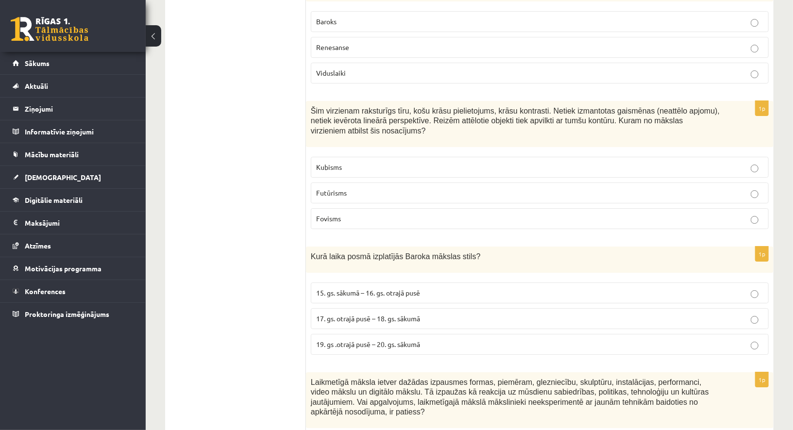
scroll to position [2065, 0]
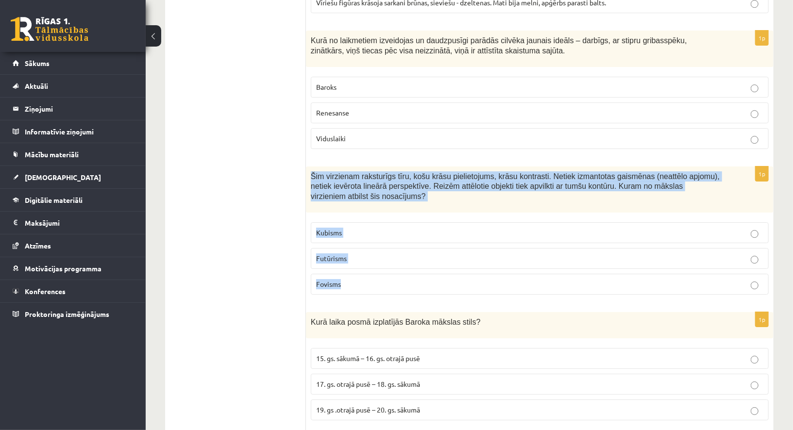
drag, startPoint x: 357, startPoint y: 283, endPoint x: 311, endPoint y: 160, distance: 131.0
click at [311, 167] on div "1p Šim virzienam raksturīgs tīru, košu krāsu pielietojums, krāsu kontrasti. Net…" at bounding box center [540, 235] width 468 height 136
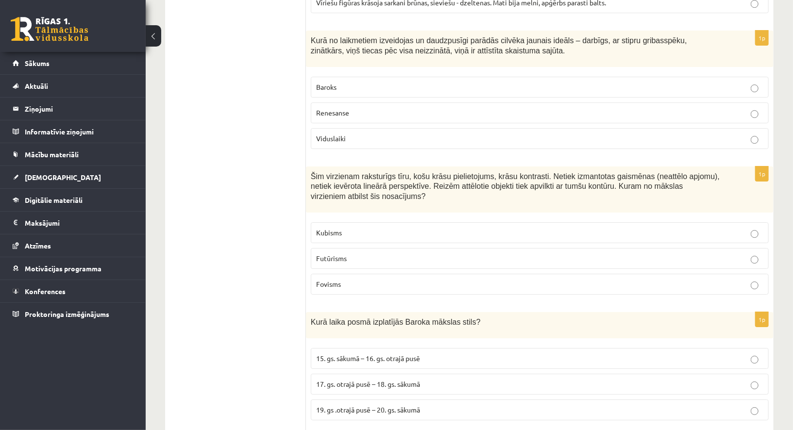
click at [348, 279] on p "Fovisms" at bounding box center [539, 284] width 447 height 10
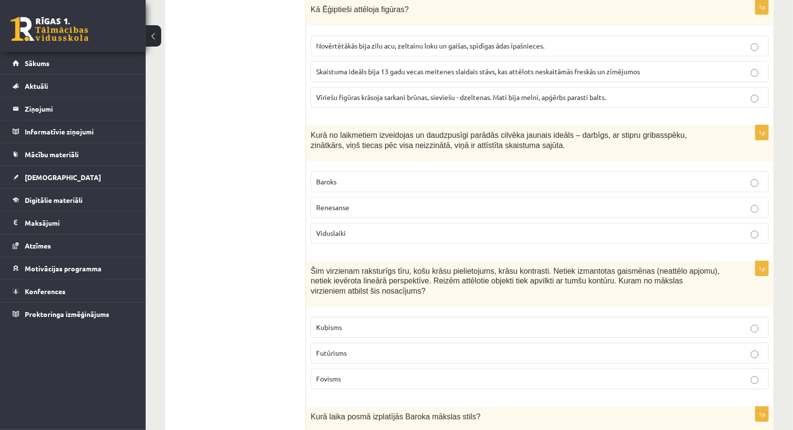
scroll to position [1961, 0]
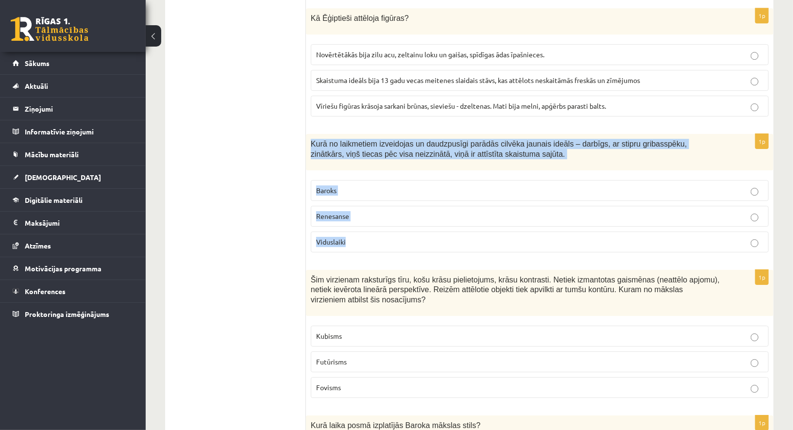
drag, startPoint x: 351, startPoint y: 242, endPoint x: 309, endPoint y: 128, distance: 121.2
click at [309, 134] on div "1p Kurā no laikmetiem izveidojas un daudzpusīgi parādās cilvēka jaunais ideāls …" at bounding box center [540, 197] width 468 height 126
click at [351, 208] on label "Renesanse" at bounding box center [540, 216] width 458 height 21
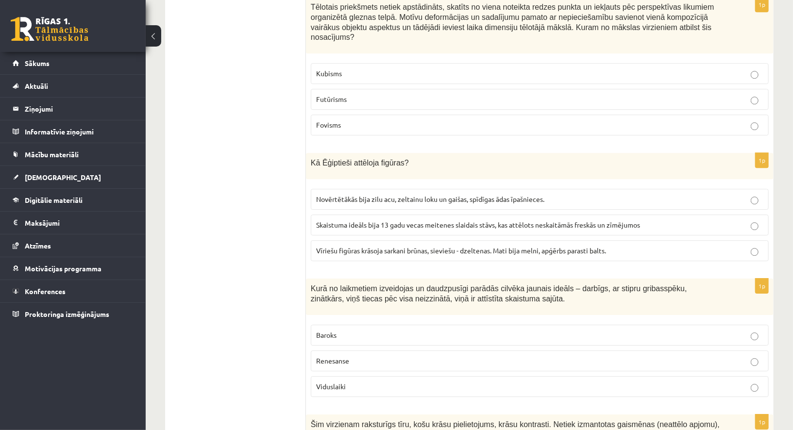
scroll to position [1799, 0]
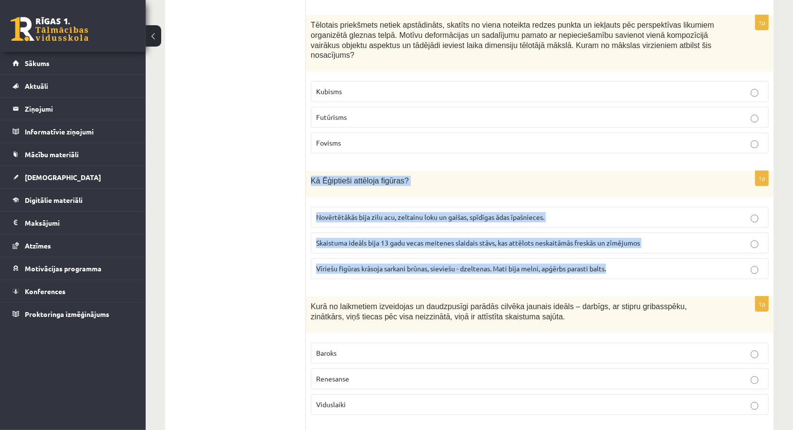
drag, startPoint x: 340, startPoint y: 264, endPoint x: 310, endPoint y: 164, distance: 104.4
click at [310, 171] on div "1p Kā Ēģiptieši attēloja figūras? Novērtētākās bija zilu acu, zeltainu loku un …" at bounding box center [540, 229] width 468 height 116
click at [376, 213] on span "Novērtētākās bija zilu acu, zeltainu loku un gaišas, spīdīgas ādas īpašnieces." at bounding box center [430, 217] width 228 height 9
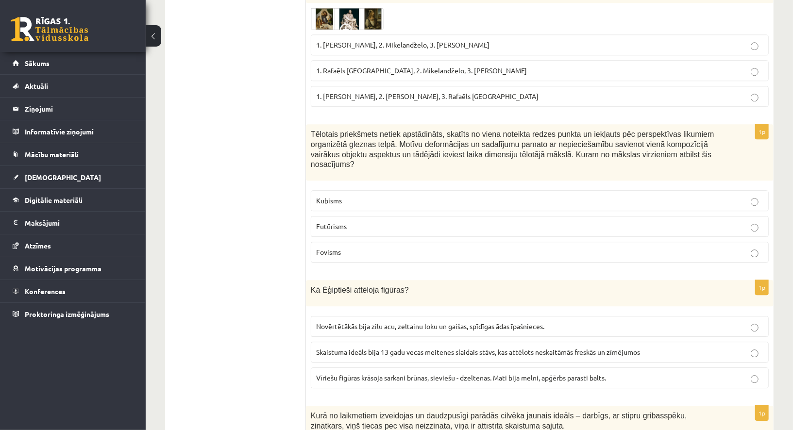
scroll to position [1686, 0]
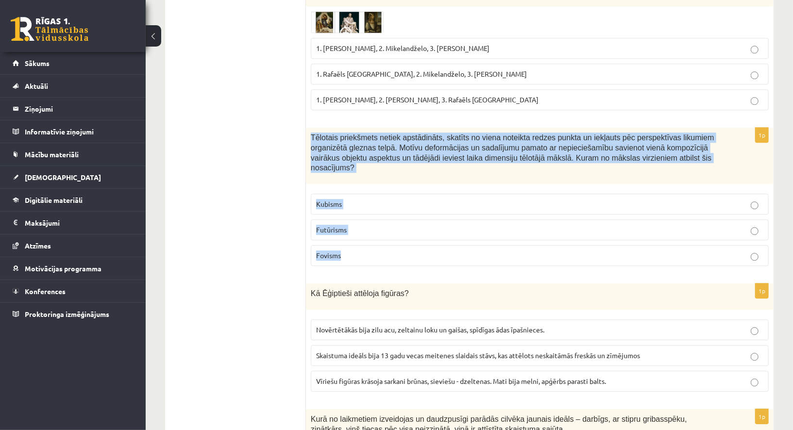
drag, startPoint x: 349, startPoint y: 256, endPoint x: 311, endPoint y: 128, distance: 133.0
click at [311, 128] on div "1p Tēlotais priekšmets netiek apstādināts, skatīts no viena noteikta redzes pun…" at bounding box center [540, 201] width 468 height 146
click at [355, 199] on p "Kubisms" at bounding box center [539, 204] width 447 height 10
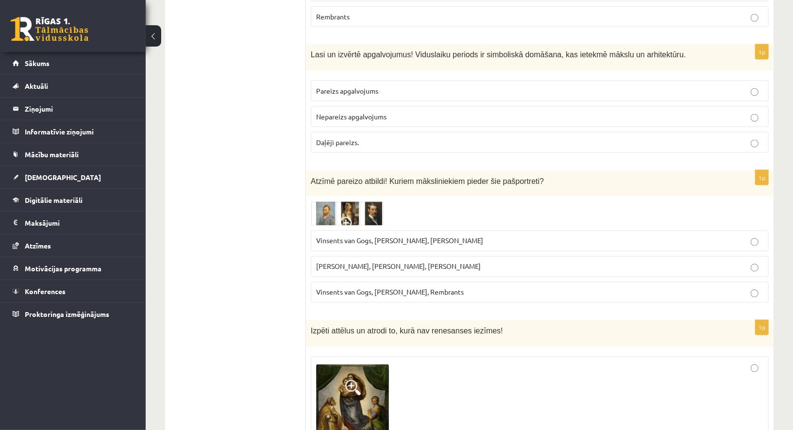
scroll to position [995, 0]
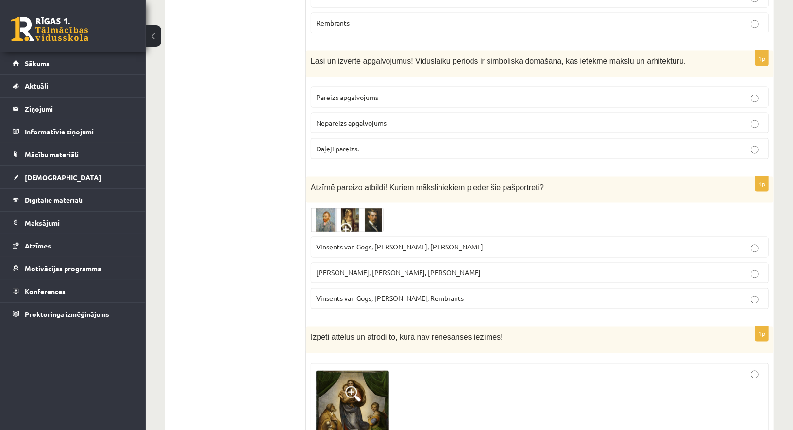
click at [359, 209] on img at bounding box center [347, 220] width 73 height 24
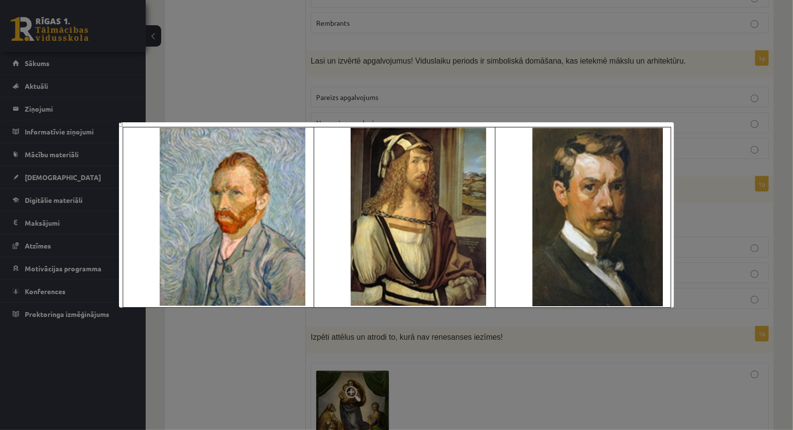
click at [258, 341] on div at bounding box center [396, 215] width 793 height 430
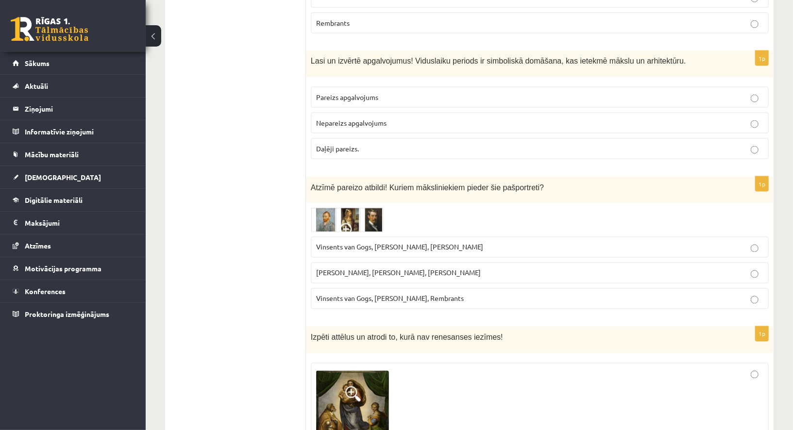
click at [371, 208] on img at bounding box center [347, 220] width 73 height 24
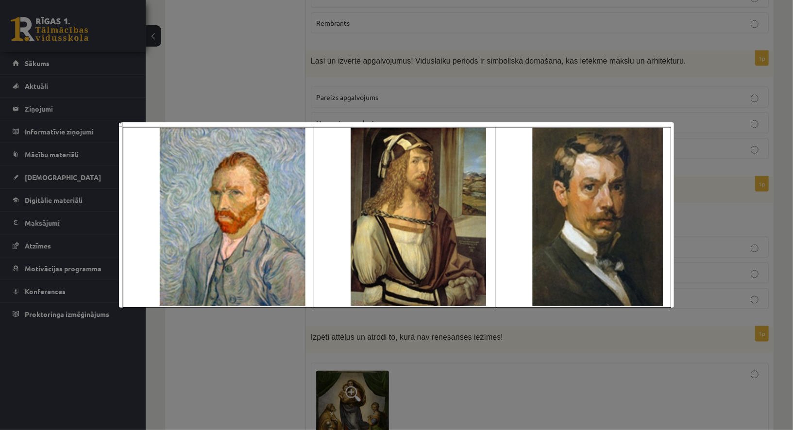
click at [316, 93] on div at bounding box center [396, 215] width 793 height 430
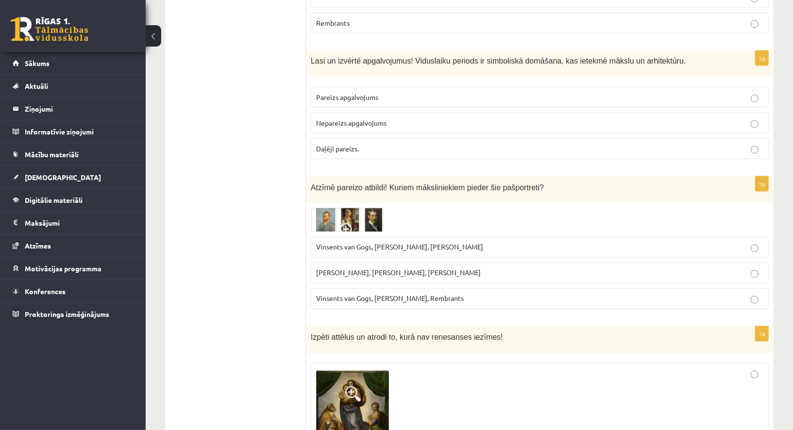
click at [361, 208] on img at bounding box center [347, 220] width 73 height 24
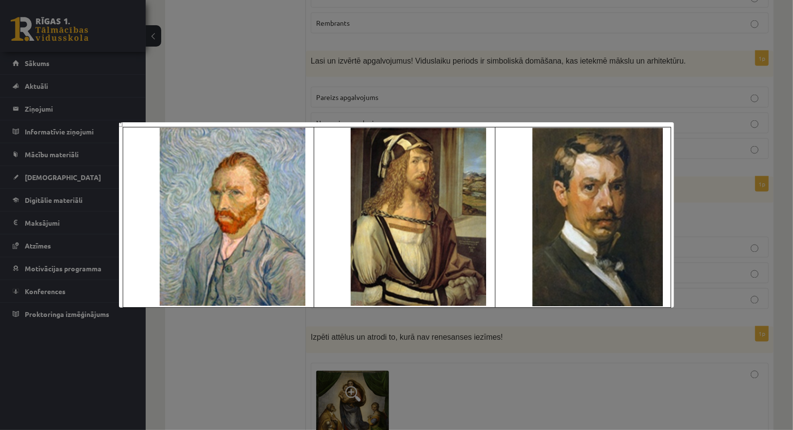
click at [368, 360] on div at bounding box center [396, 215] width 793 height 430
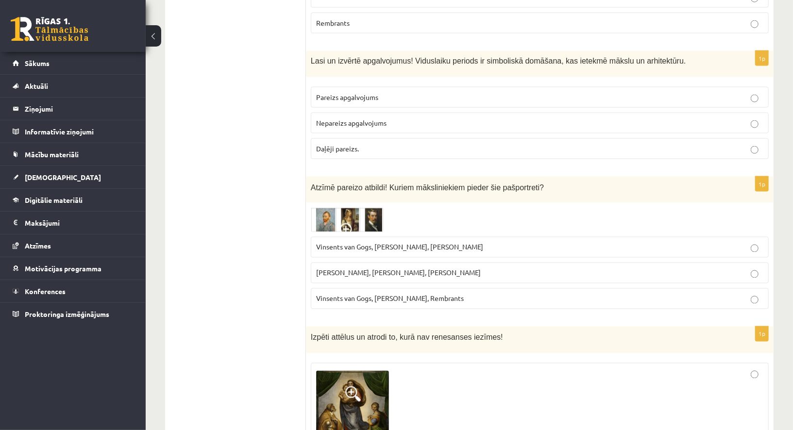
click at [407, 243] on span "Vinsents van Gogs, Albrehts Dīrers, Janis Rozentāls" at bounding box center [399, 247] width 167 height 9
click at [375, 208] on img at bounding box center [347, 220] width 73 height 24
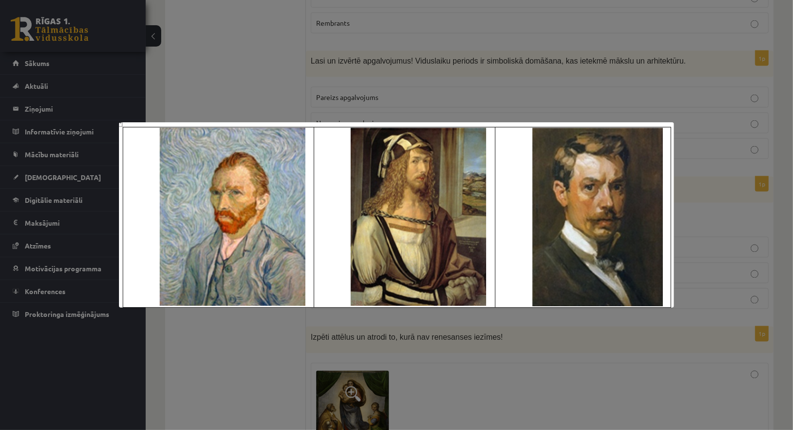
click at [473, 63] on div at bounding box center [396, 215] width 793 height 430
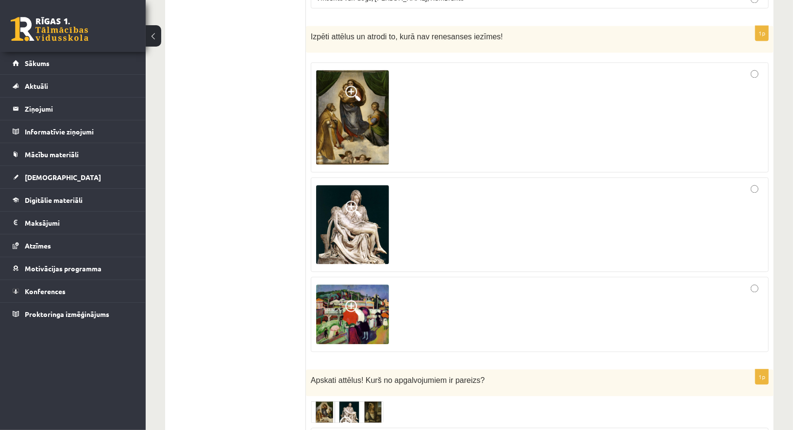
scroll to position [1306, 0]
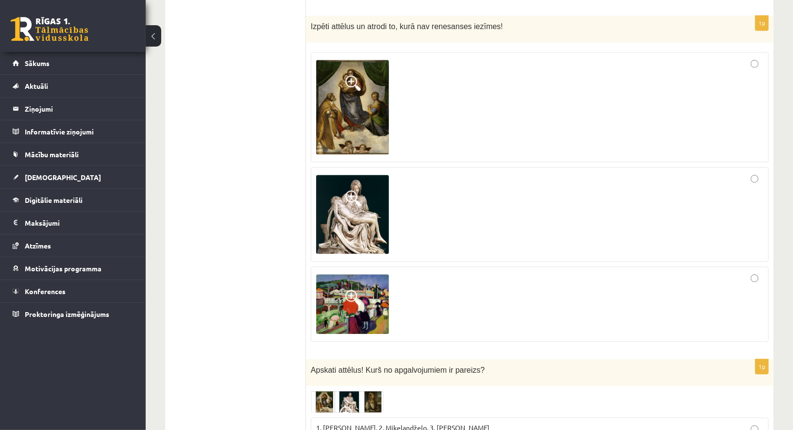
click at [375, 117] on img at bounding box center [352, 107] width 73 height 95
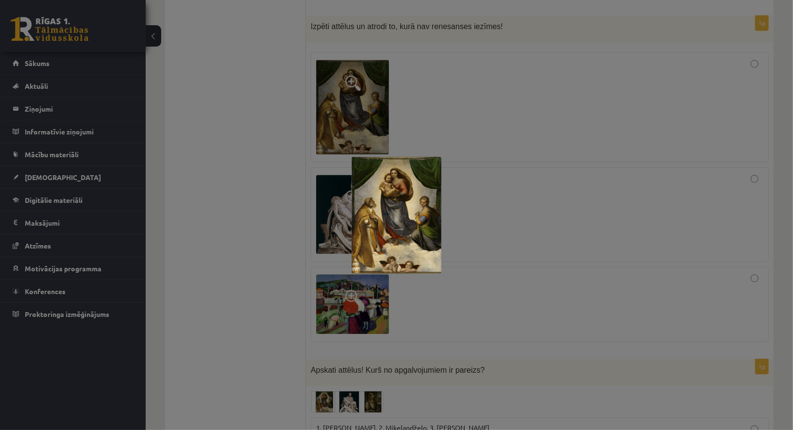
click at [434, 295] on div at bounding box center [396, 215] width 793 height 430
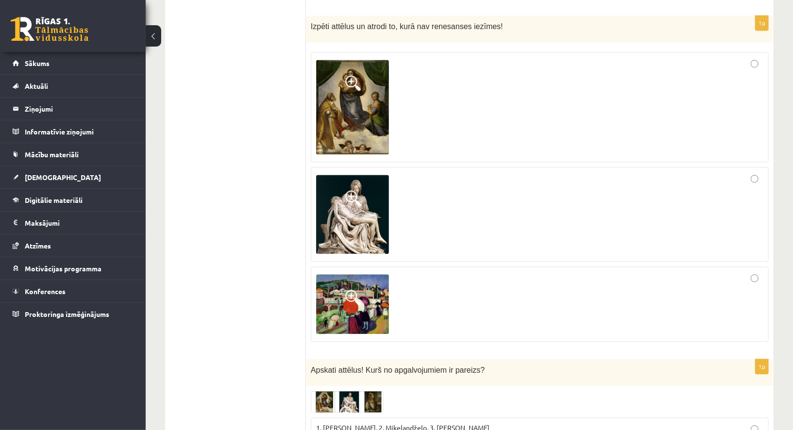
click at [364, 229] on img at bounding box center [352, 214] width 73 height 79
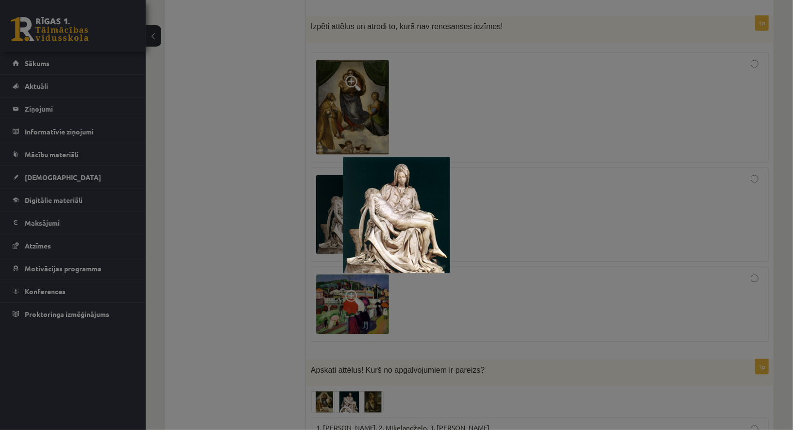
click at [509, 212] on div at bounding box center [396, 215] width 793 height 430
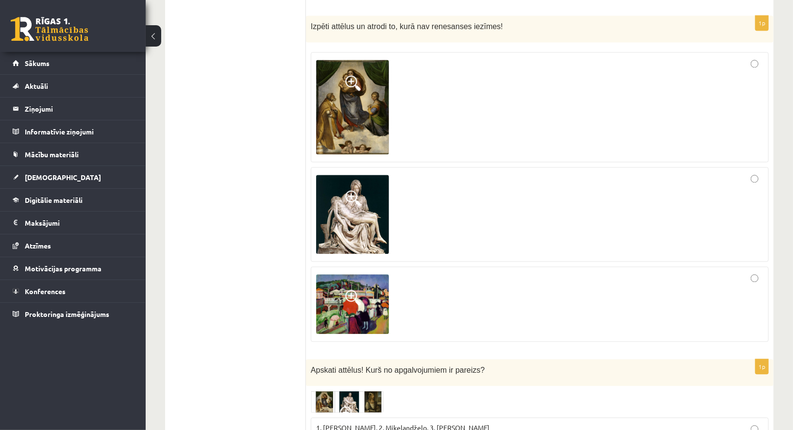
click at [394, 276] on div at bounding box center [539, 304] width 447 height 65
click at [375, 278] on img at bounding box center [352, 304] width 73 height 60
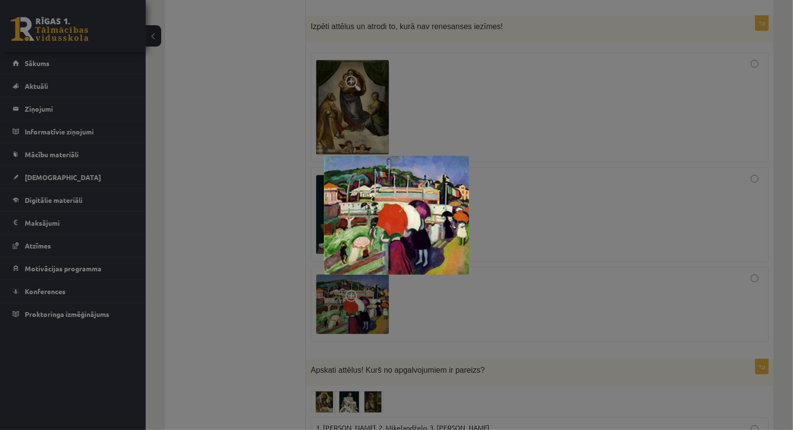
click at [425, 301] on div at bounding box center [396, 215] width 793 height 430
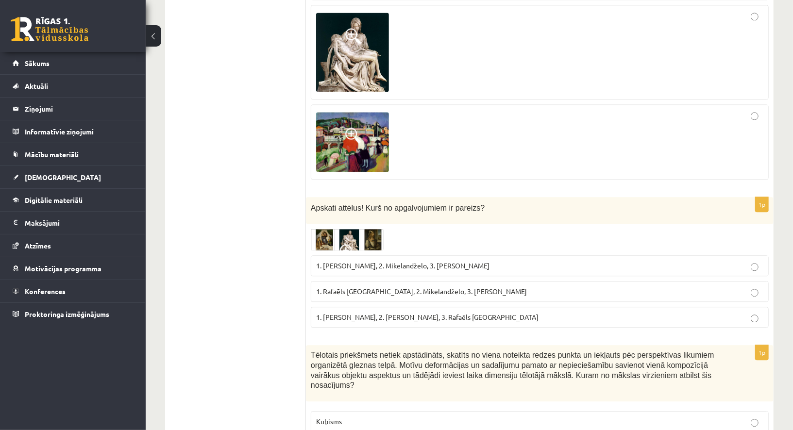
scroll to position [1498, 0]
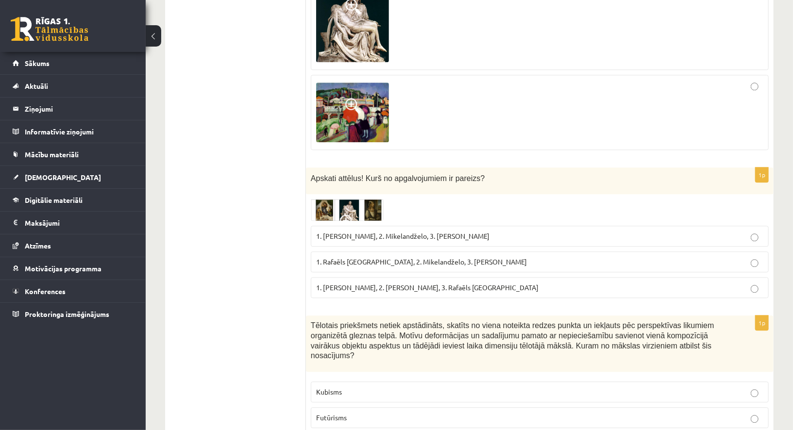
click at [364, 199] on img at bounding box center [347, 210] width 73 height 22
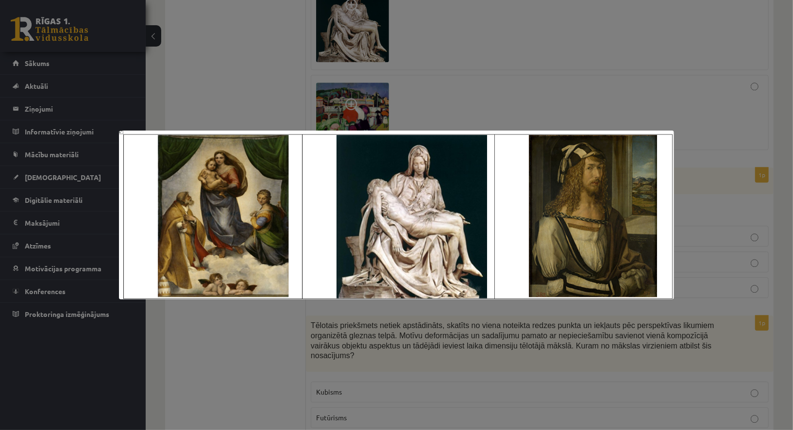
click at [472, 74] on div at bounding box center [396, 215] width 793 height 430
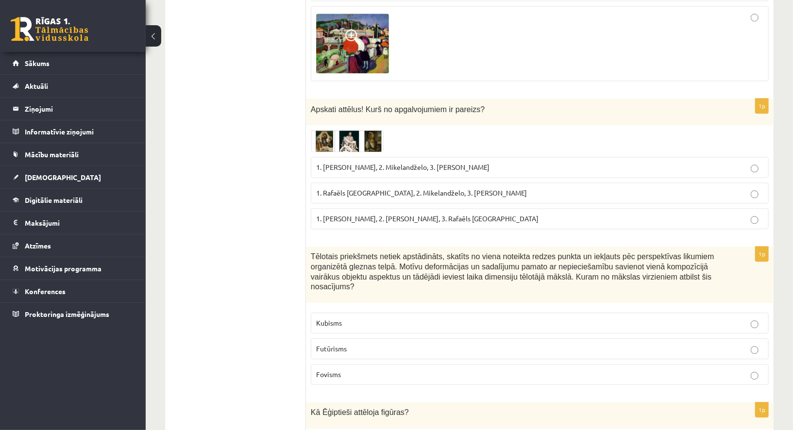
scroll to position [1549, 0]
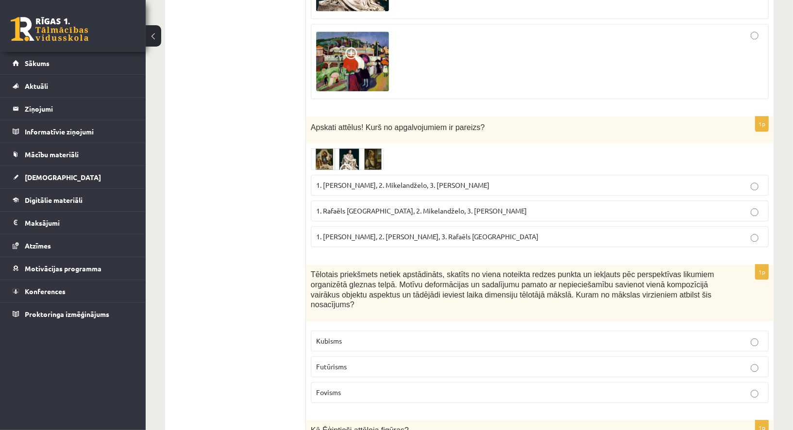
click at [439, 232] on p "1. Albrehts Dīrers, 2. Leonardo da Vinči, 3. Rafaēls Sancio da Urbīno" at bounding box center [539, 237] width 447 height 10
click at [433, 181] on span "1. Leonardo da Vinči, 2. Mikelandželo, 3. Albrehts Dīrers" at bounding box center [402, 185] width 173 height 9
click at [372, 148] on img at bounding box center [347, 159] width 73 height 22
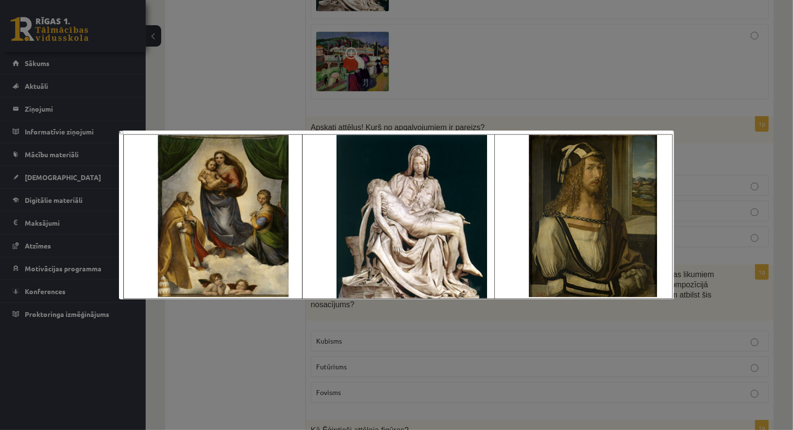
click at [465, 78] on div at bounding box center [396, 215] width 793 height 430
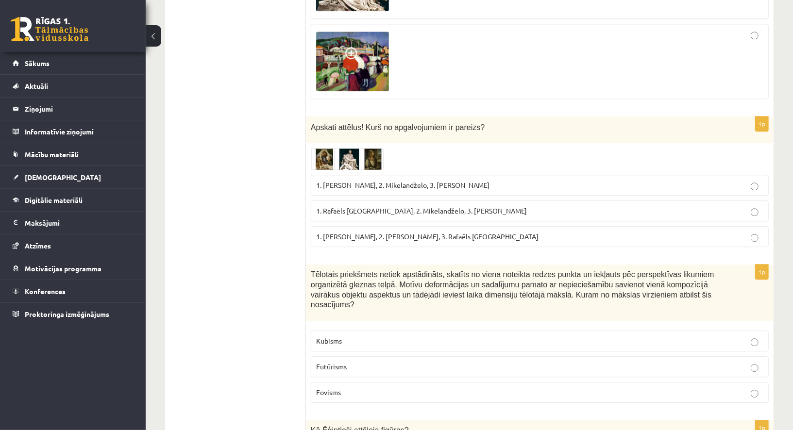
click at [354, 150] on img at bounding box center [347, 159] width 73 height 22
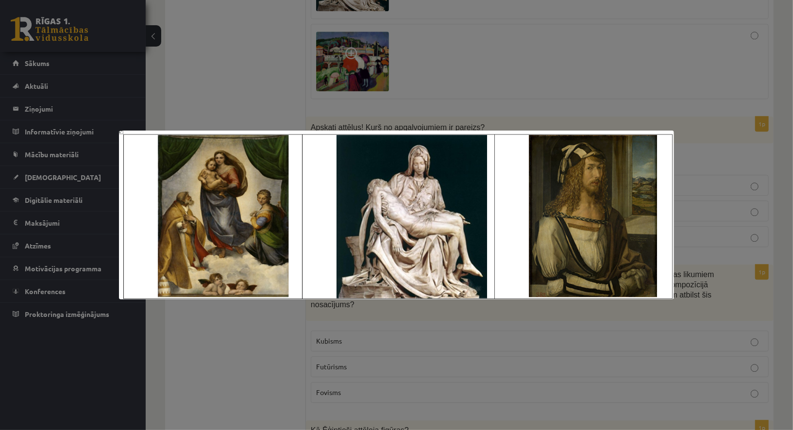
click at [453, 106] on div at bounding box center [396, 215] width 793 height 430
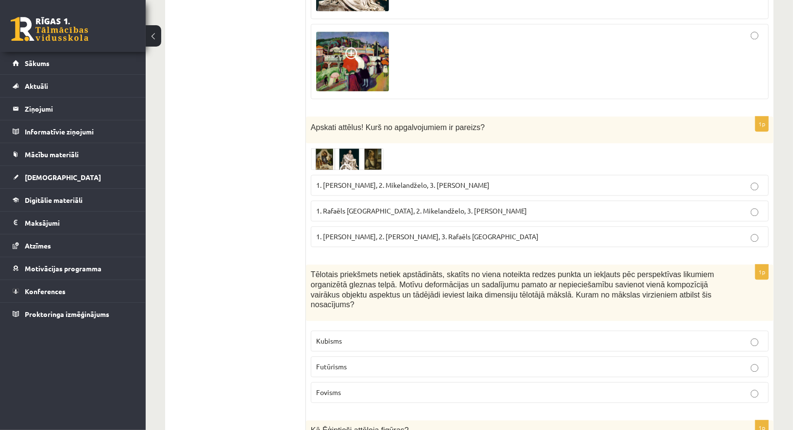
click at [437, 232] on span "1. Albrehts Dīrers, 2. Leonardo da Vinči, 3. Rafaēls Sancio da Urbīno" at bounding box center [427, 236] width 222 height 9
click at [371, 148] on img at bounding box center [347, 159] width 73 height 22
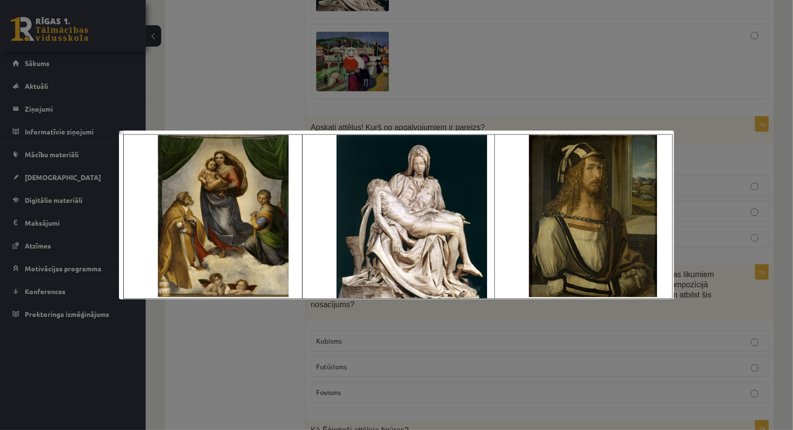
click at [359, 316] on div at bounding box center [396, 215] width 793 height 430
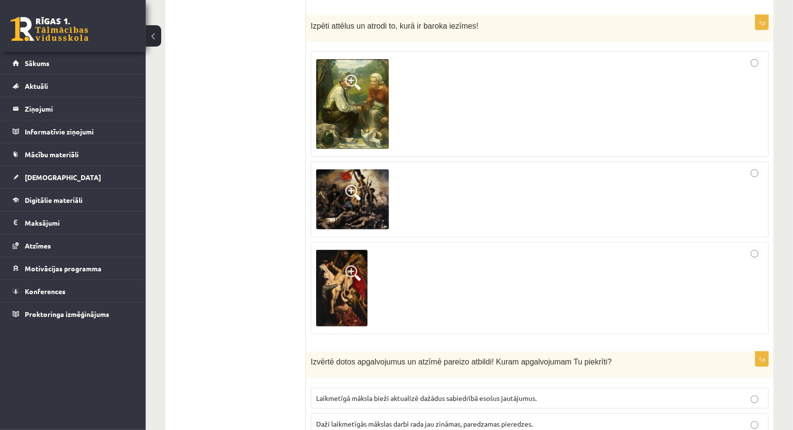
scroll to position [3038, 0]
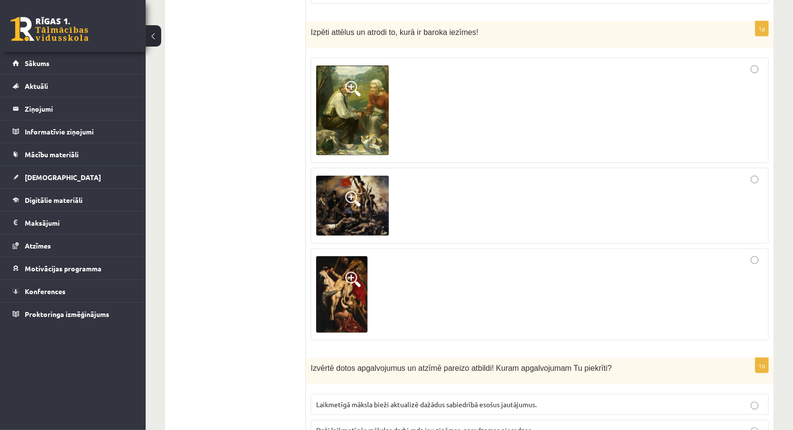
click at [460, 179] on div at bounding box center [539, 205] width 447 height 65
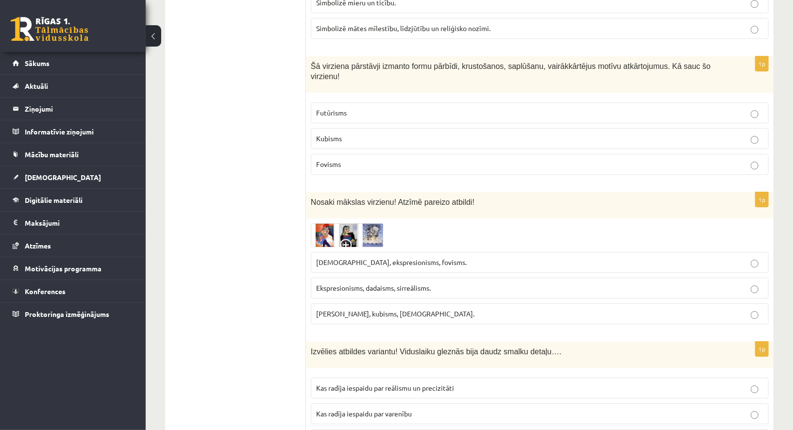
scroll to position [4302, 0]
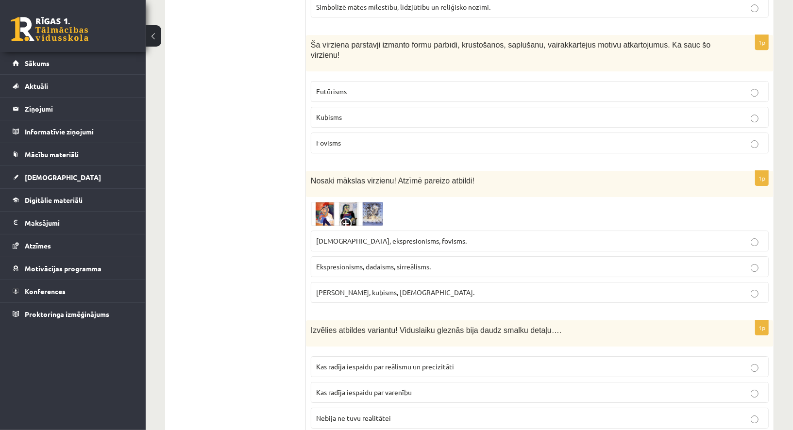
click at [378, 202] on img at bounding box center [347, 214] width 73 height 24
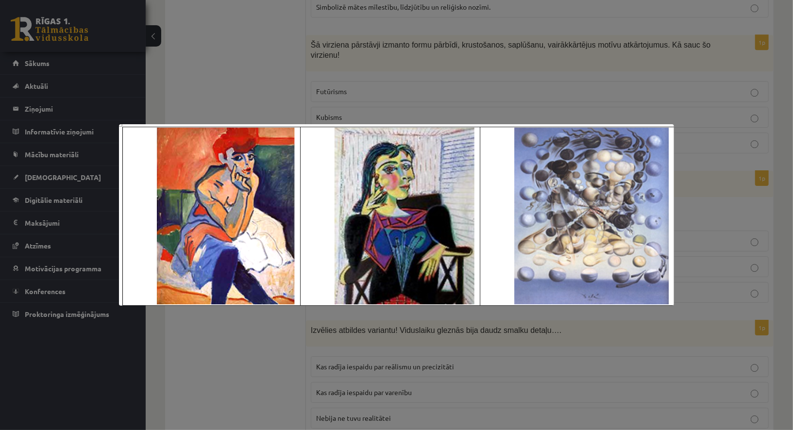
click at [376, 87] on div at bounding box center [396, 215] width 793 height 430
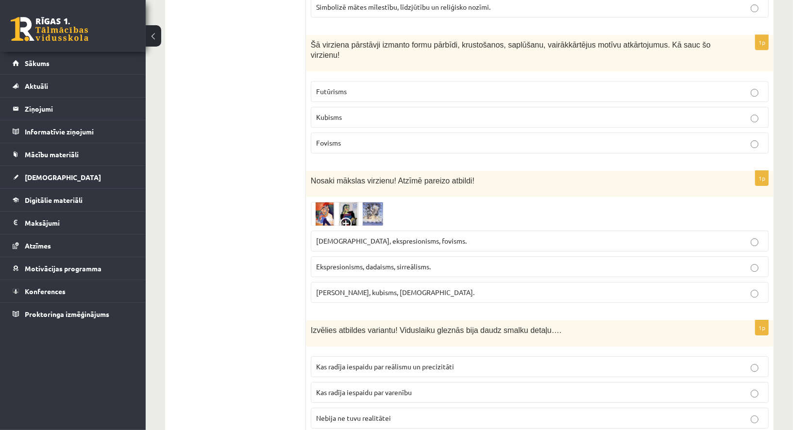
click at [388, 262] on span "Ekspresionisms, dadaisms, sirreālisms." at bounding box center [373, 266] width 115 height 9
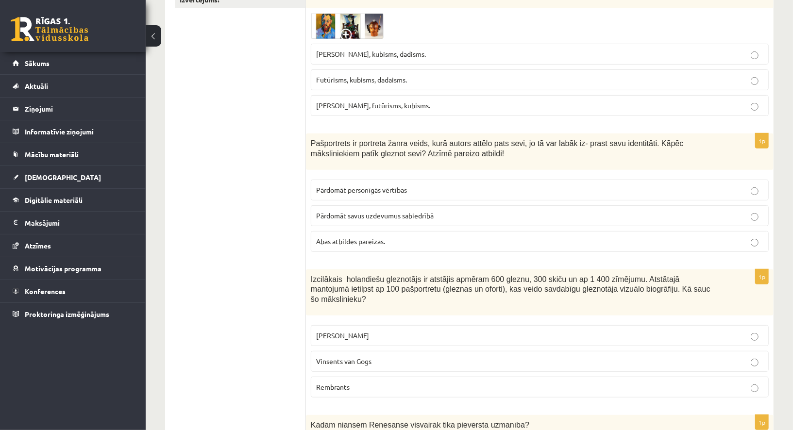
scroll to position [0, 0]
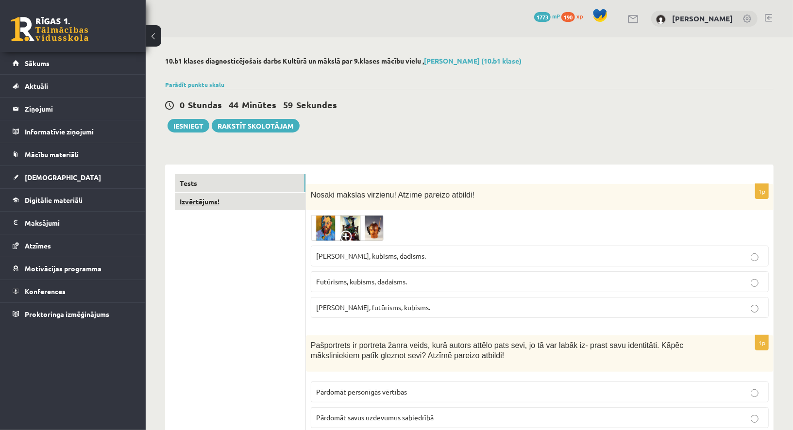
click at [262, 201] on link "Izvērtējums!" at bounding box center [240, 202] width 131 height 18
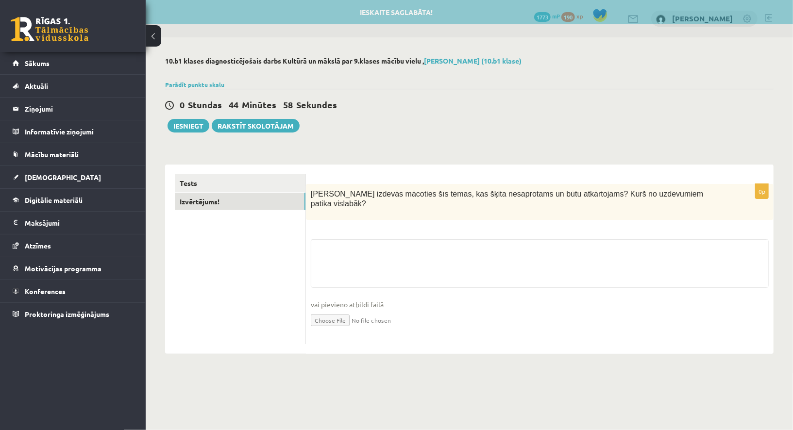
click at [375, 264] on fieldset "vai pievieno atbildi failā Iesniegtā atbilde" at bounding box center [540, 289] width 458 height 100
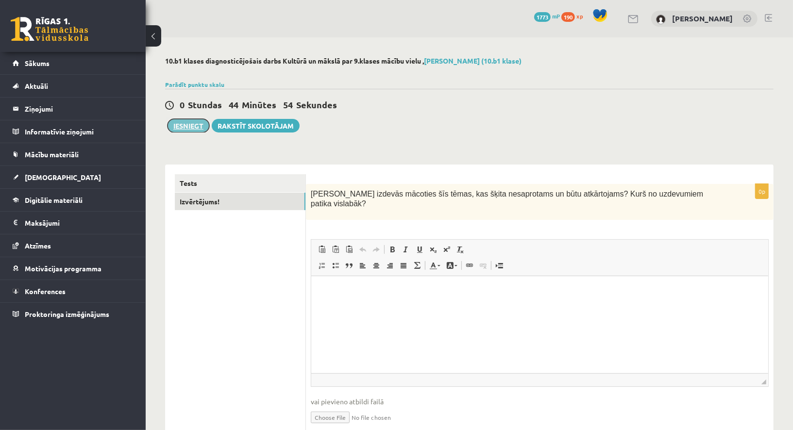
click at [203, 130] on button "Iesniegt" at bounding box center [188, 126] width 42 height 14
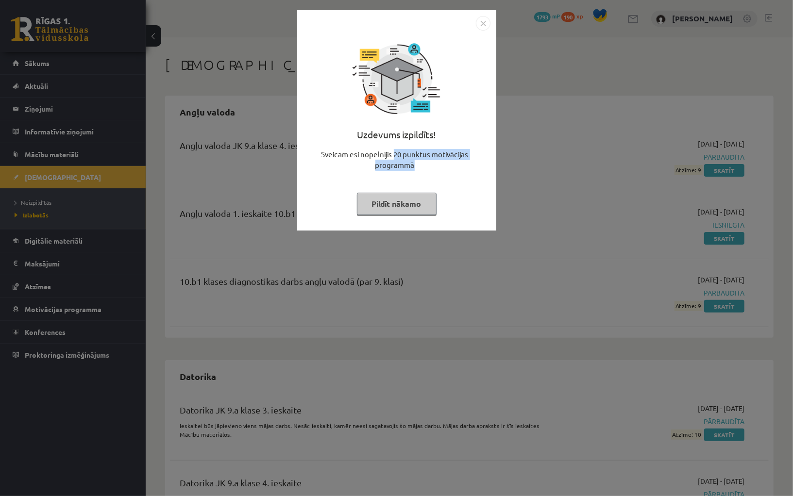
drag, startPoint x: 395, startPoint y: 154, endPoint x: 421, endPoint y: 164, distance: 27.8
click at [421, 164] on div "Sveicam esi nopelnījis 20 punktus motivācijas programmā" at bounding box center [396, 163] width 187 height 29
click at [414, 198] on button "Pildīt nākamo" at bounding box center [397, 204] width 80 height 22
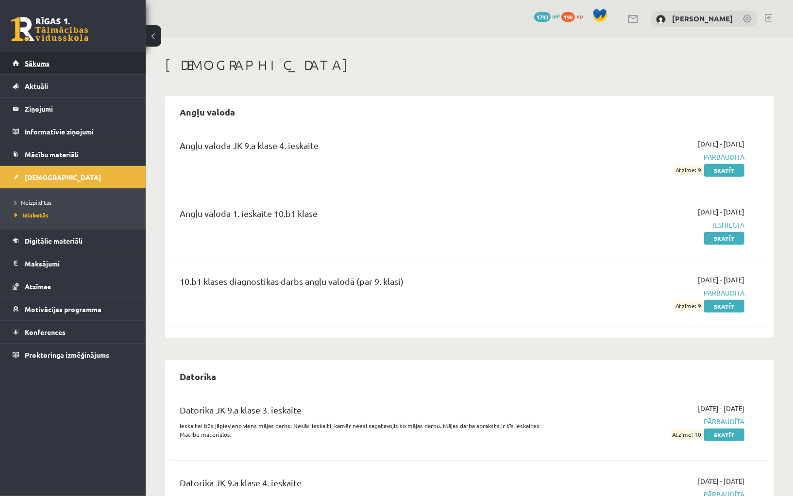
click at [96, 64] on link "Sākums" at bounding box center [73, 63] width 121 height 22
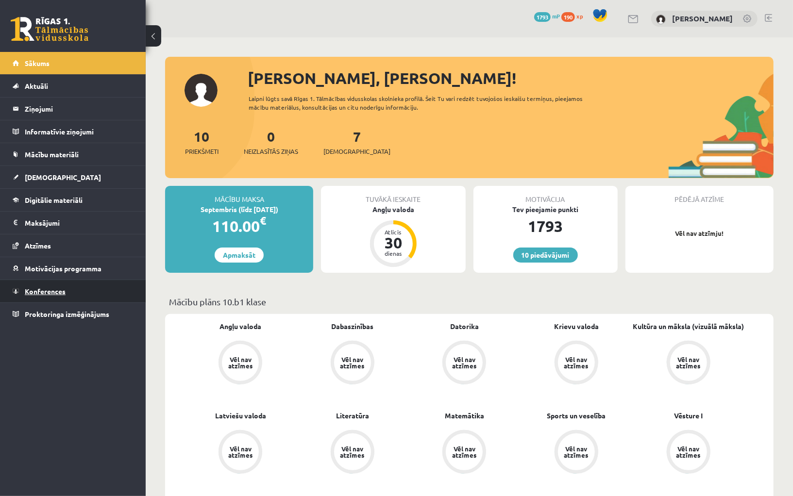
click at [69, 286] on link "Konferences" at bounding box center [73, 291] width 121 height 22
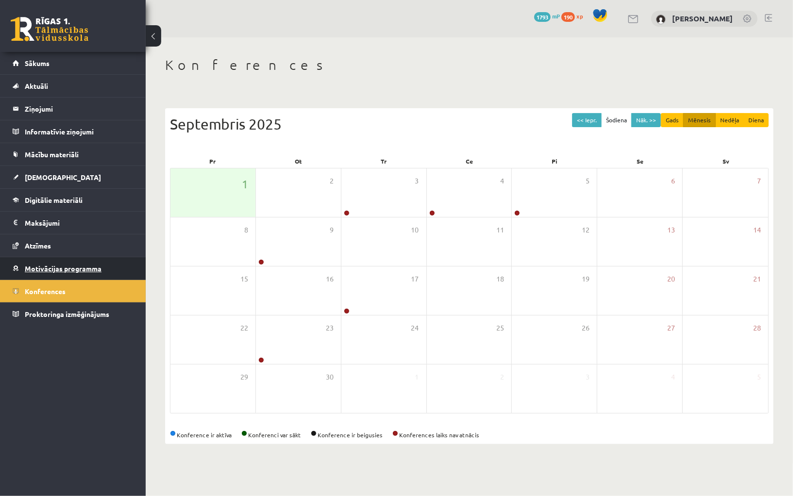
click at [89, 277] on link "Motivācijas programma" at bounding box center [73, 268] width 121 height 22
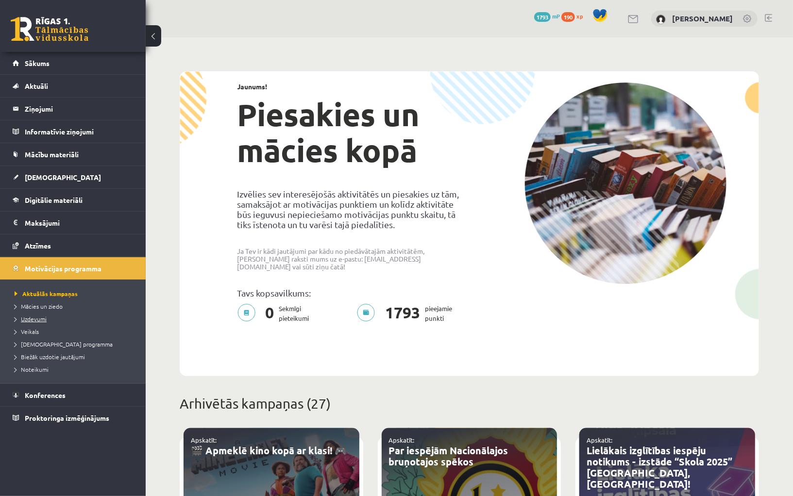
click at [35, 315] on span "Uzdevumi" at bounding box center [31, 319] width 32 height 8
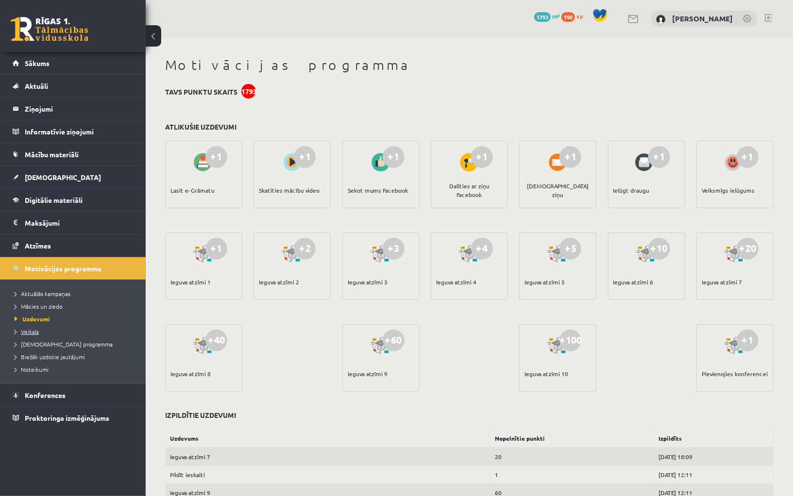
click at [33, 332] on span "Veikals" at bounding box center [27, 332] width 24 height 8
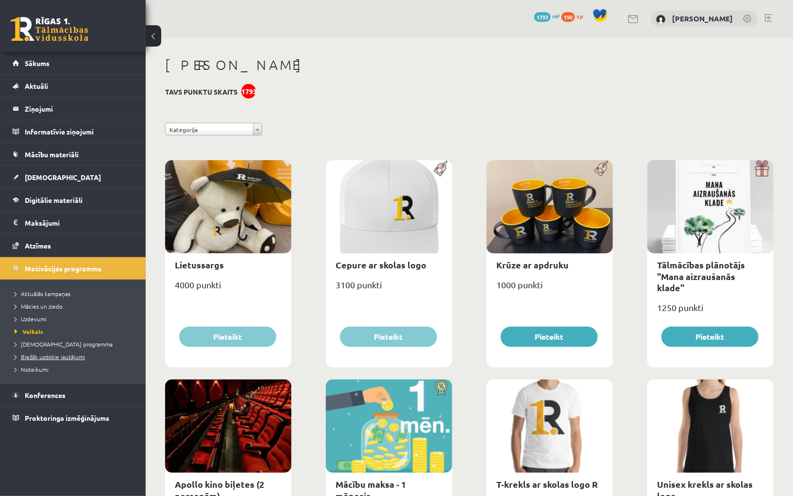
click at [42, 356] on span "Biežāk uzdotie jautājumi" at bounding box center [50, 357] width 70 height 8
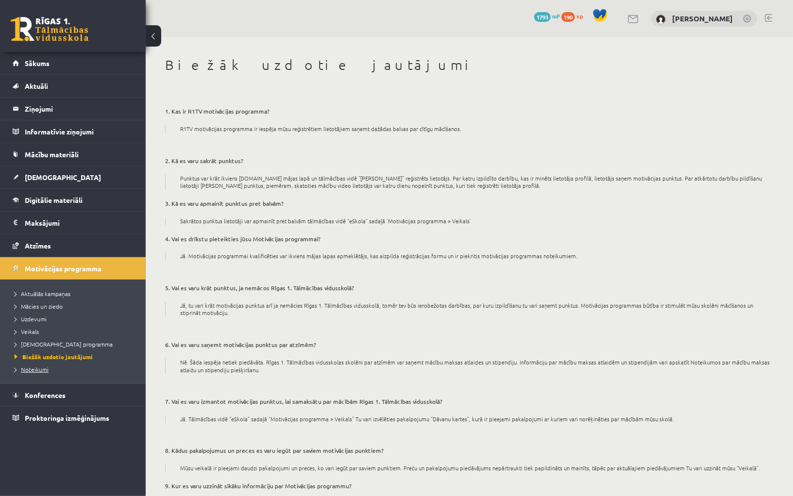
click at [66, 365] on link "Noteikumi" at bounding box center [75, 369] width 121 height 9
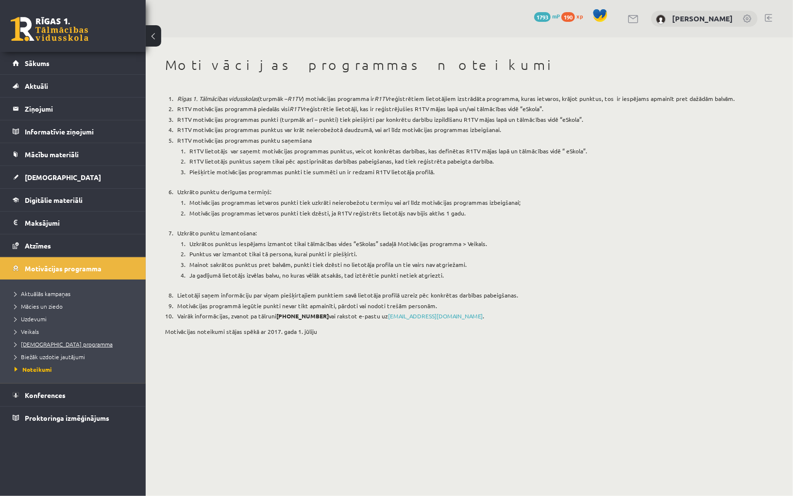
click at [61, 345] on span "[DEMOGRAPHIC_DATA] programma" at bounding box center [64, 344] width 98 height 8
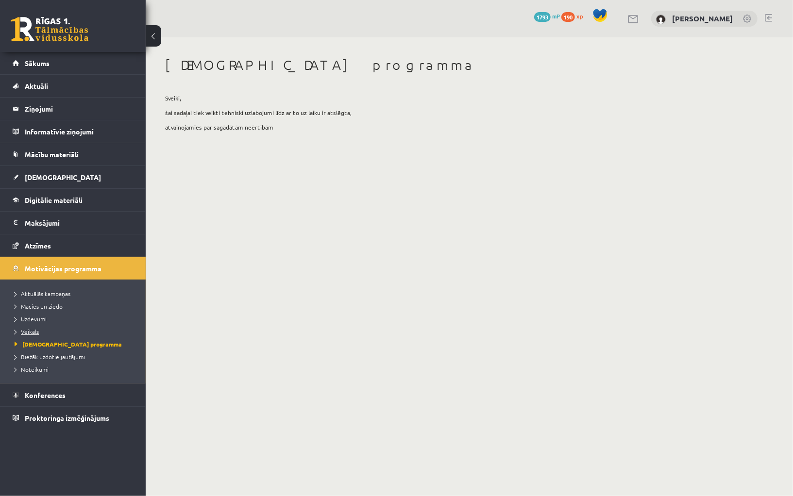
click at [54, 331] on link "Veikals" at bounding box center [75, 331] width 121 height 9
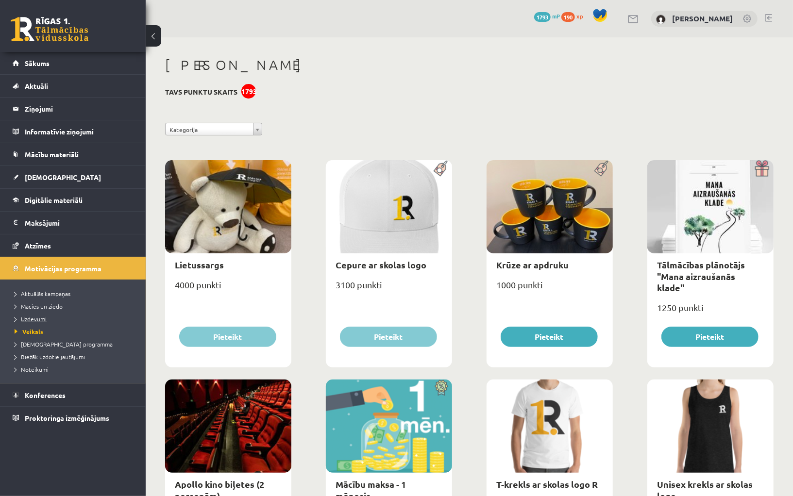
click at [51, 315] on link "Uzdevumi" at bounding box center [75, 319] width 121 height 9
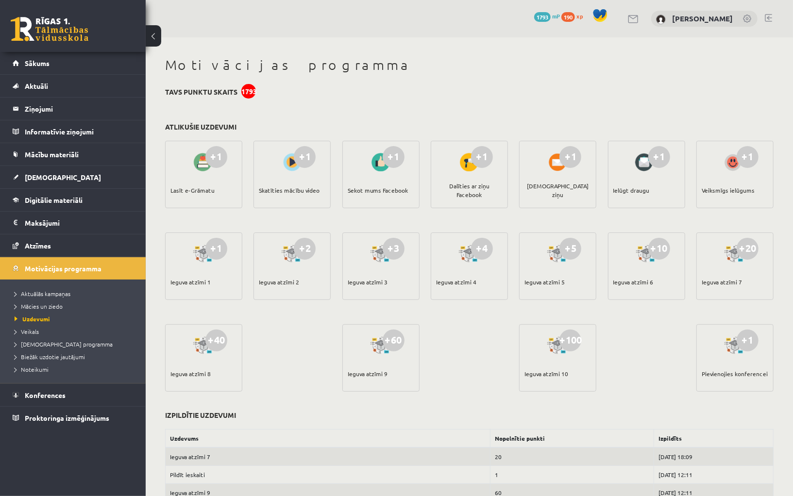
click at [743, 284] on div "+20 Ieguva atzīmi 7" at bounding box center [734, 266] width 77 height 67
drag, startPoint x: 744, startPoint y: 282, endPoint x: 702, endPoint y: 284, distance: 41.8
click at [702, 284] on div "+20 Ieguva atzīmi 7" at bounding box center [734, 266] width 77 height 67
click at [695, 344] on div "+1 Lasīt e-Grāmatu +1 Skatīties mācību video +1 Sekot mums Facebook +1 Dalīties…" at bounding box center [469, 275] width 613 height 275
click at [97, 64] on link "Sākums" at bounding box center [73, 63] width 121 height 22
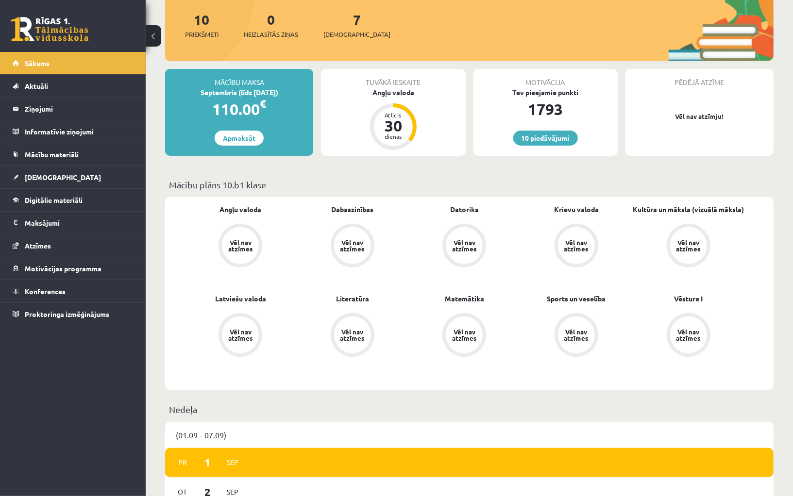
scroll to position [103, 0]
